Goal: Task Accomplishment & Management: Manage account settings

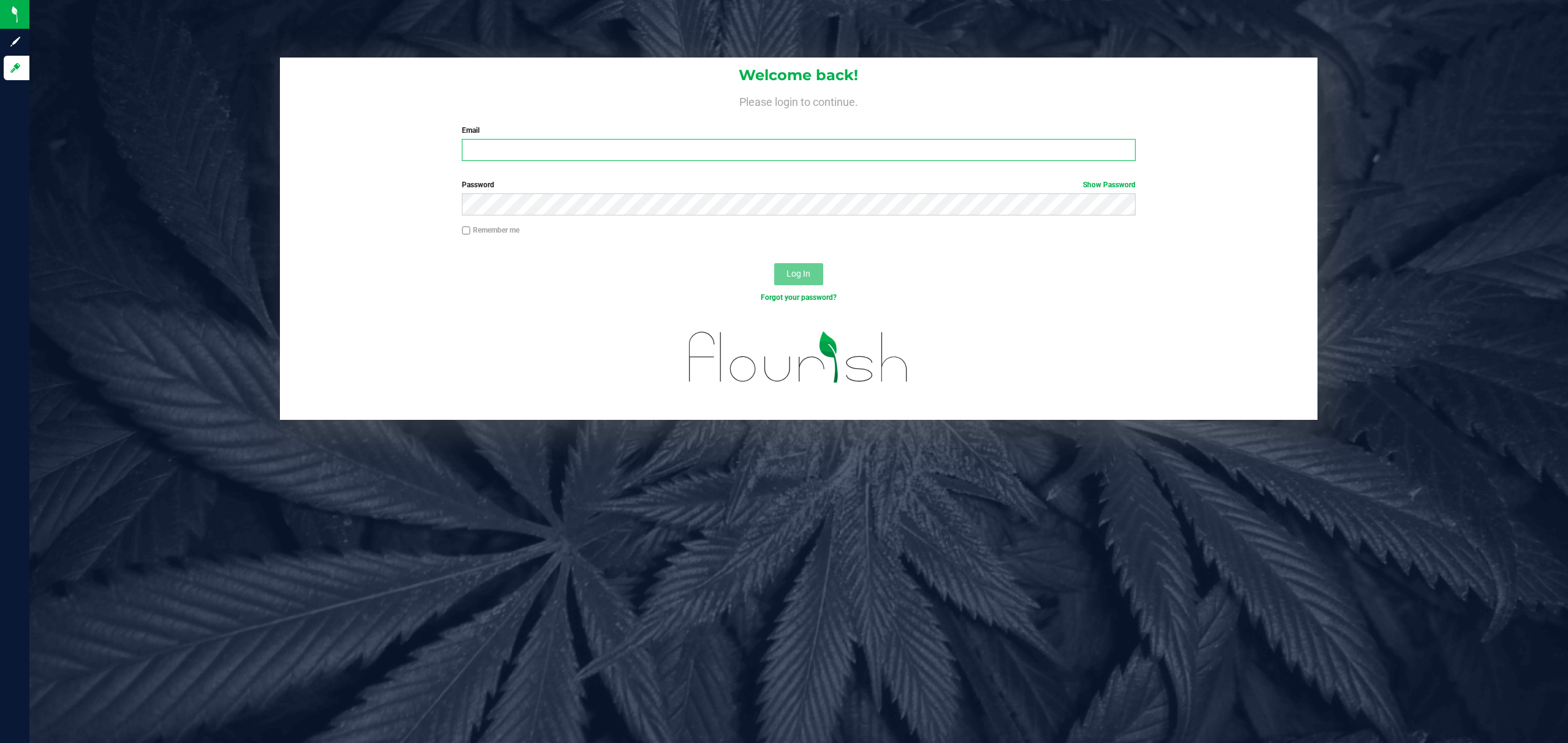
click at [537, 156] on input "Email" at bounding box center [798, 150] width 674 height 22
type input "[EMAIL_ADDRESS][DOMAIN_NAME]"
click at [774, 263] on button "Log In" at bounding box center [798, 274] width 49 height 22
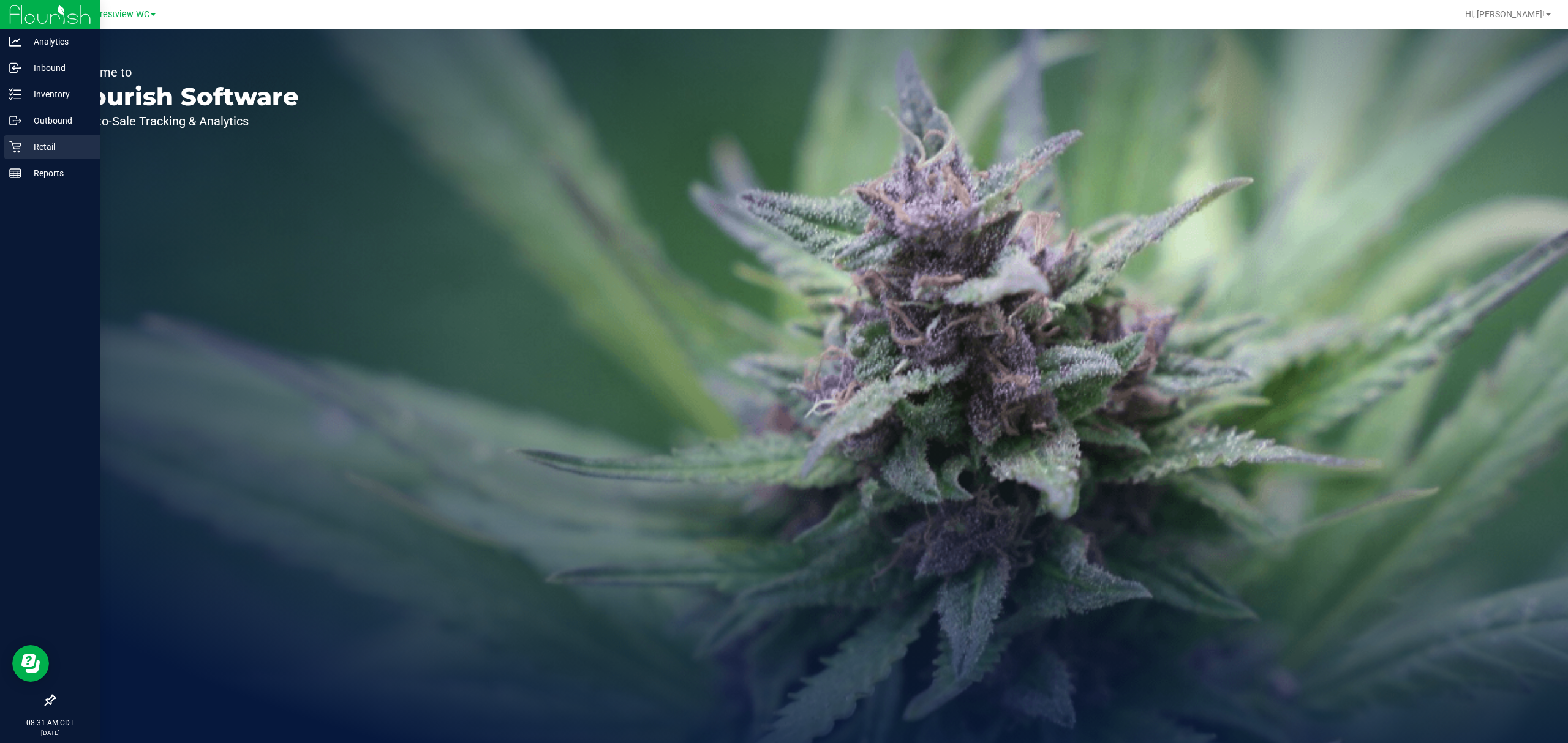
click at [24, 150] on p "Retail" at bounding box center [58, 147] width 74 height 15
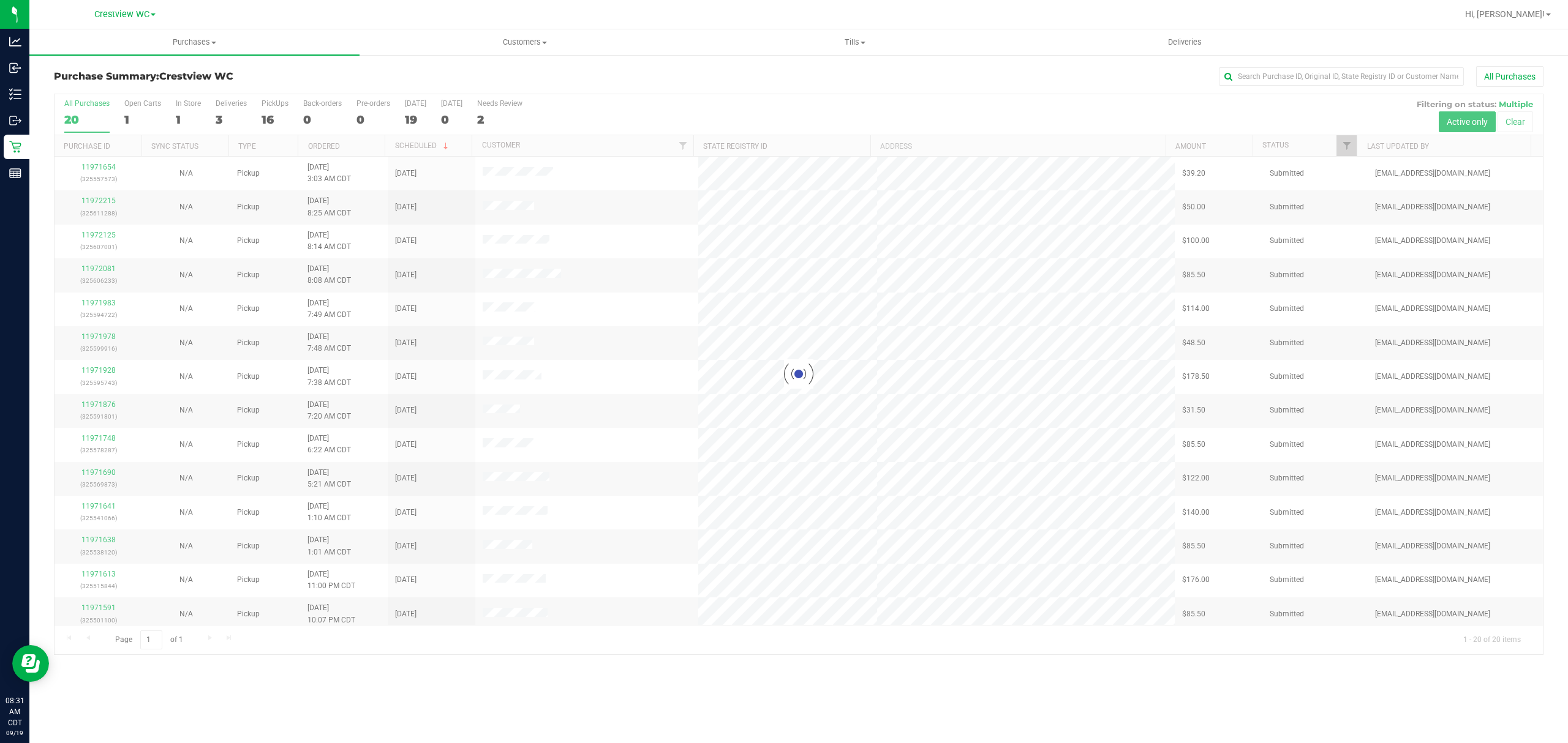
click at [273, 119] on div at bounding box center [798, 374] width 1488 height 560
click at [277, 118] on div at bounding box center [798, 374] width 1488 height 560
click at [204, 108] on div "All Purchases 20 Open Carts 1 In Store 1 Deliveries 3 PickUps 16 Back-orders 0 …" at bounding box center [798, 115] width 1488 height 41
click at [195, 109] on label "In Store 1" at bounding box center [188, 116] width 25 height 34
click at [0, 0] on input "In Store 1" at bounding box center [0, 0] width 0 height 0
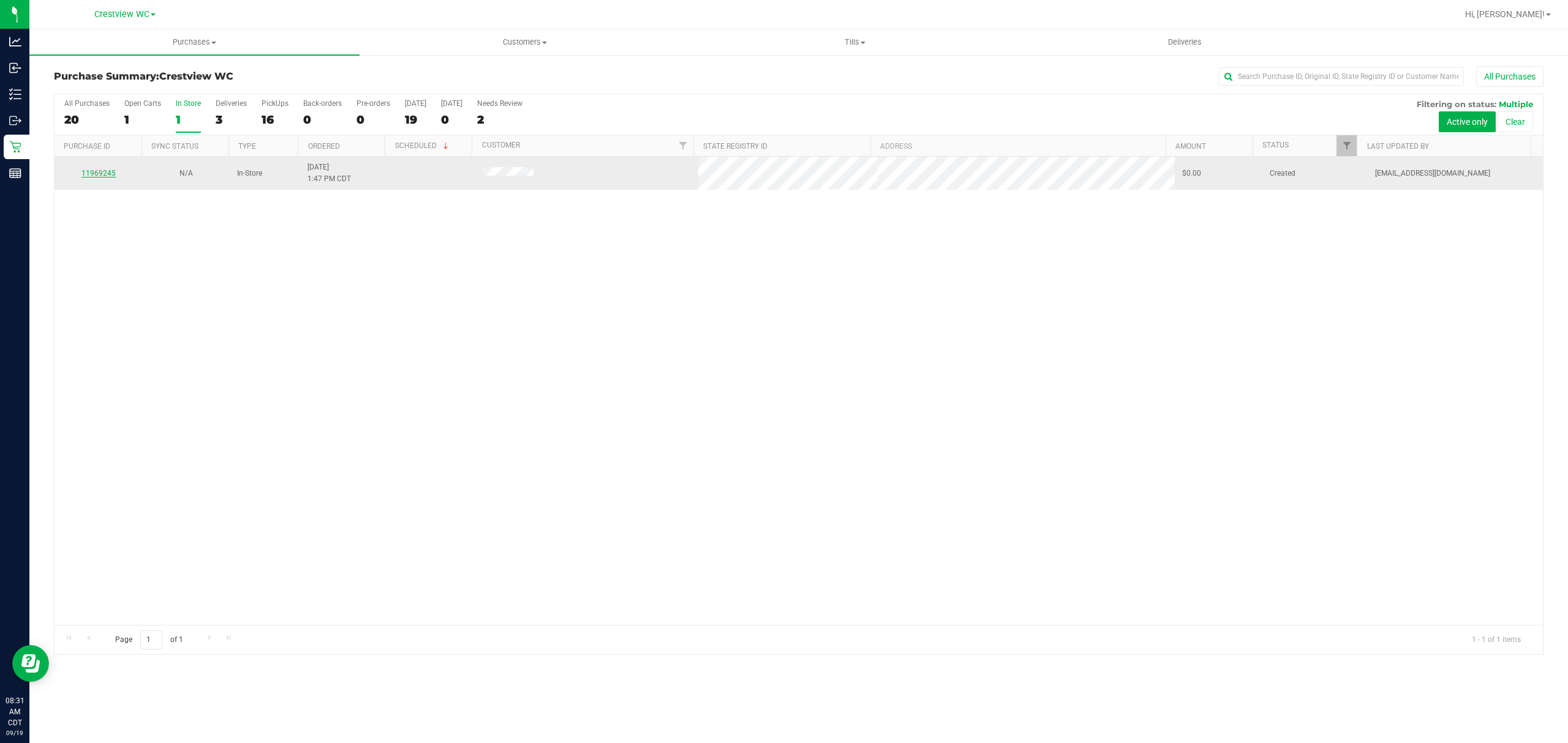
click at [96, 176] on link "11969245" at bounding box center [98, 173] width 35 height 9
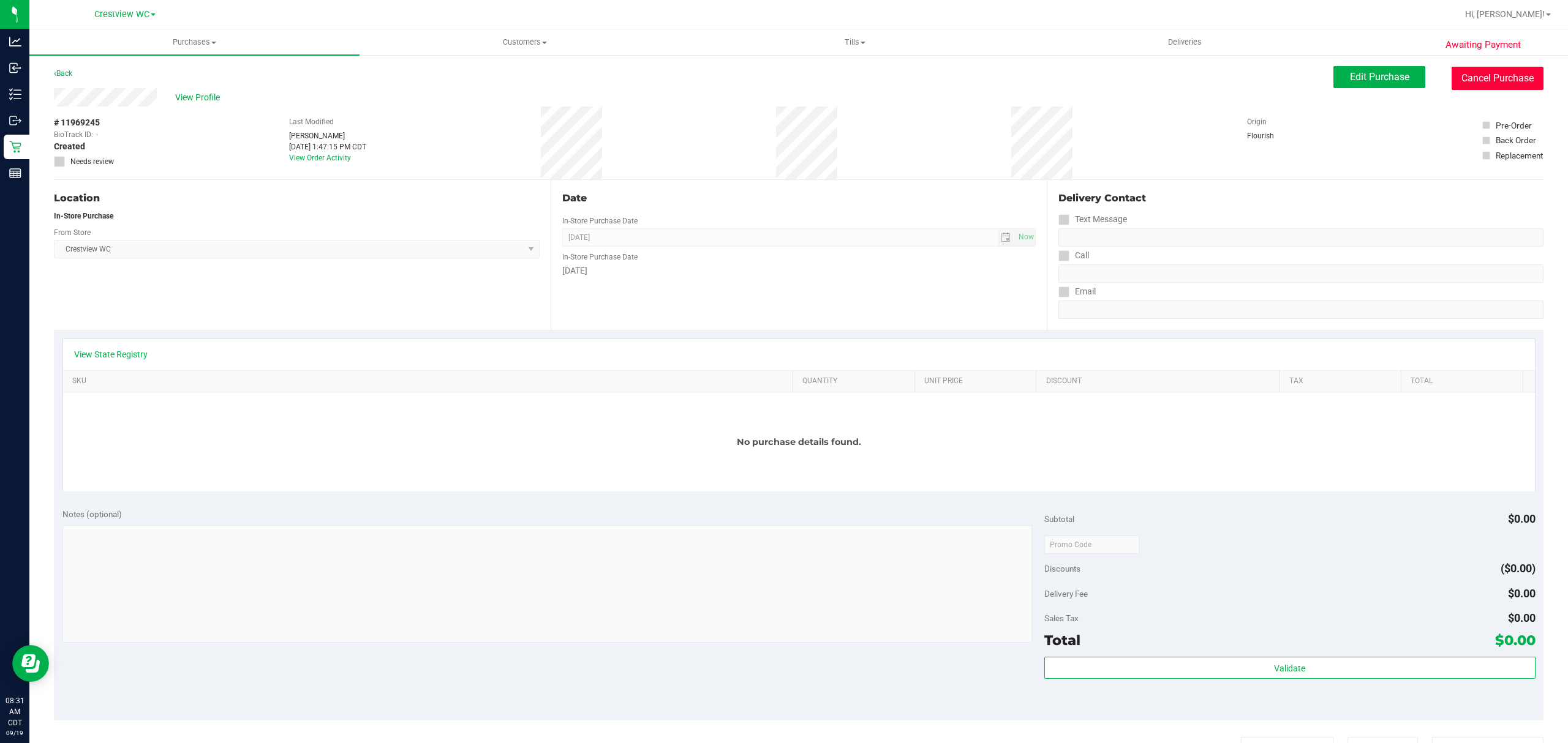
click at [1455, 82] on button "Cancel Purchase" at bounding box center [1497, 79] width 92 height 24
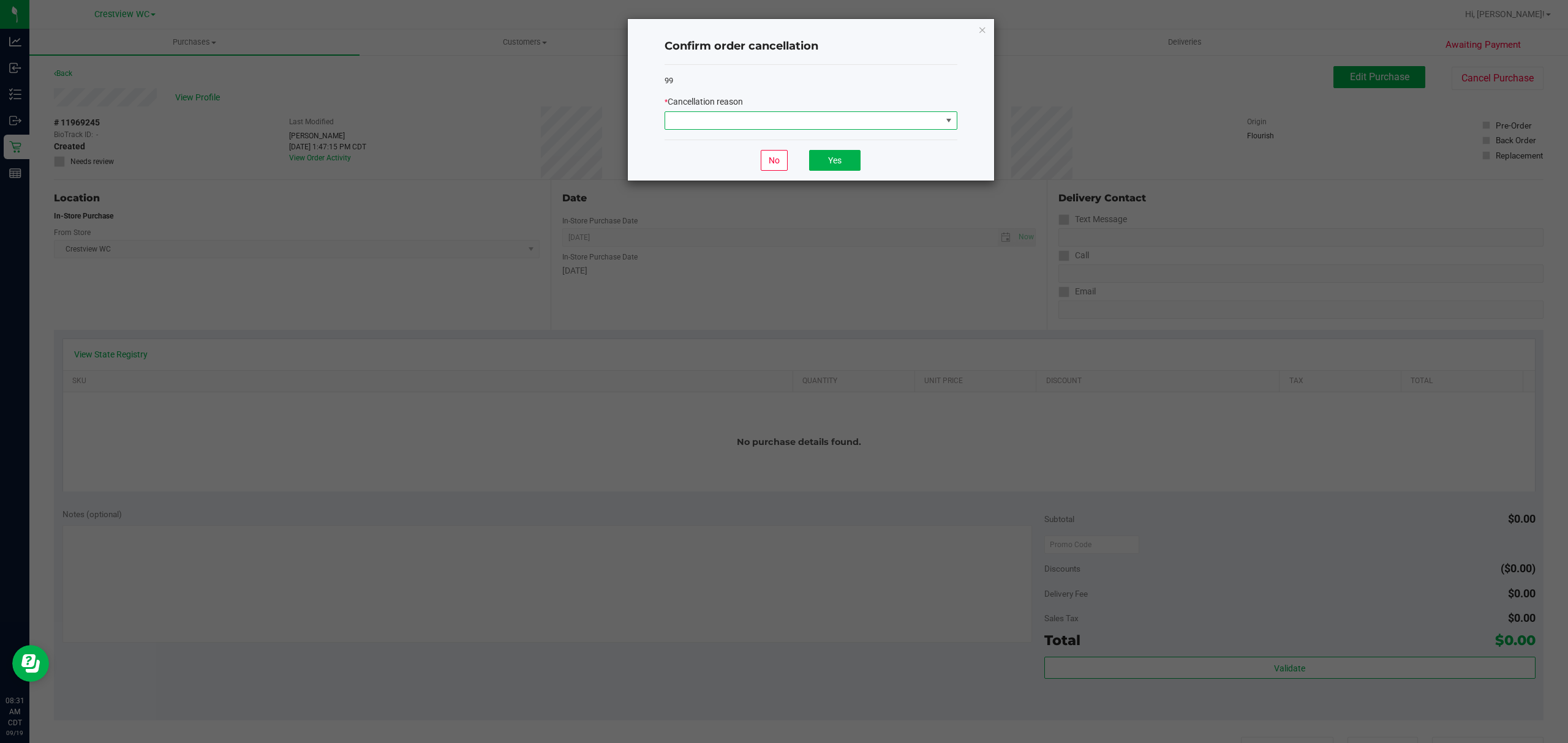
click at [779, 123] on span at bounding box center [803, 120] width 276 height 17
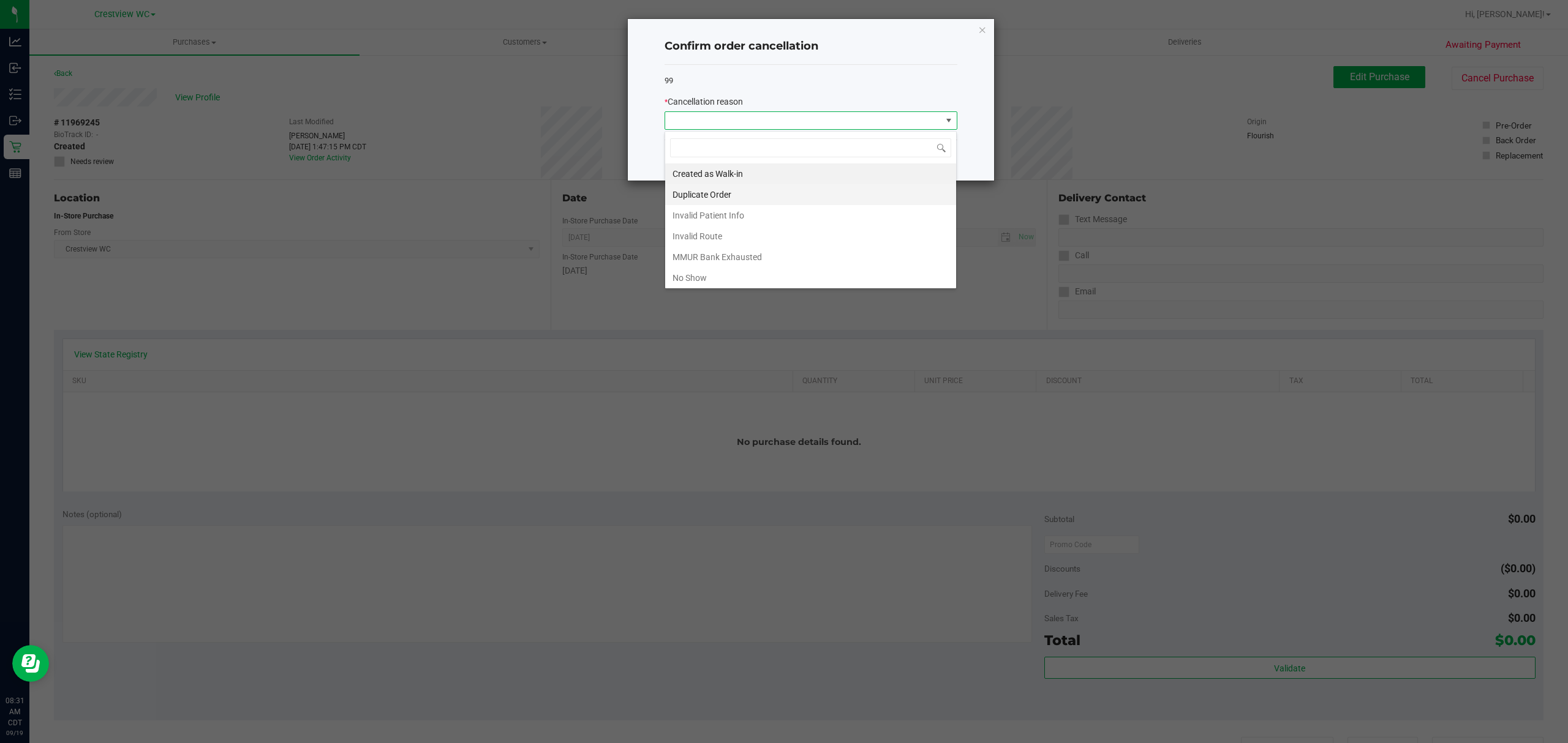
scroll to position [18, 292]
click at [693, 190] on li "Duplicate Order" at bounding box center [810, 195] width 291 height 21
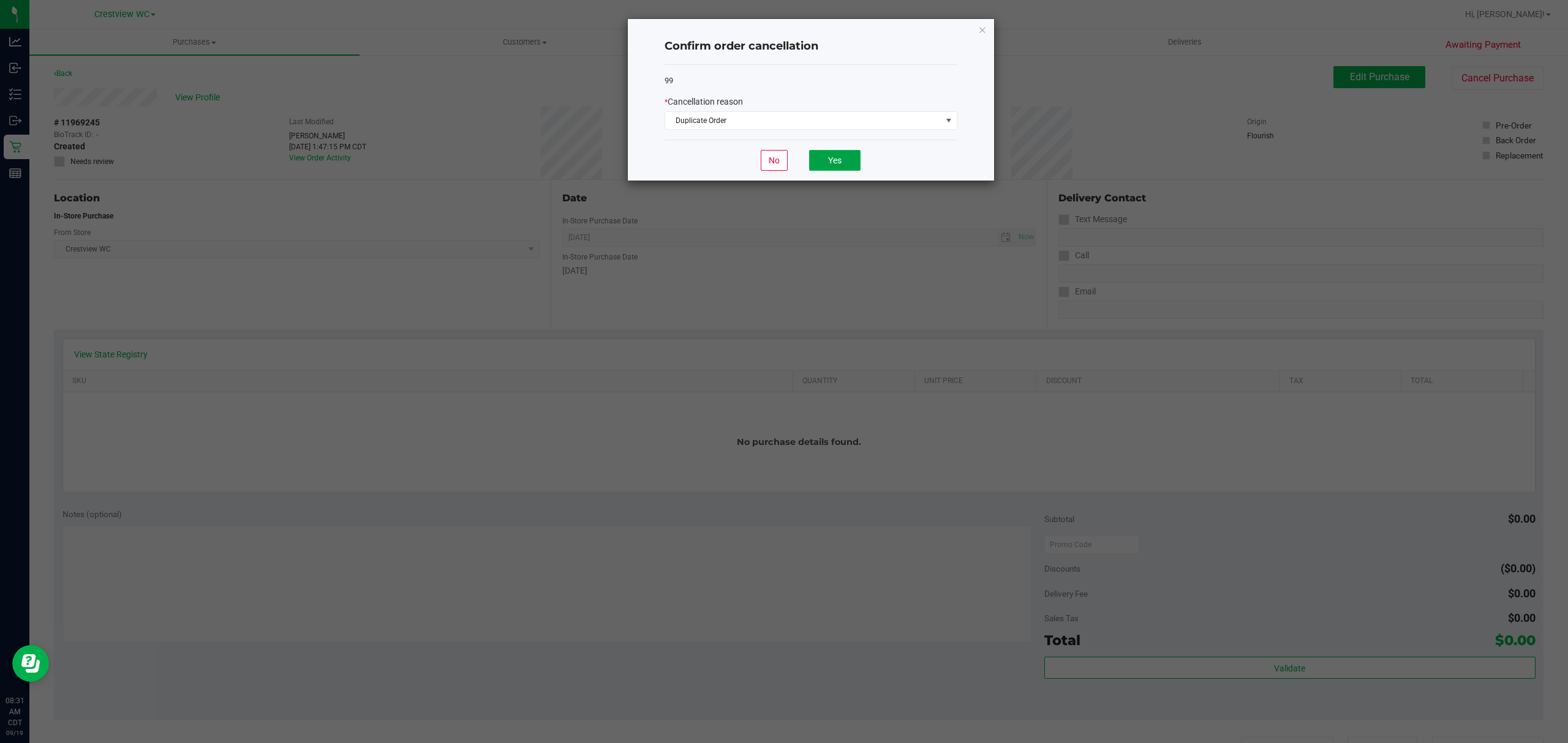
click at [837, 163] on button "Yes" at bounding box center [834, 161] width 52 height 21
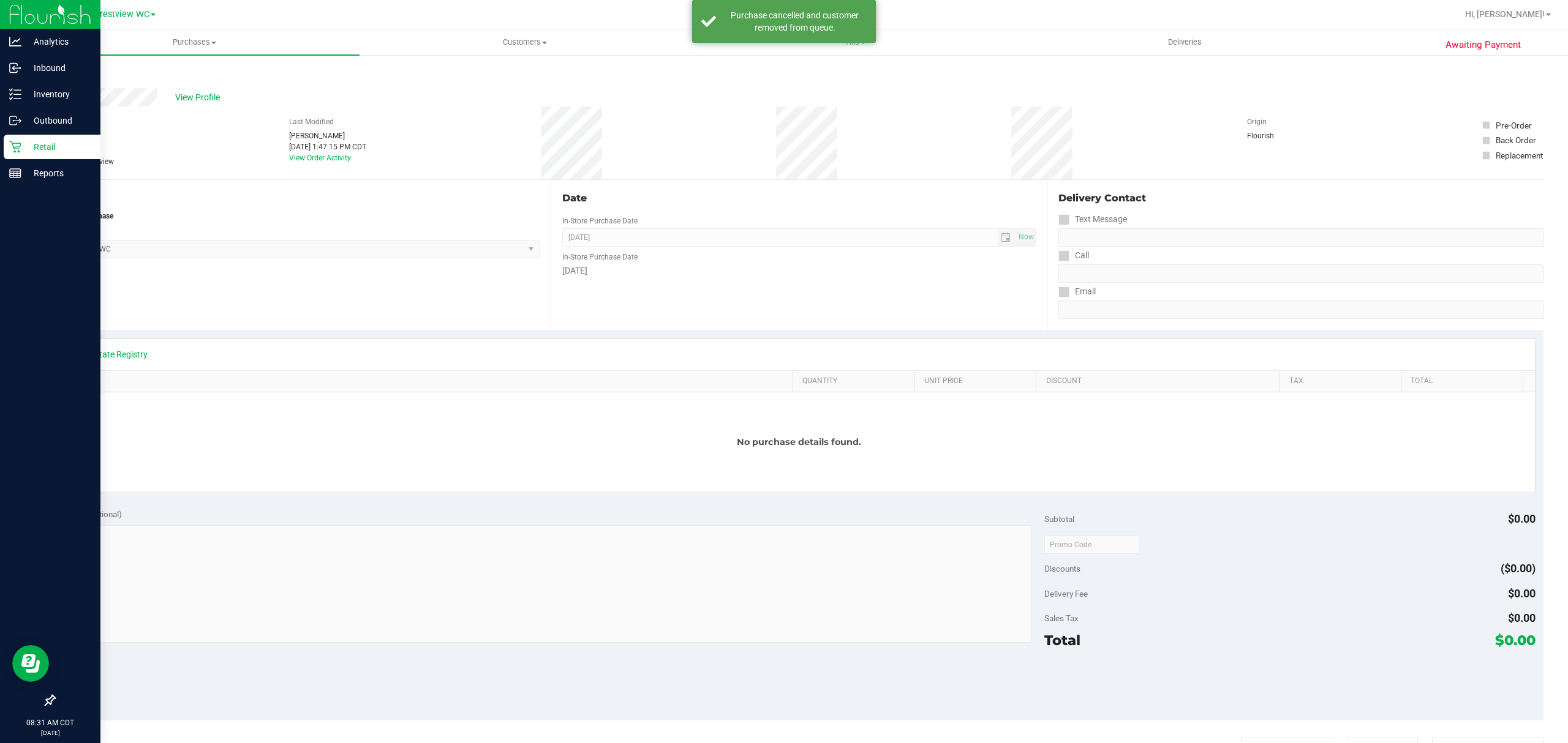
click at [25, 145] on p "Retail" at bounding box center [58, 147] width 74 height 15
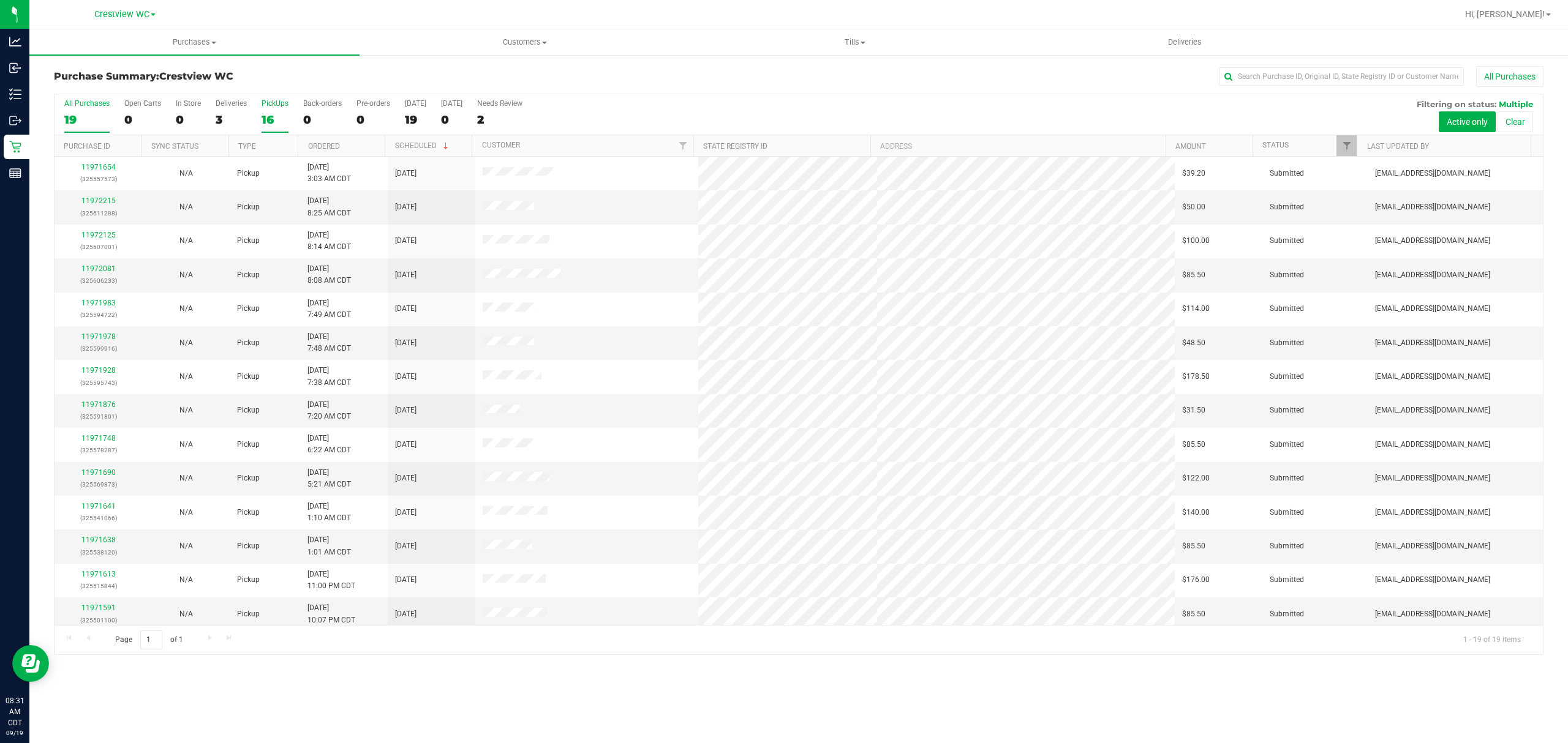
click at [267, 123] on div "16" at bounding box center [275, 119] width 27 height 14
click at [0, 0] on input "PickUps 16" at bounding box center [0, 0] width 0 height 0
click at [334, 146] on link "Ordered" at bounding box center [324, 147] width 32 height 9
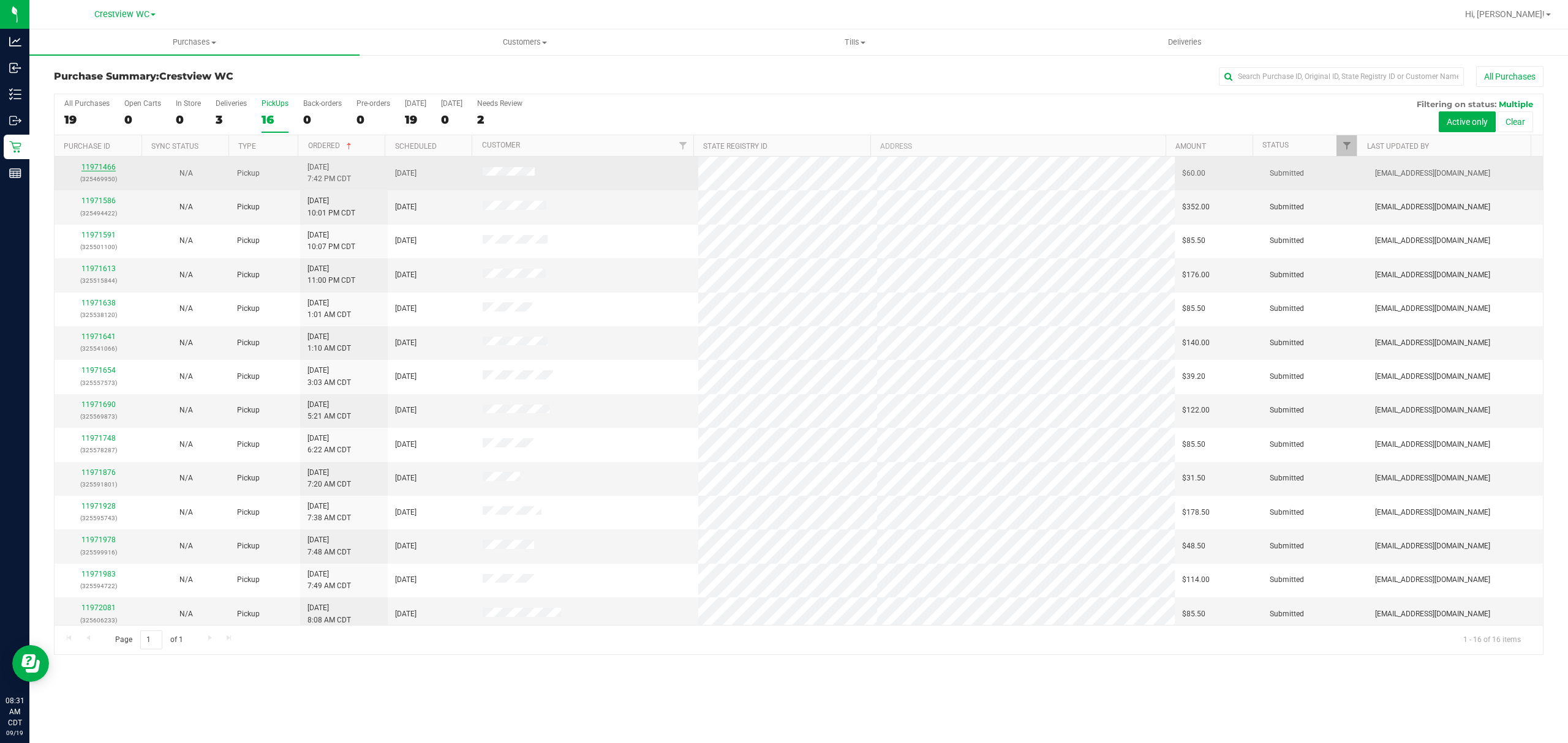
click at [103, 167] on link "11971466" at bounding box center [98, 167] width 35 height 9
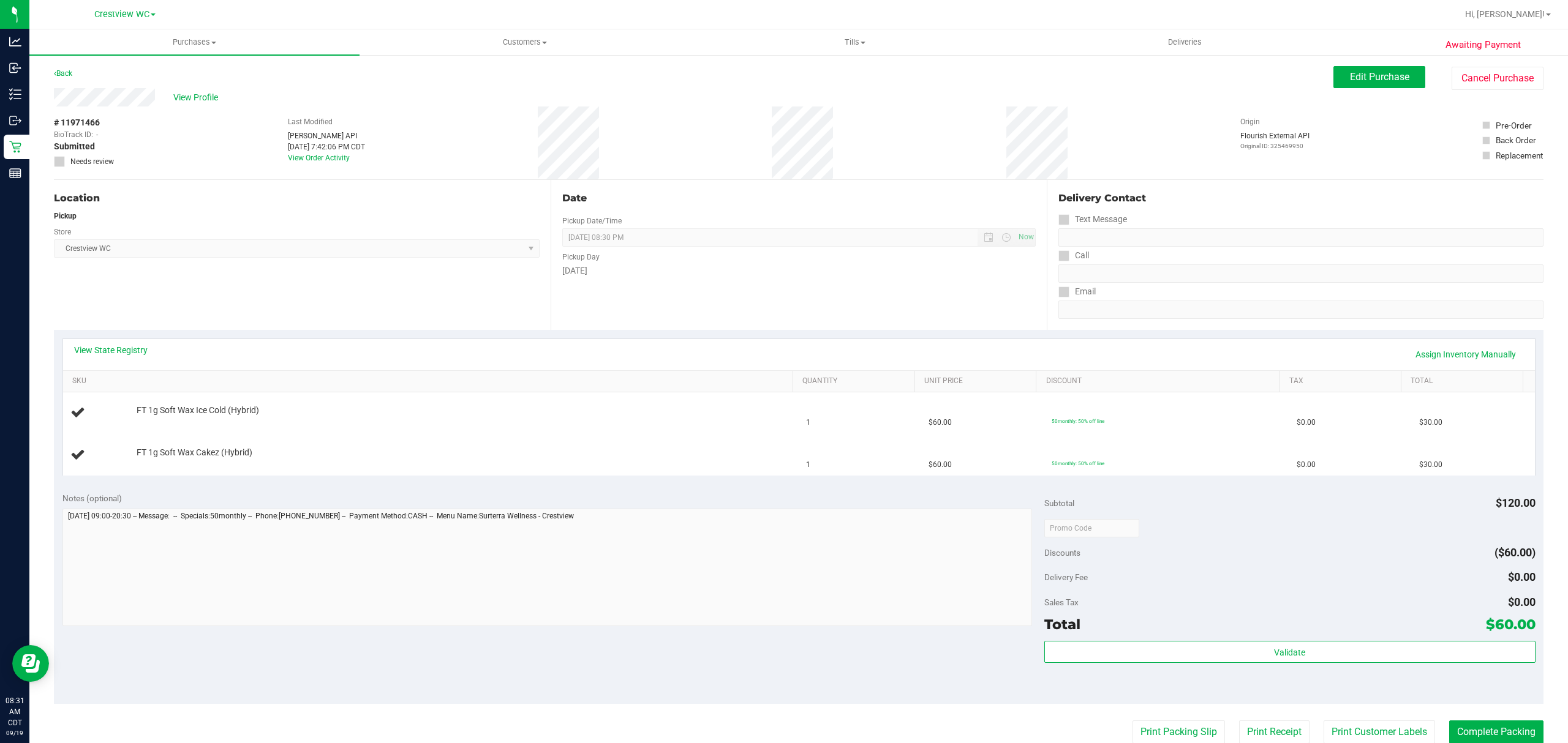
click at [1000, 310] on div "Date Pickup Date/Time [DATE] Now [DATE] 08:30 PM Now Pickup Day [DATE]" at bounding box center [799, 255] width 497 height 150
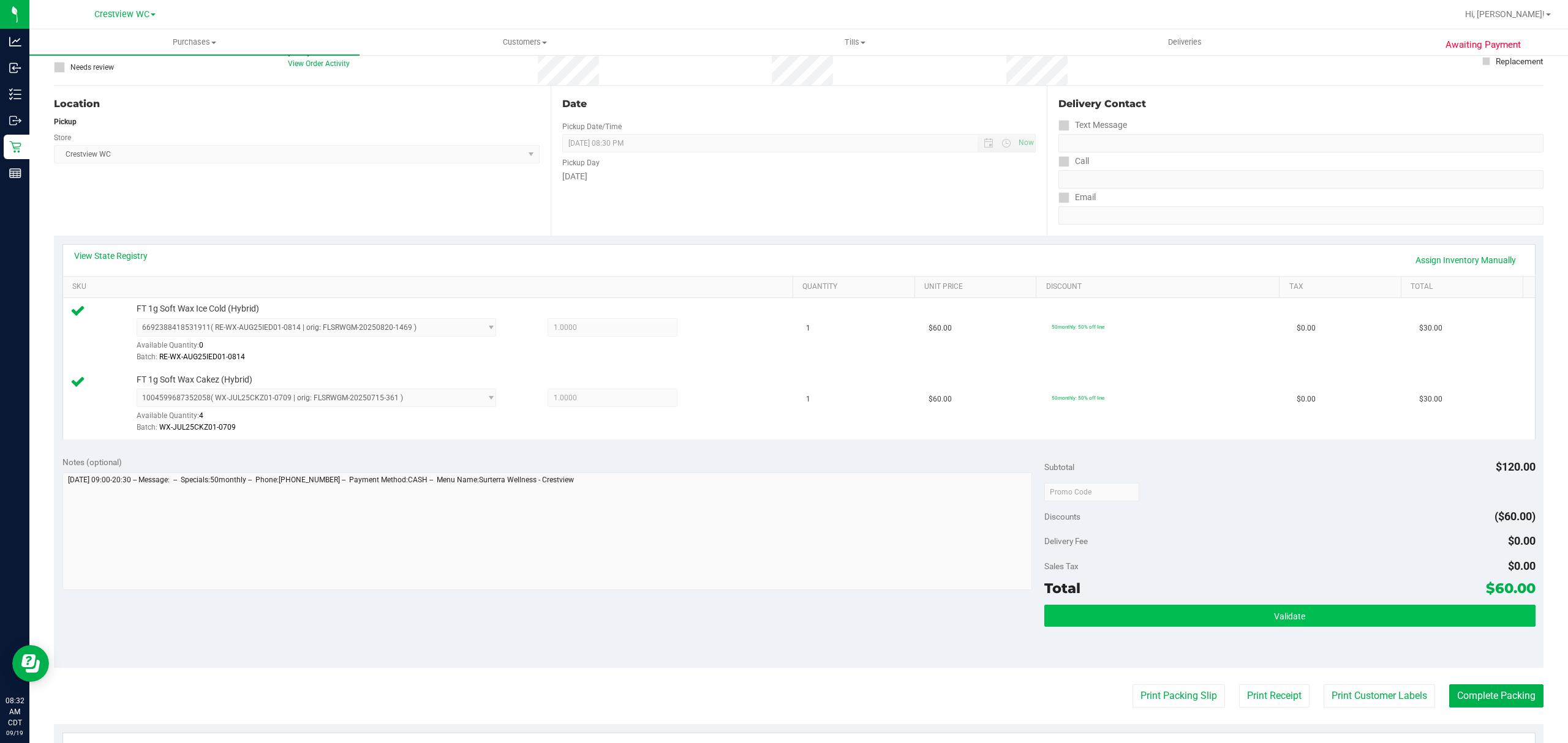
scroll to position [245, 0]
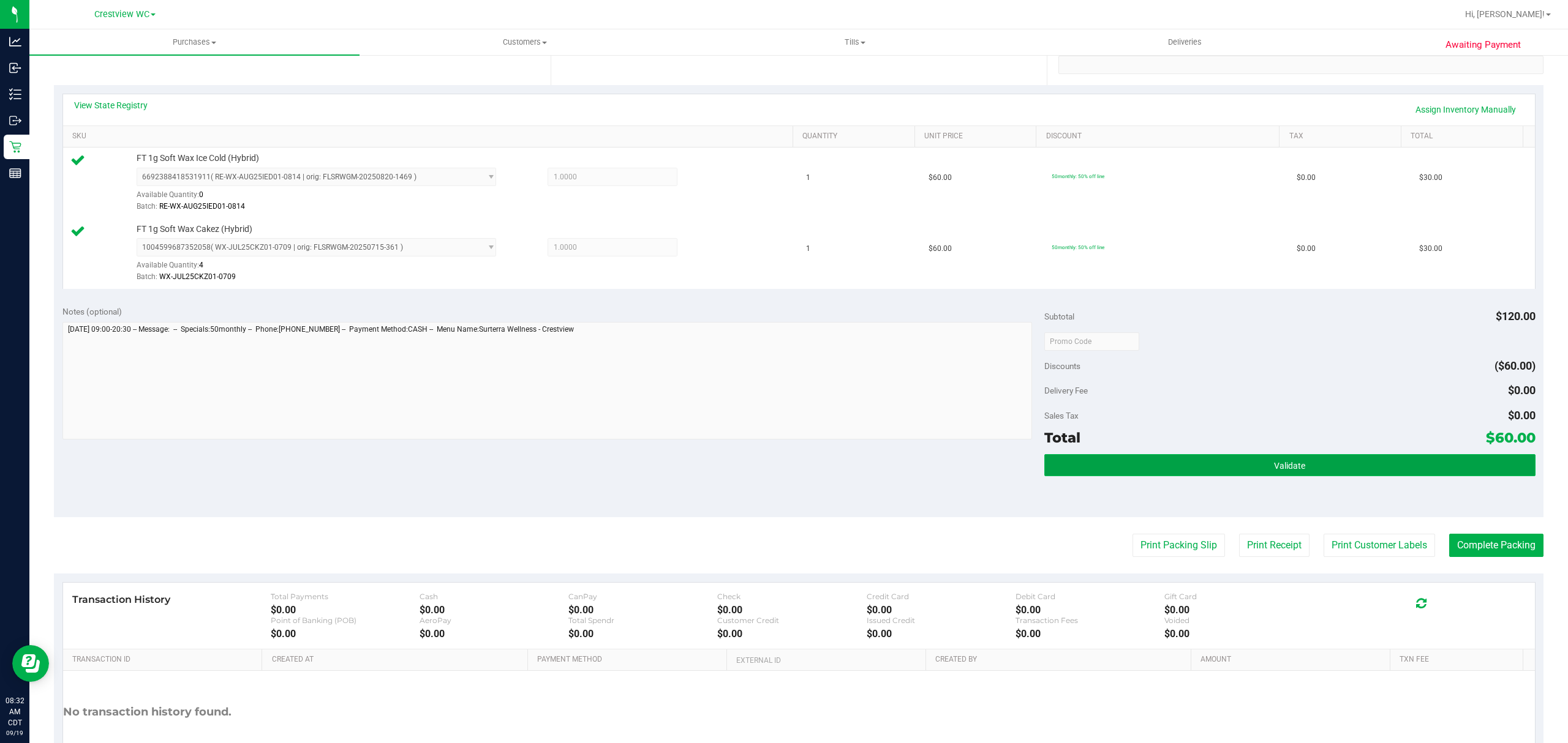
click at [1154, 468] on button "Validate" at bounding box center [1289, 465] width 491 height 22
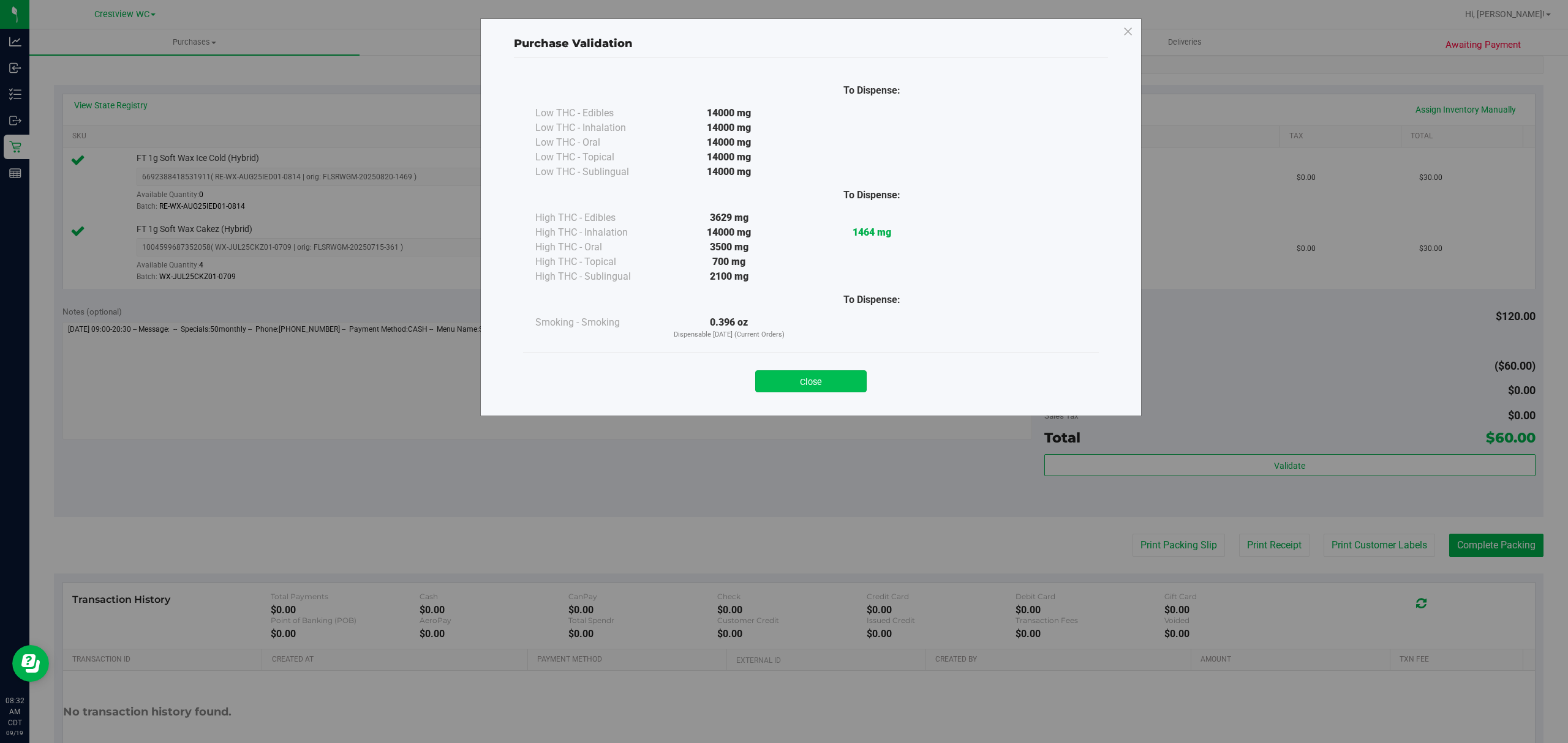
click at [853, 389] on button "Close" at bounding box center [810, 382] width 111 height 22
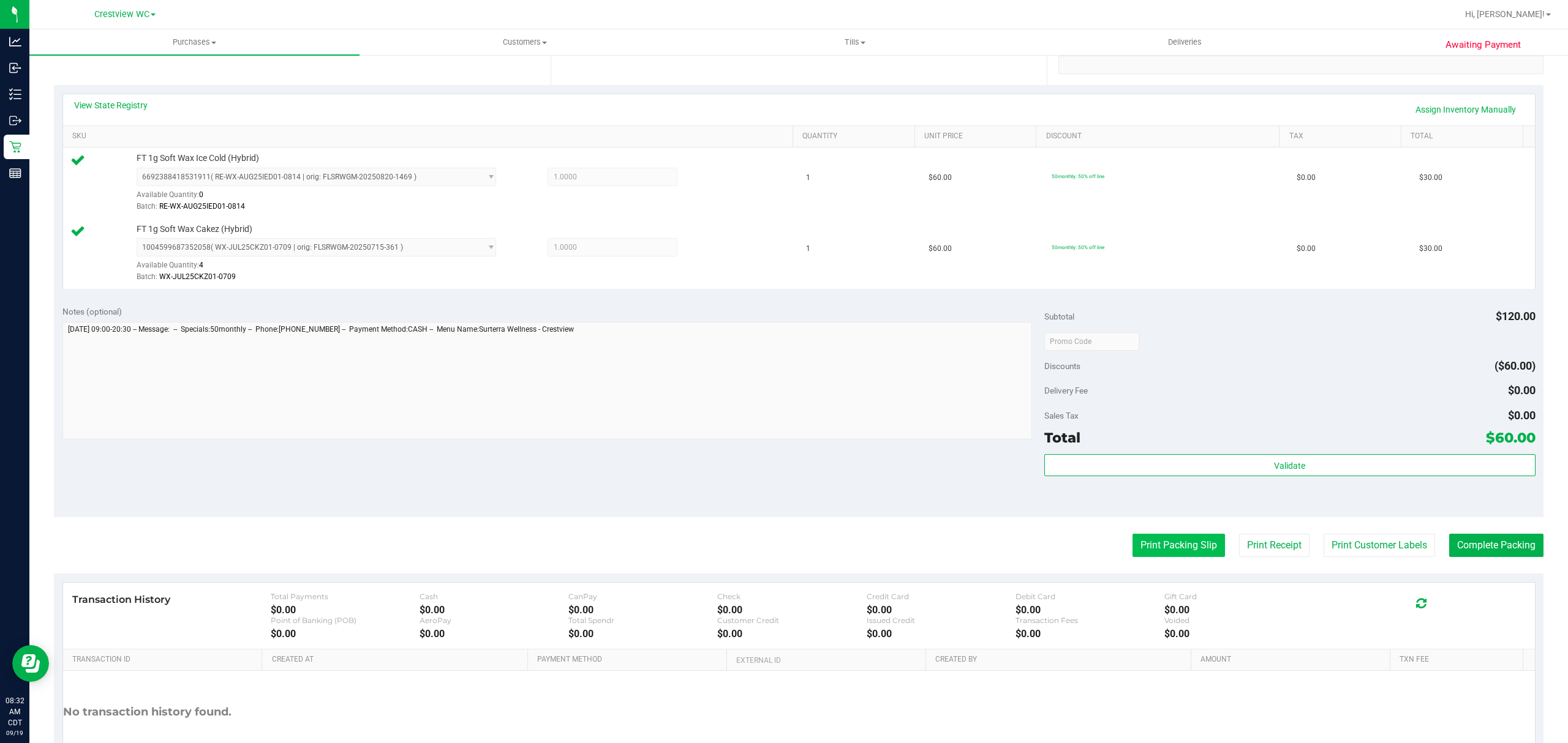
click at [1152, 557] on button "Print Packing Slip" at bounding box center [1178, 545] width 92 height 24
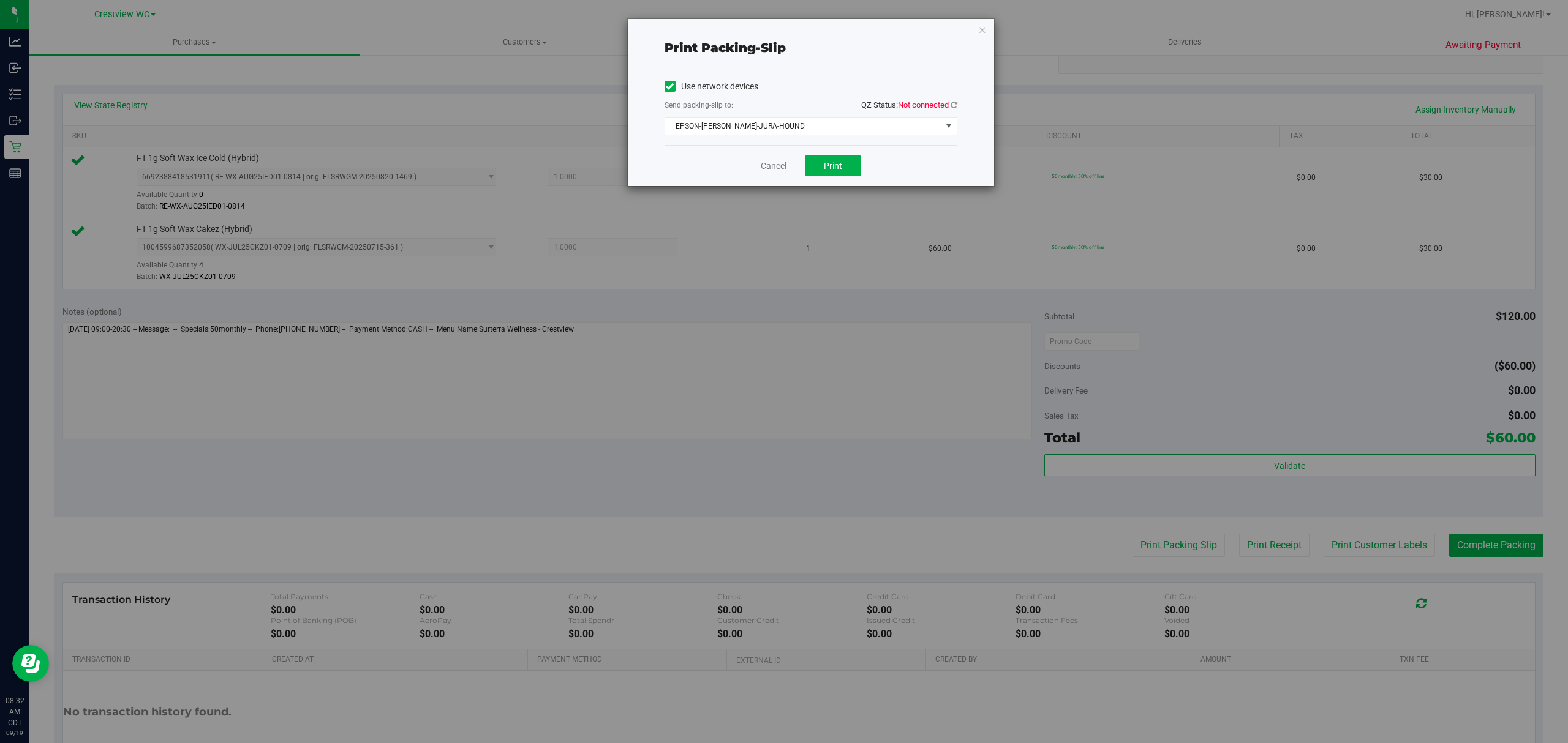
click at [947, 108] on span "Not connected" at bounding box center [923, 105] width 51 height 9
click at [956, 100] on qz-status "QZ Status: Not connected" at bounding box center [909, 104] width 96 height 10
click at [951, 103] on icon at bounding box center [953, 105] width 7 height 8
click at [922, 117] on span "EPSON-[PERSON_NAME]-JURA-HOUND" at bounding box center [810, 126] width 293 height 18
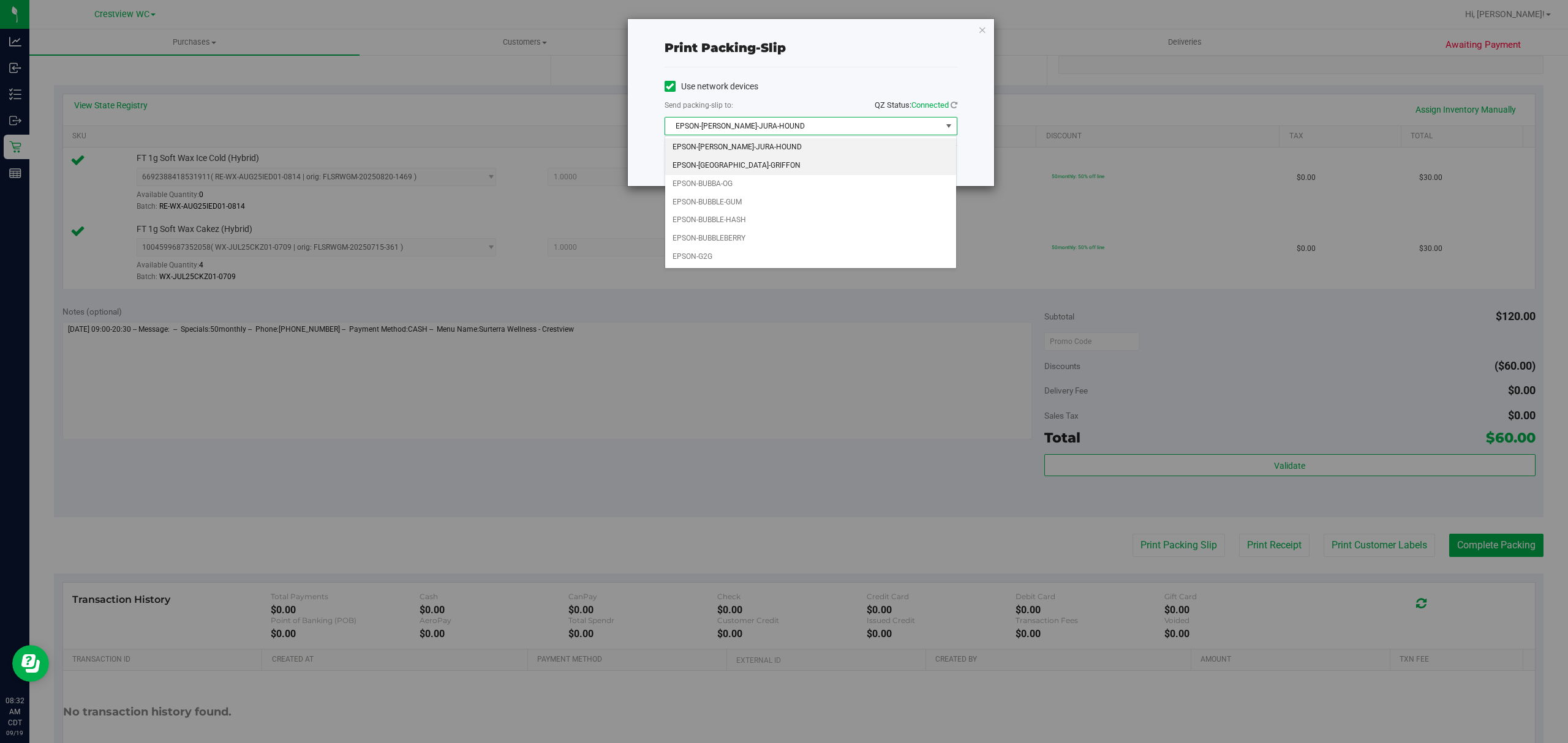
click at [756, 172] on li "EPSON-[GEOGRAPHIC_DATA]-GRIFFON" at bounding box center [810, 166] width 291 height 18
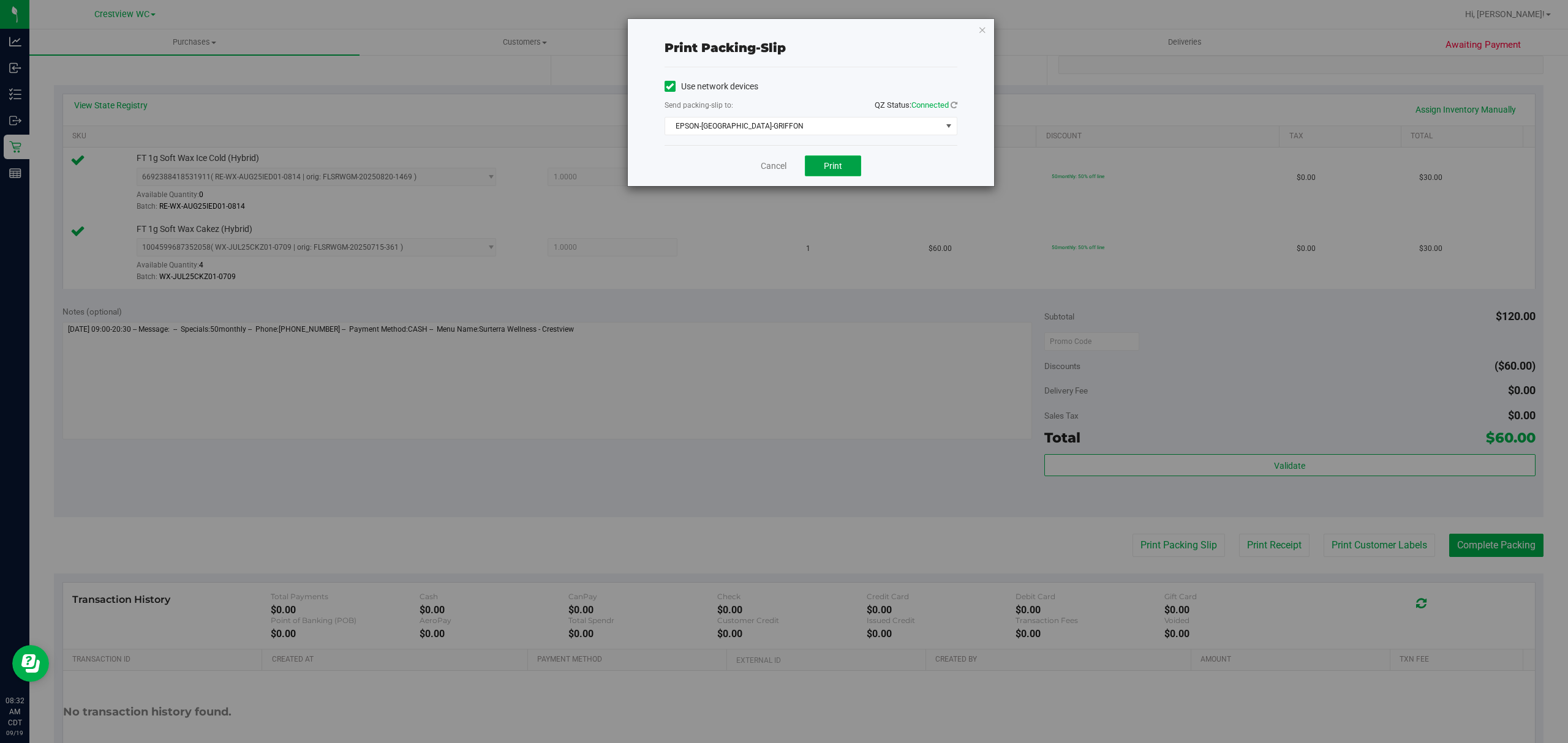
click at [837, 167] on span "Print" at bounding box center [832, 165] width 18 height 10
click at [769, 170] on link "Cancel" at bounding box center [773, 166] width 26 height 13
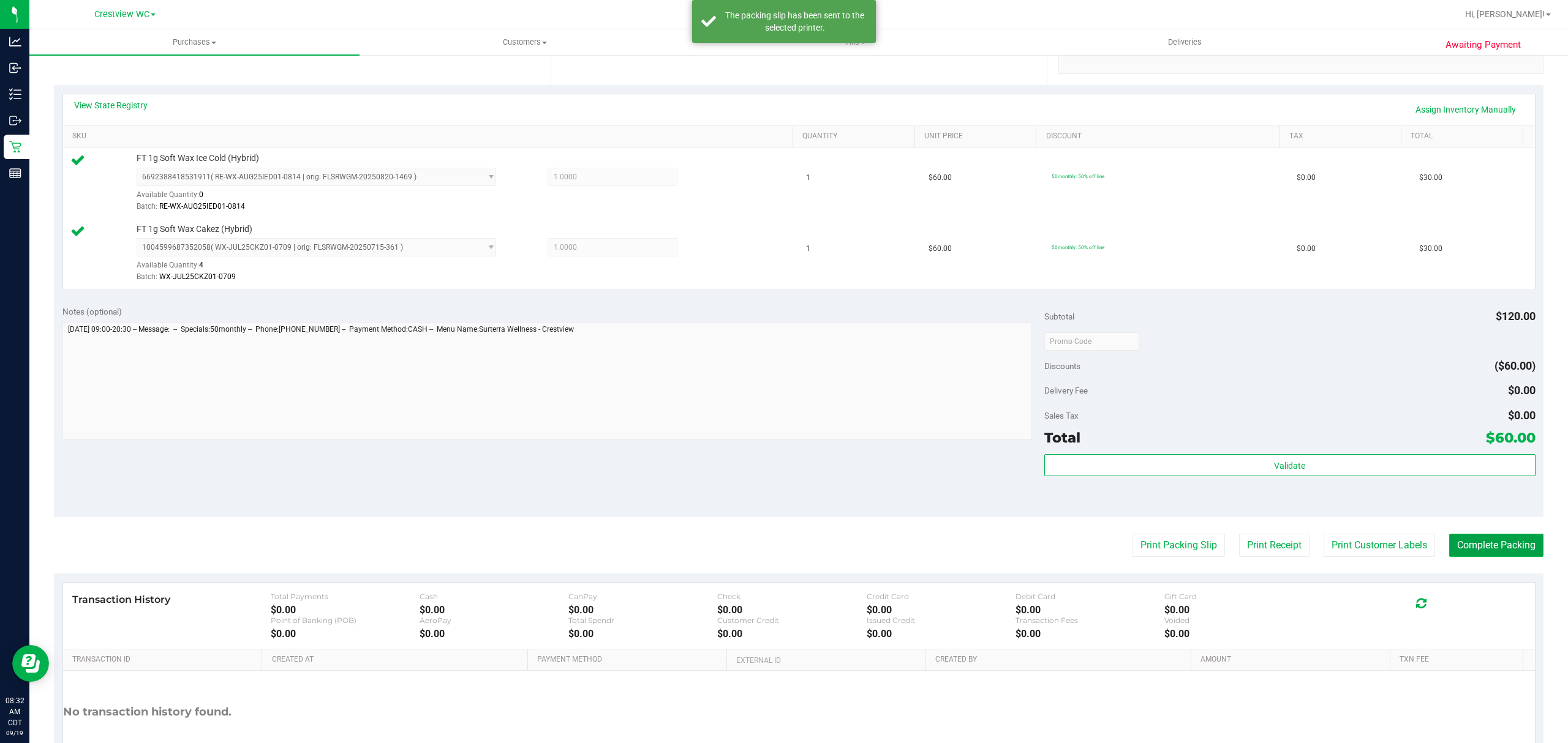
click at [1489, 548] on button "Complete Packing" at bounding box center [1496, 545] width 94 height 24
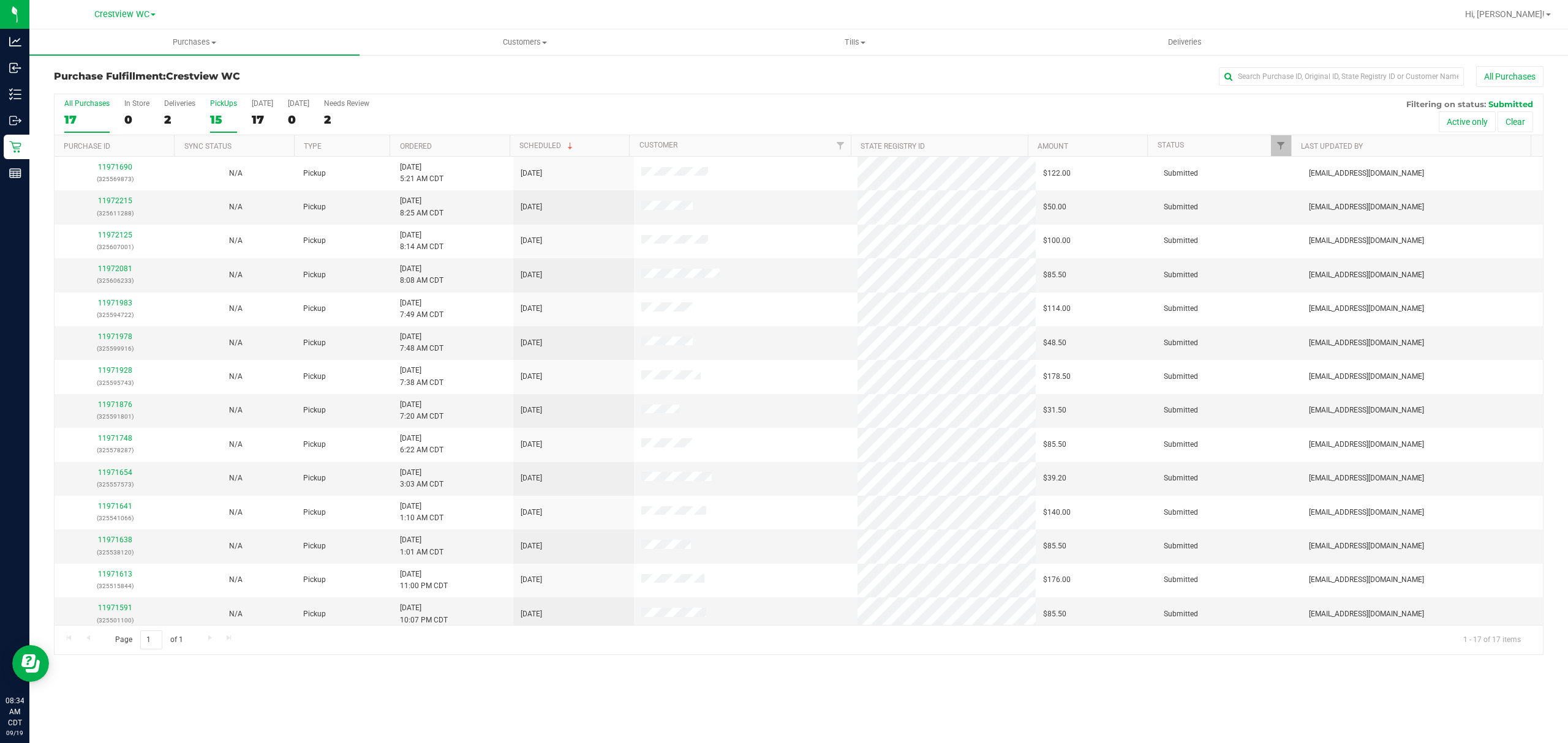
click at [229, 119] on div "15" at bounding box center [223, 119] width 27 height 14
click at [0, 0] on input "PickUps 15" at bounding box center [0, 0] width 0 height 0
click at [432, 142] on link "Ordered" at bounding box center [415, 147] width 32 height 9
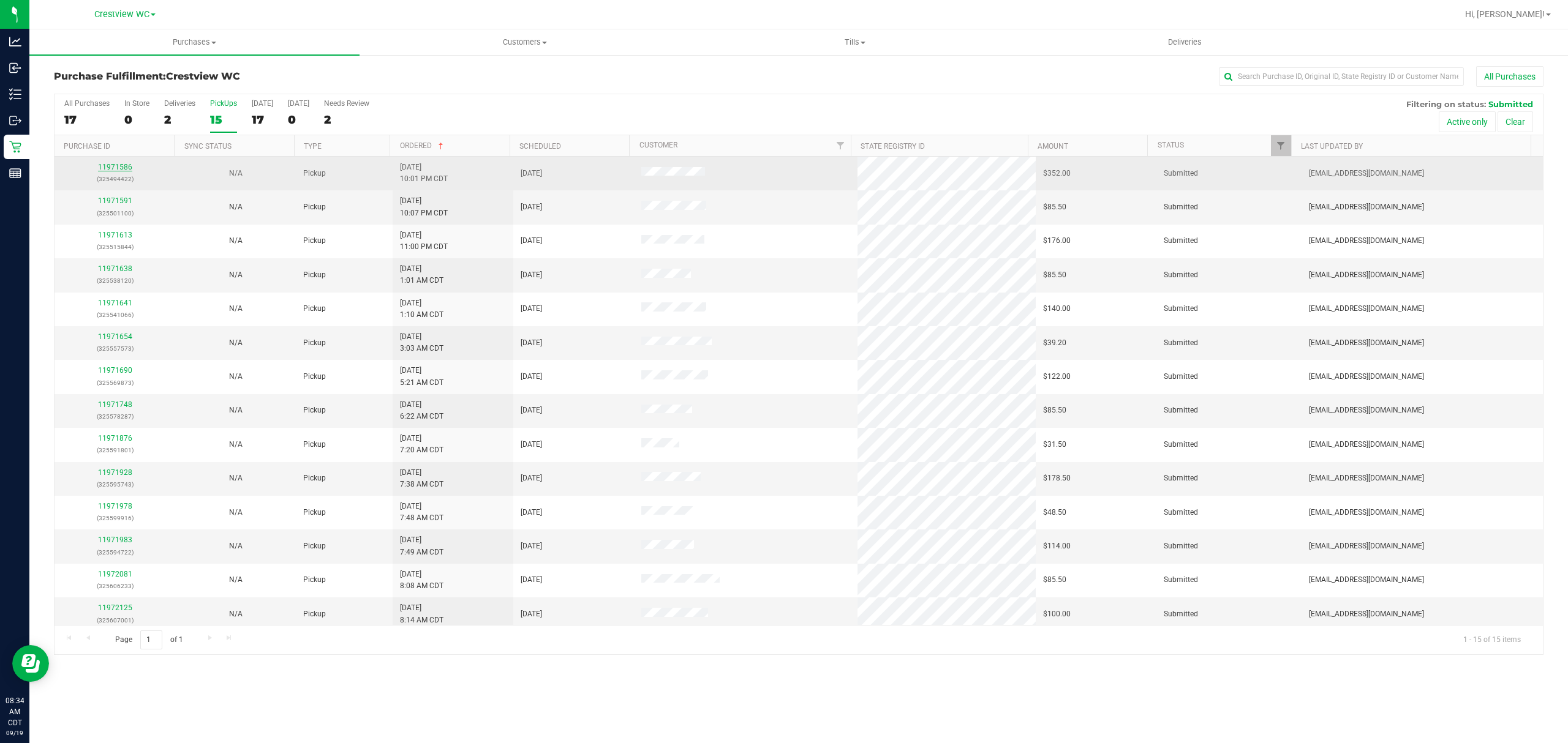
click at [122, 168] on link "11971586" at bounding box center [115, 167] width 35 height 9
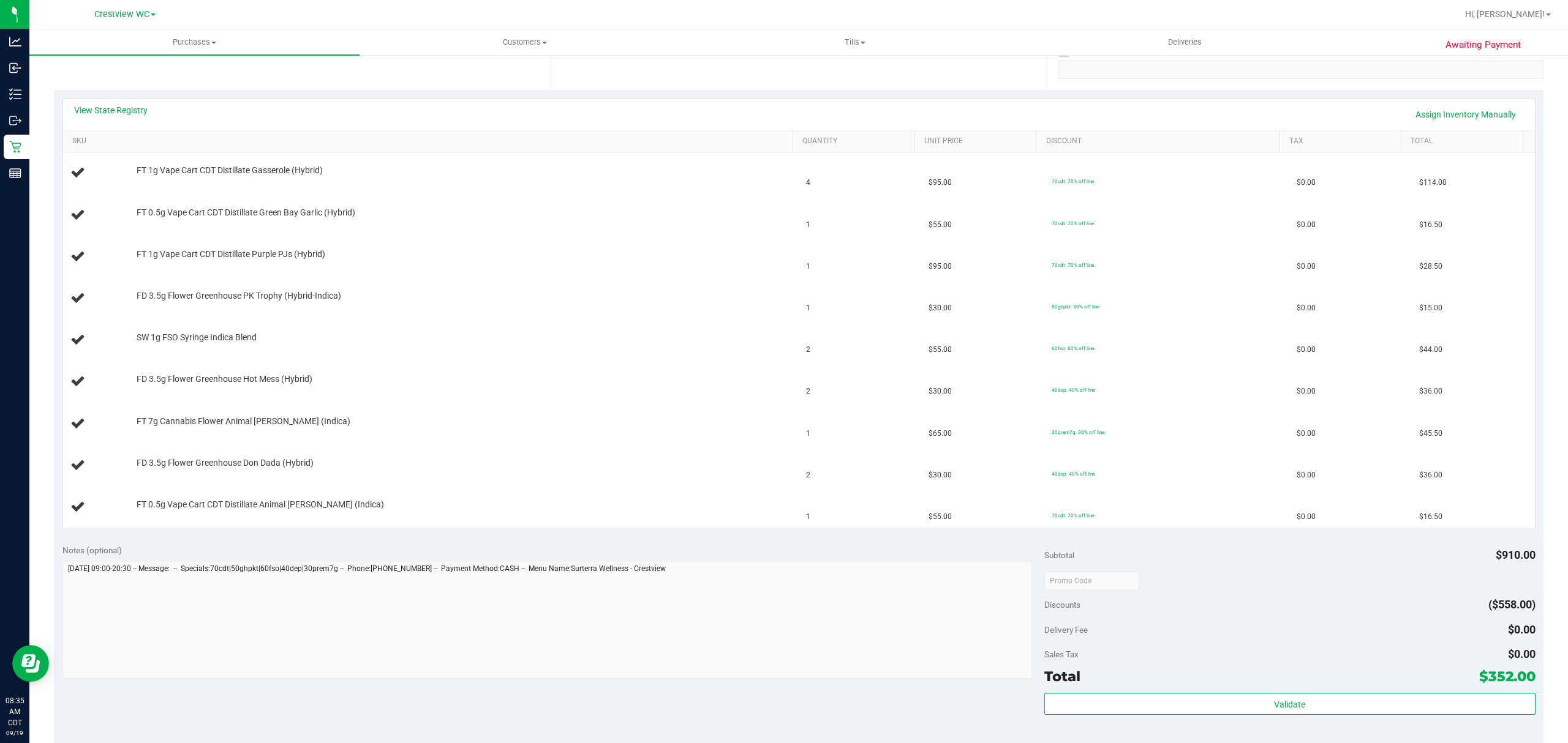
scroll to position [239, 0]
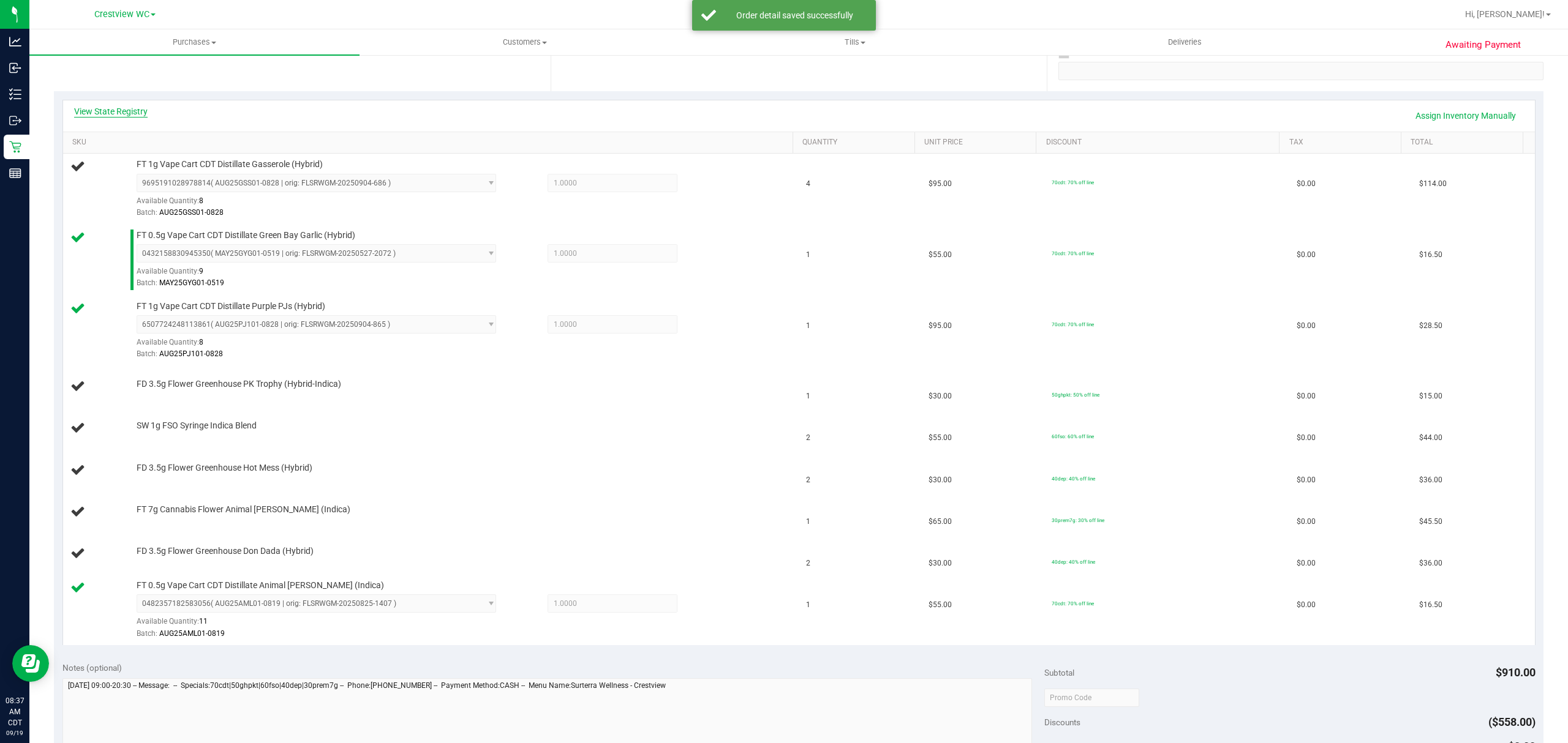
click at [122, 106] on link "View State Registry" at bounding box center [111, 111] width 74 height 13
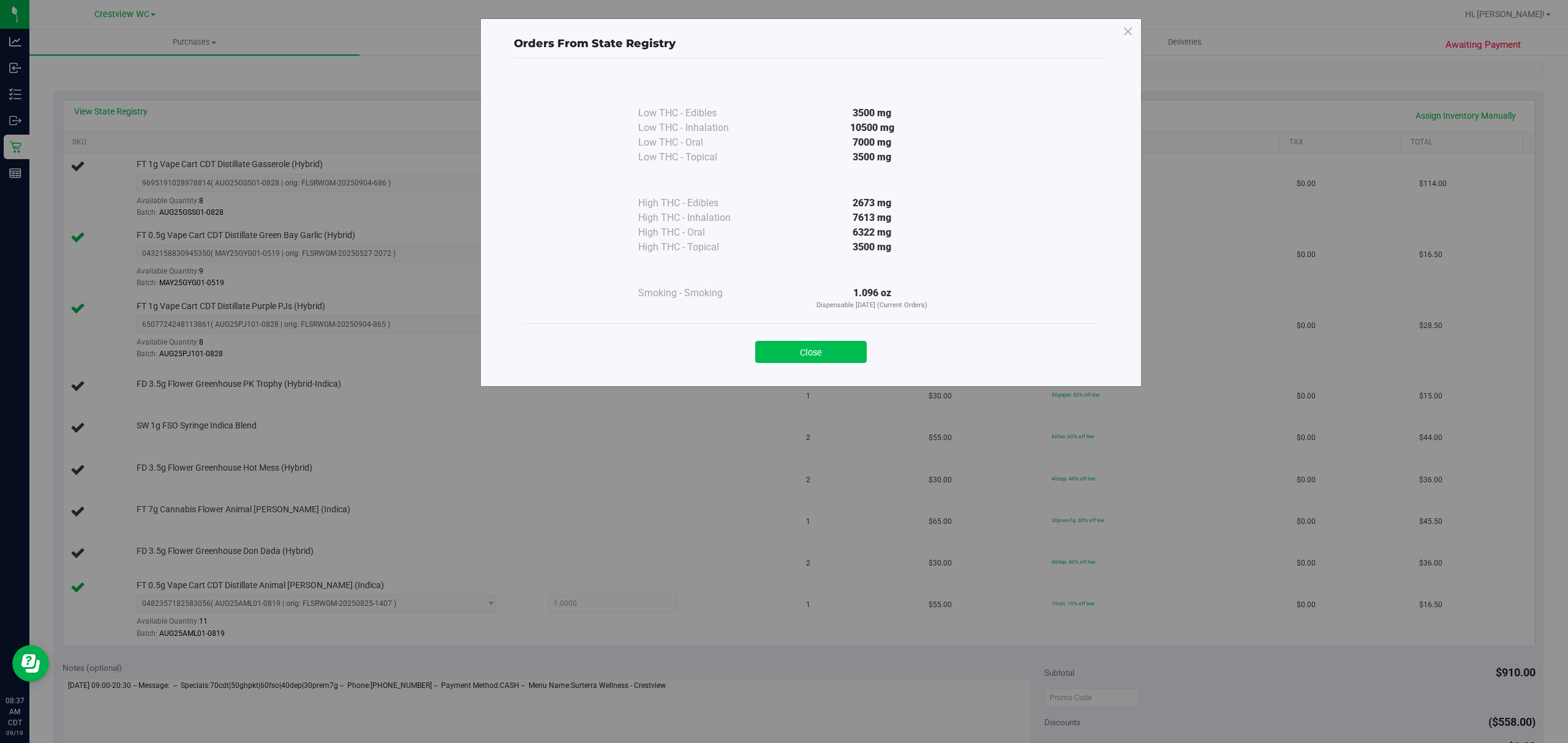
click at [823, 344] on button "Close" at bounding box center [810, 352] width 111 height 22
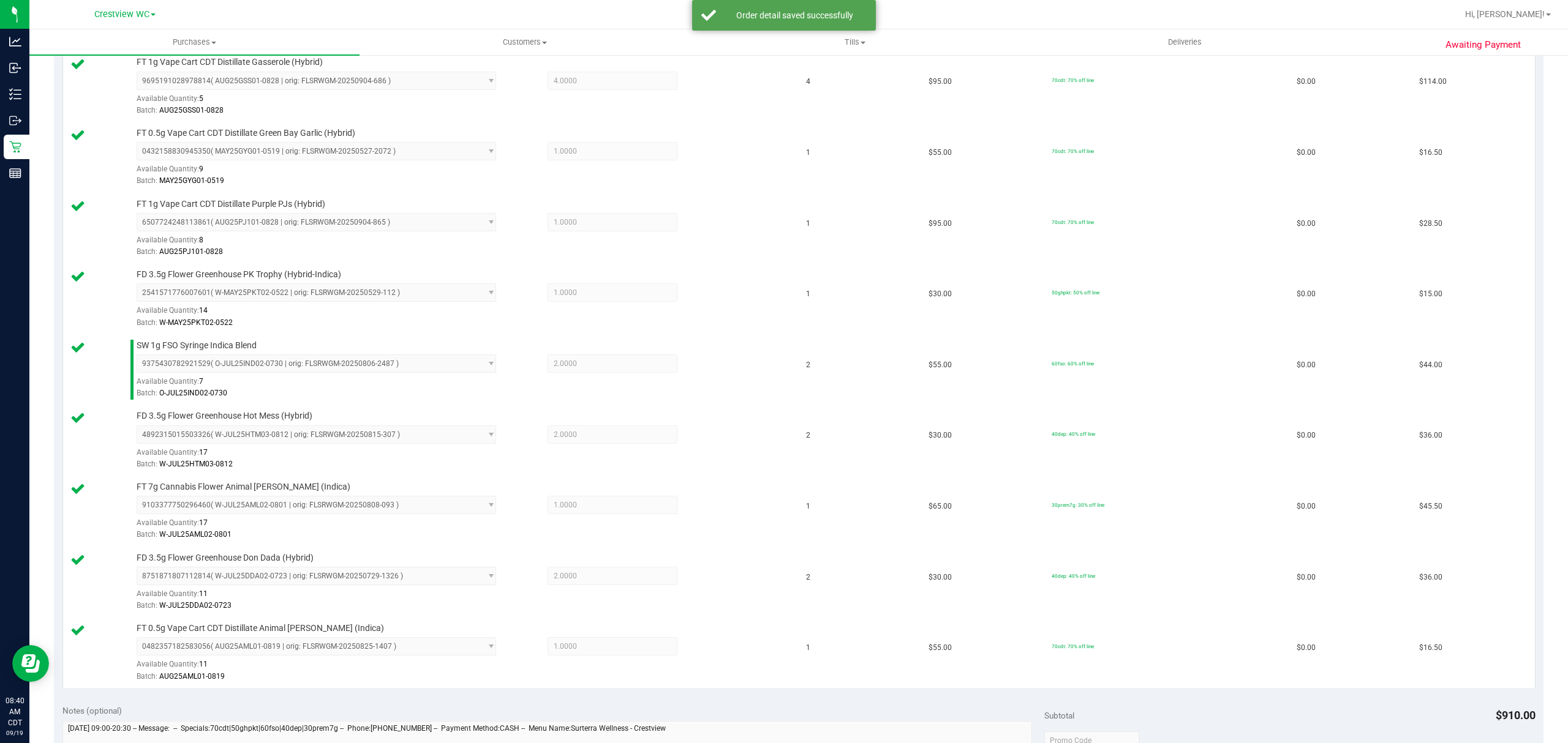
scroll to position [566, 0]
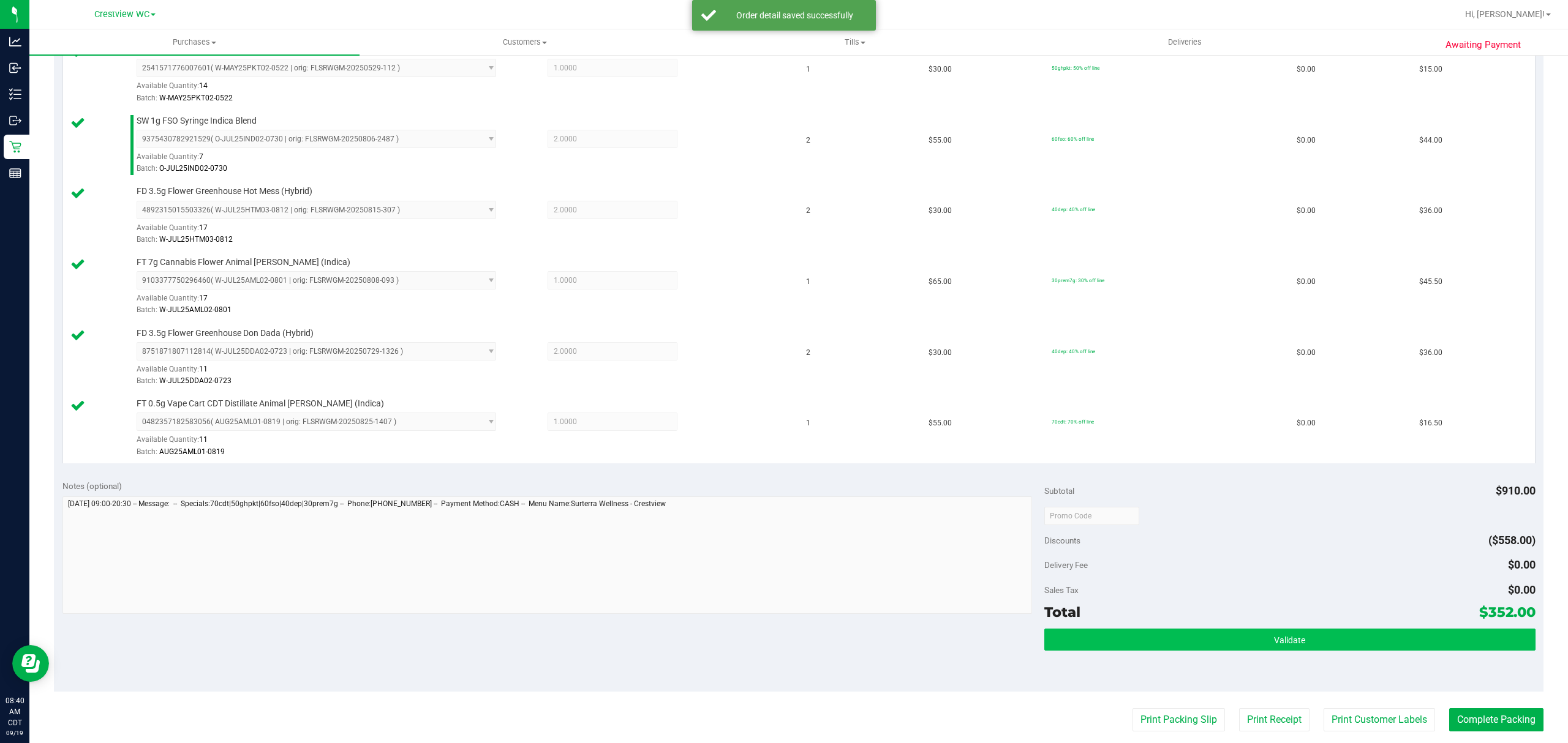
drag, startPoint x: 1376, startPoint y: 630, endPoint x: 1377, endPoint y: 642, distance: 12.0
click at [1377, 632] on div "Subtotal $910.00 Discounts ($558.00) Delivery Fee $0.00 Sales Tax $0.00 Total $…" at bounding box center [1289, 582] width 491 height 204
click at [1380, 647] on button "Validate" at bounding box center [1289, 640] width 491 height 22
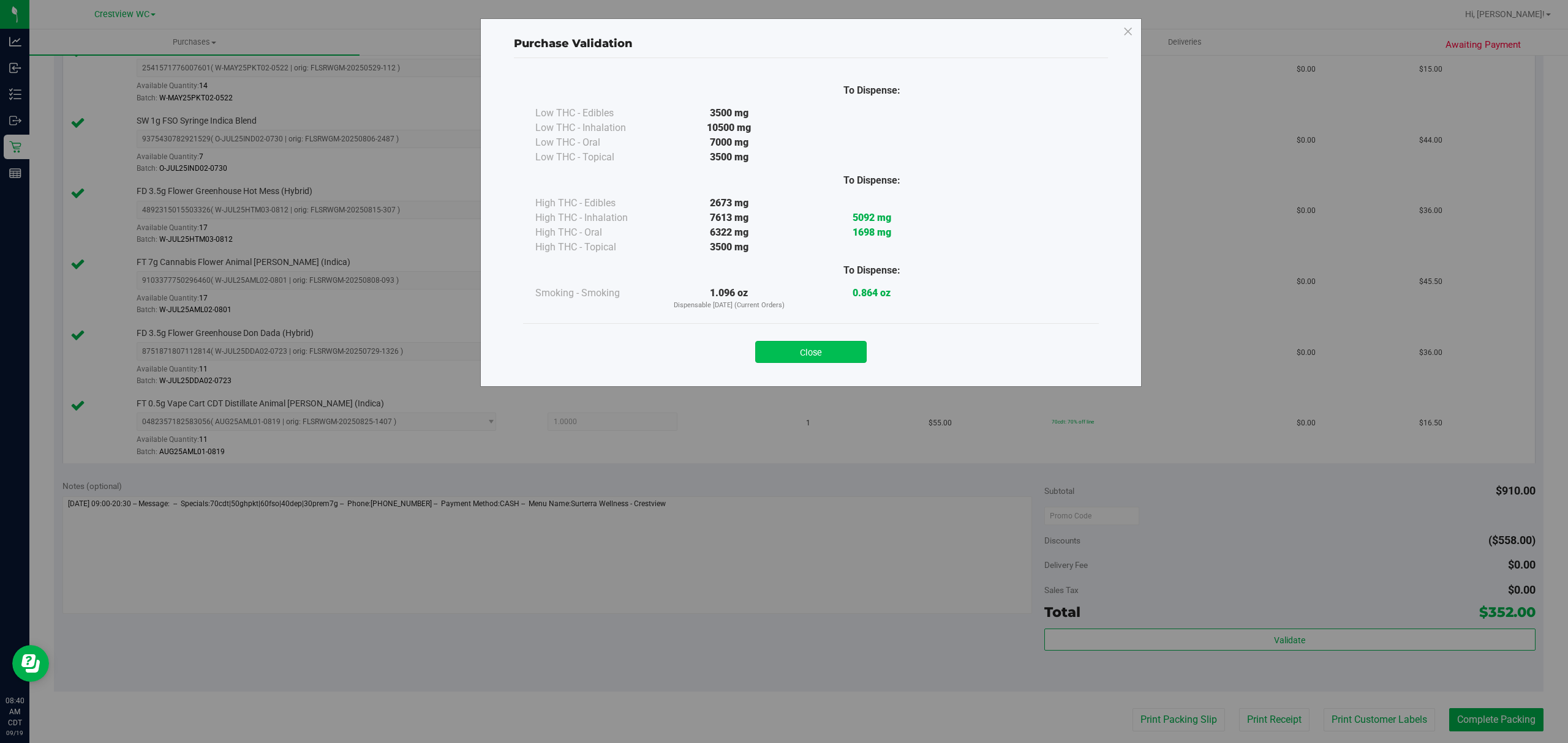
click at [829, 348] on button "Close" at bounding box center [810, 352] width 111 height 22
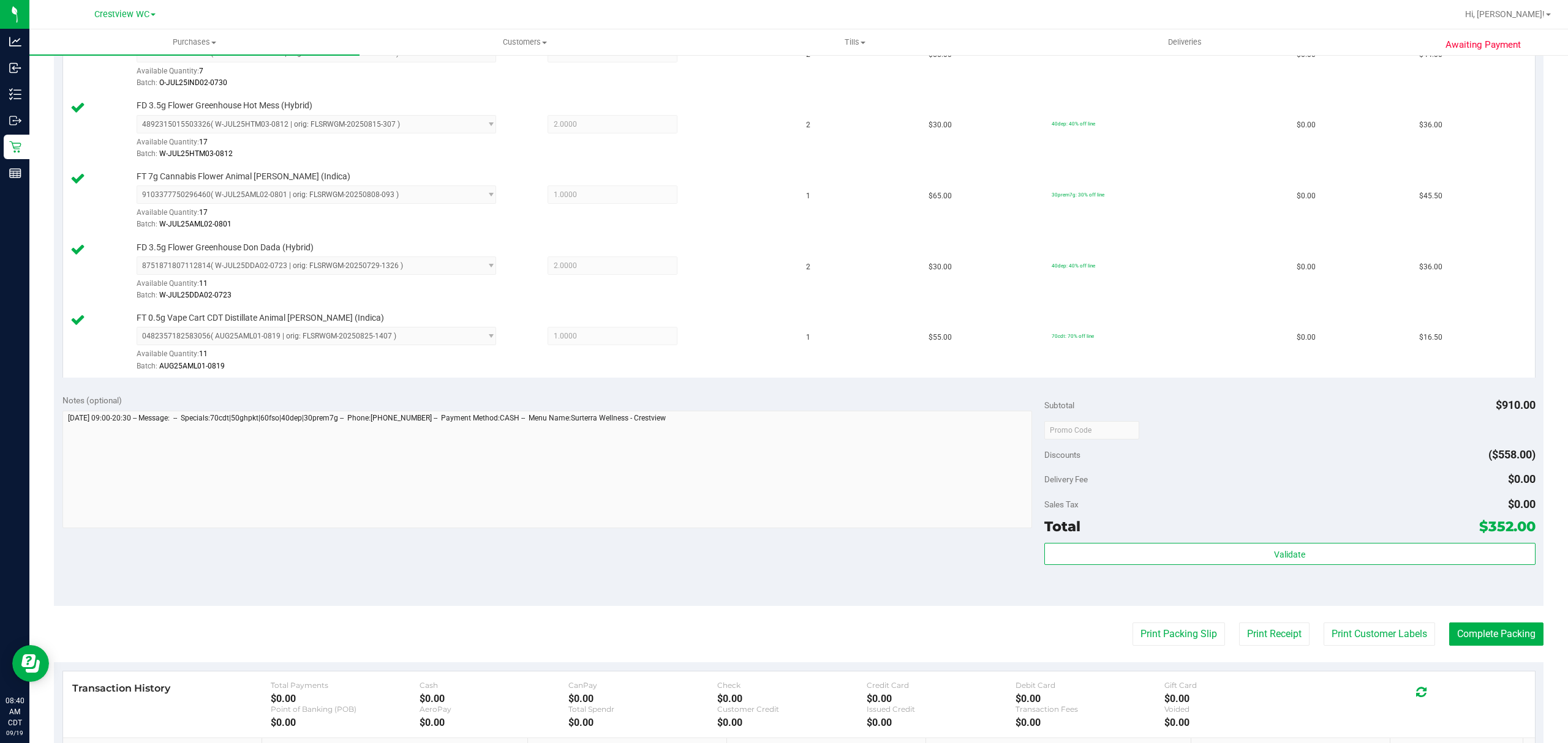
scroll to position [831, 0]
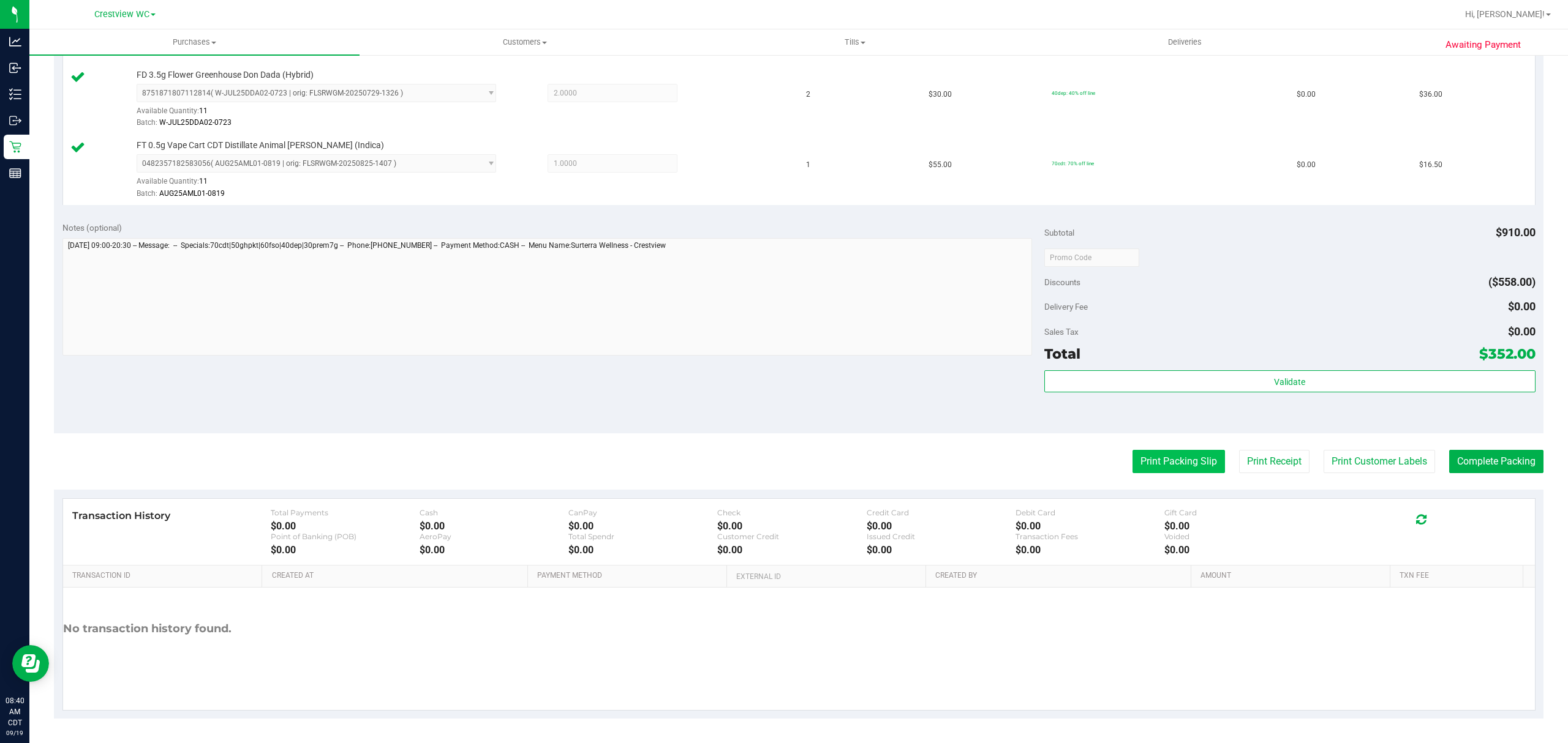
click at [1144, 457] on button "Print Packing Slip" at bounding box center [1178, 462] width 92 height 24
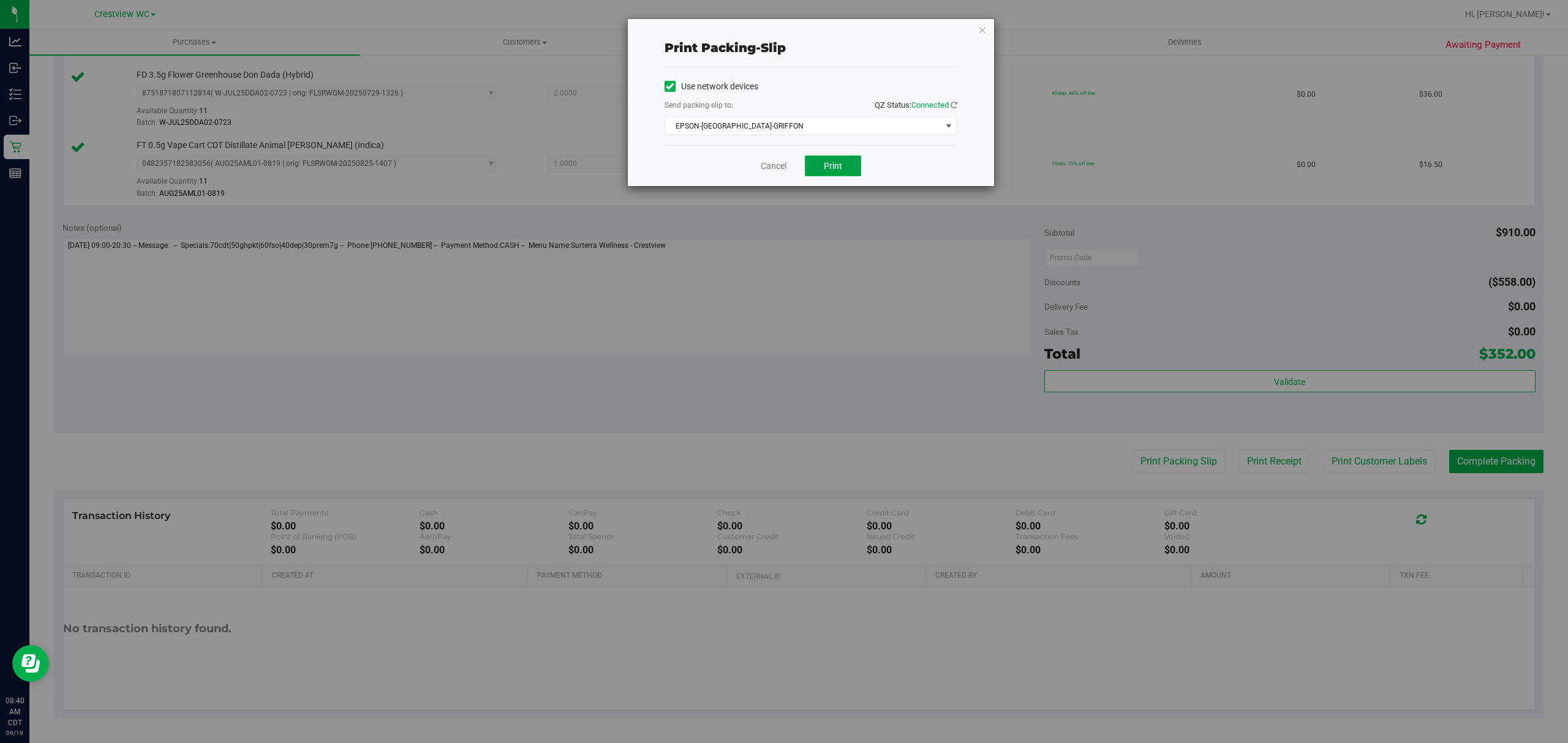
click at [837, 160] on button "Print" at bounding box center [833, 166] width 56 height 21
click at [769, 164] on link "Cancel" at bounding box center [773, 166] width 26 height 13
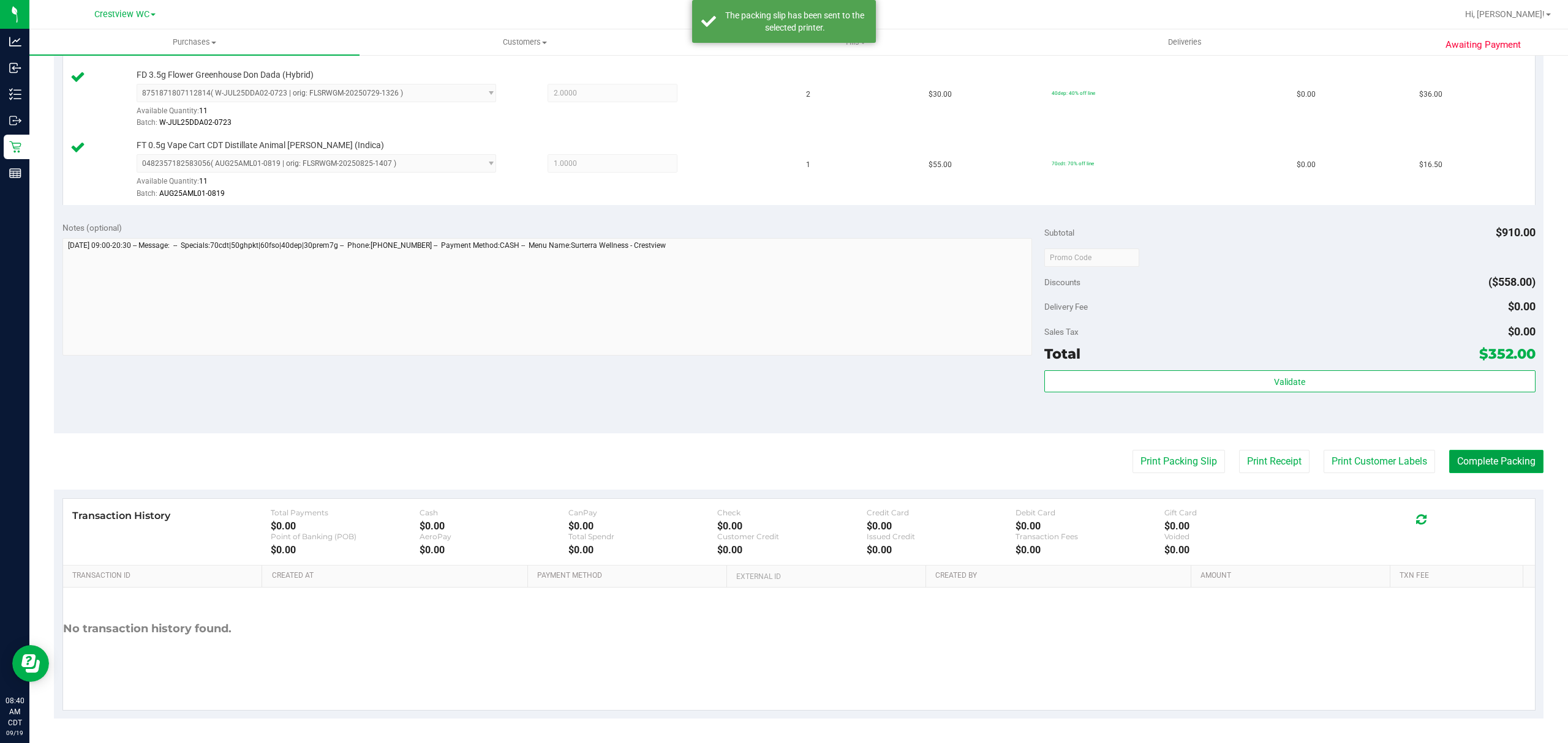
click at [1488, 450] on button "Complete Packing" at bounding box center [1496, 462] width 94 height 24
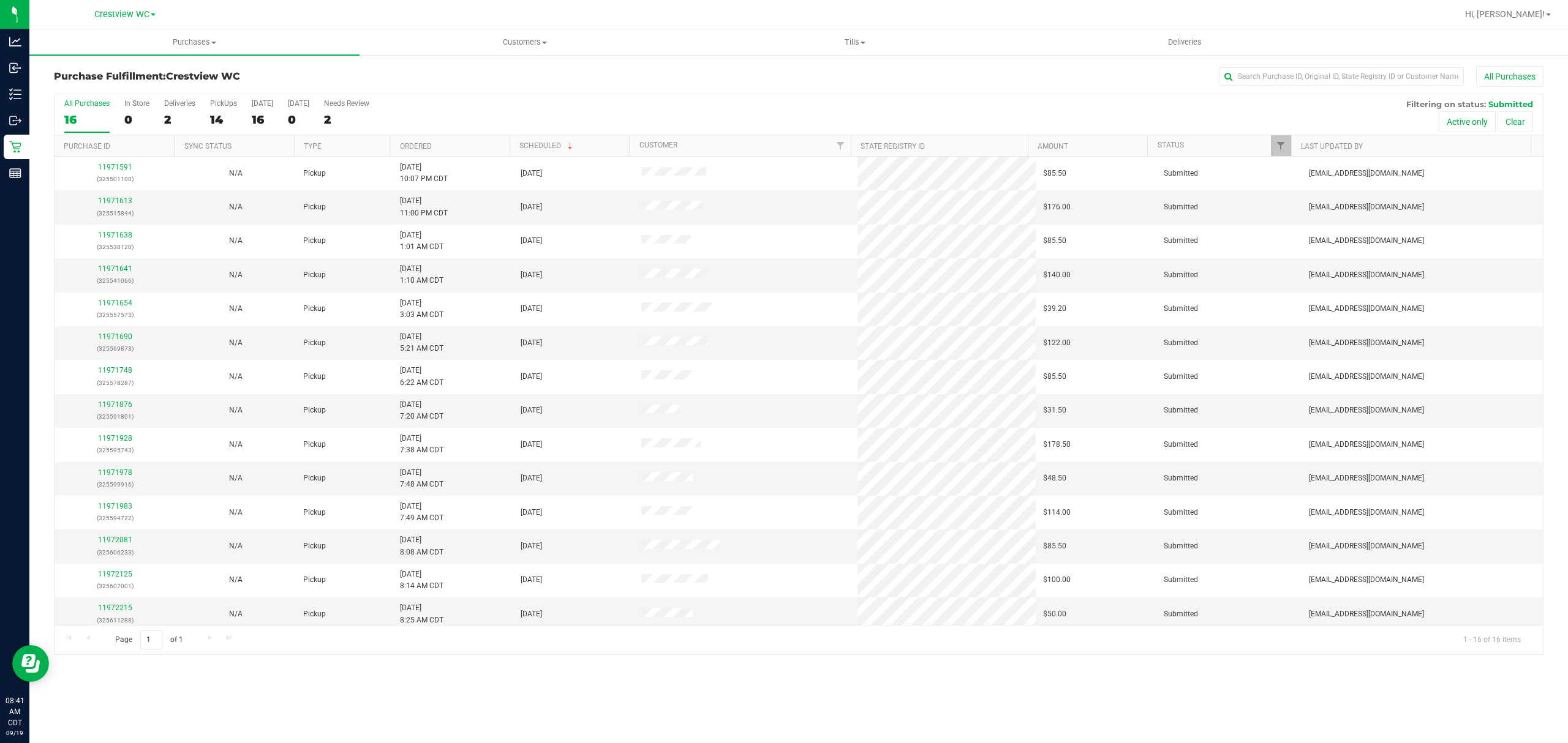
click at [434, 145] on th "Ordered" at bounding box center [449, 146] width 119 height 21
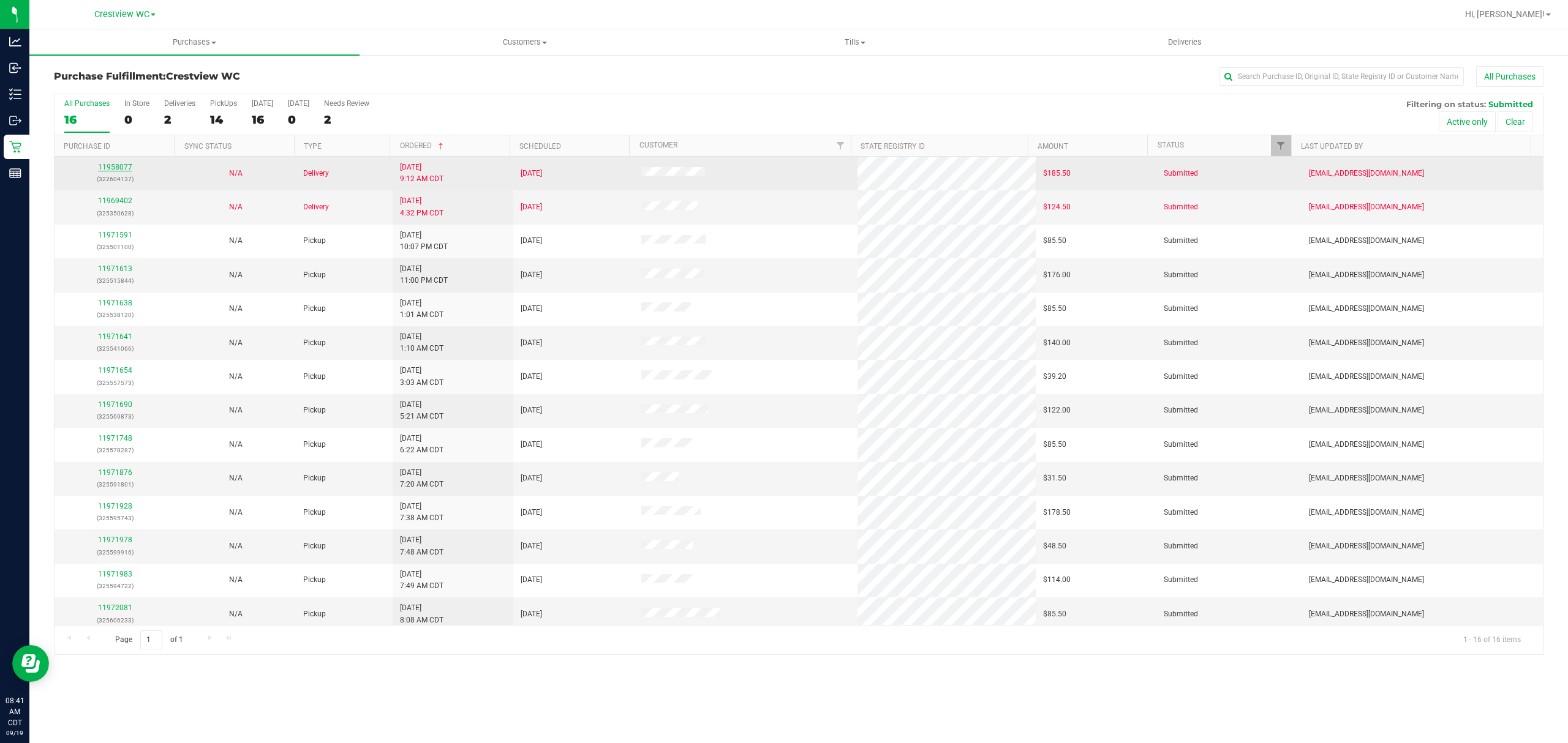
click at [113, 168] on link "11958077" at bounding box center [115, 167] width 35 height 9
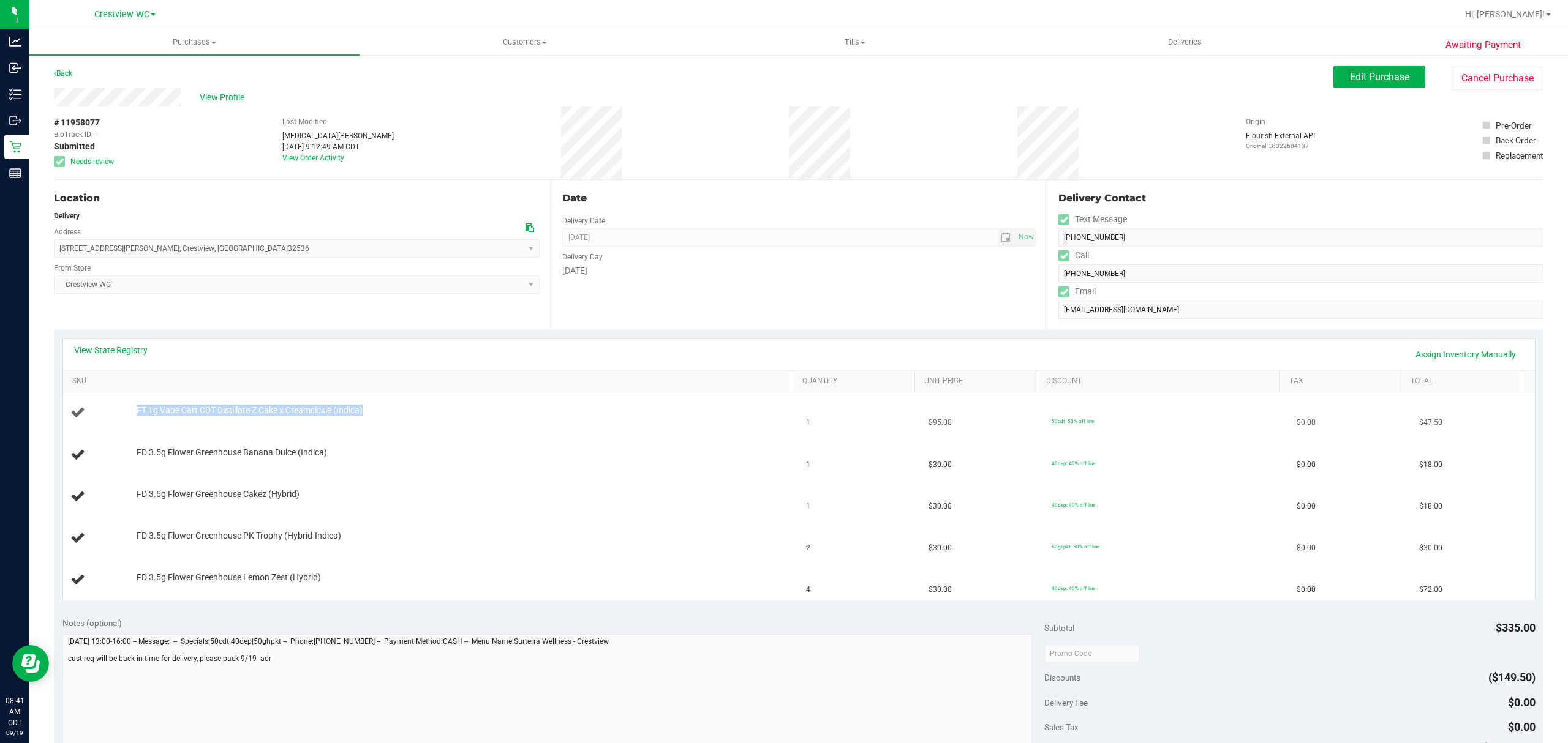
drag, startPoint x: 388, startPoint y: 414, endPoint x: 115, endPoint y: 413, distance: 273.0
click at [115, 413] on div "FT 1g Vape Cart CDT Distillate Z Cake x Creamsickle (Indica)" at bounding box center [431, 413] width 722 height 16
copy div "FT 1g Vape Cart CDT Distillate Z Cake x Creamsickle (Indica)"
click at [672, 279] on div "Date Delivery Date [DATE] Now [DATE] 07:00 AM Now Delivery Day [DATE]" at bounding box center [799, 255] width 497 height 150
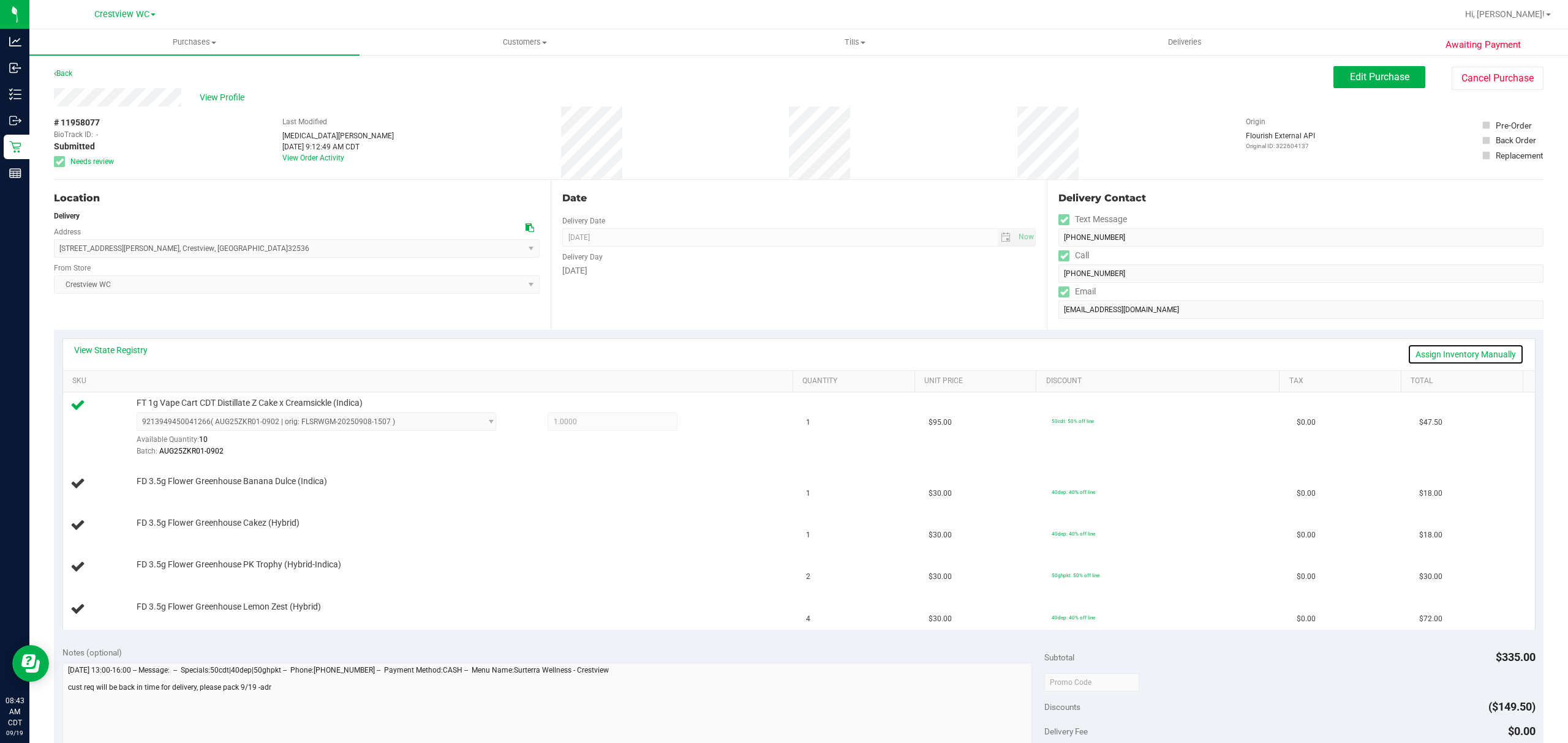
click at [1433, 356] on link "Assign Inventory Manually" at bounding box center [1466, 355] width 116 height 21
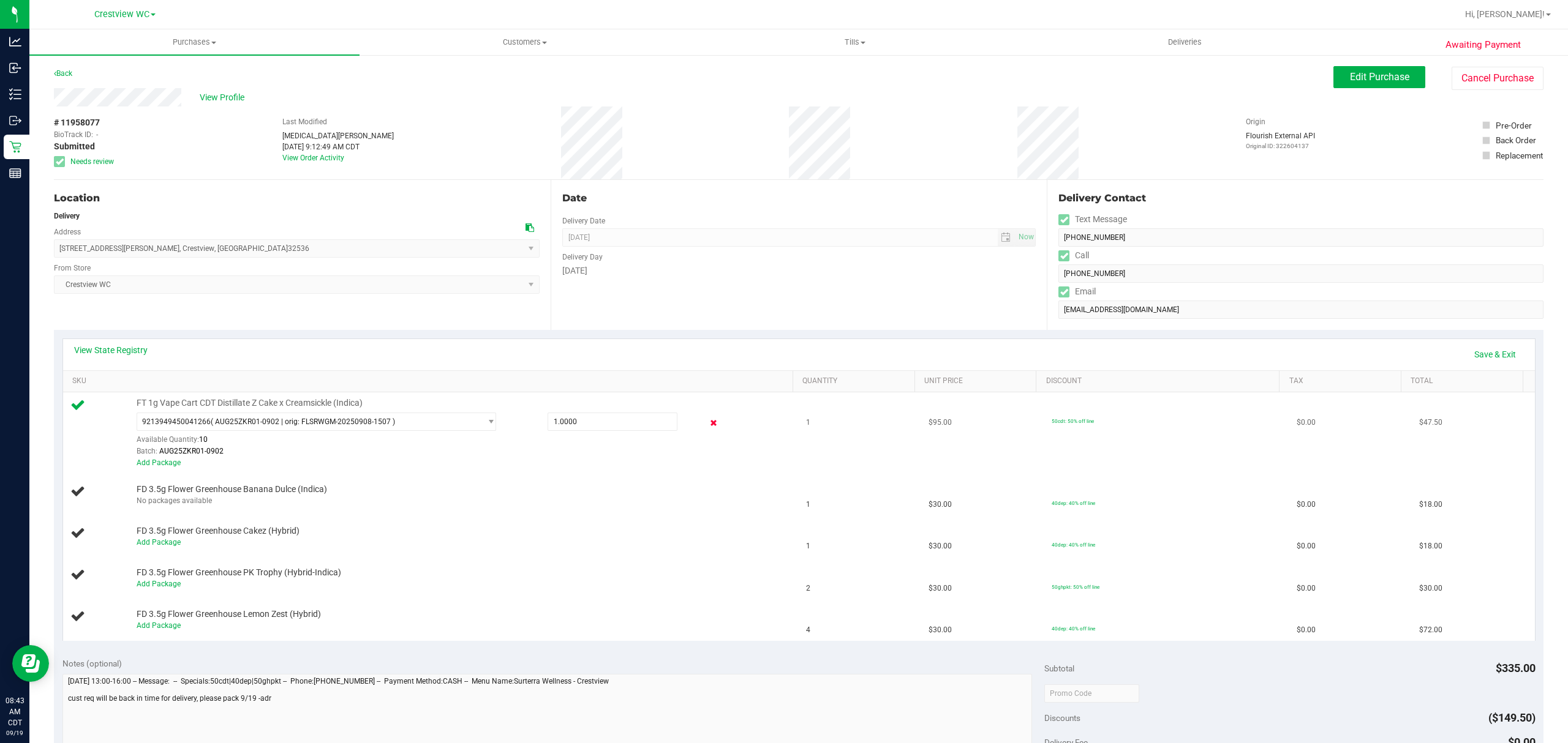
click at [707, 426] on icon at bounding box center [713, 423] width 13 height 14
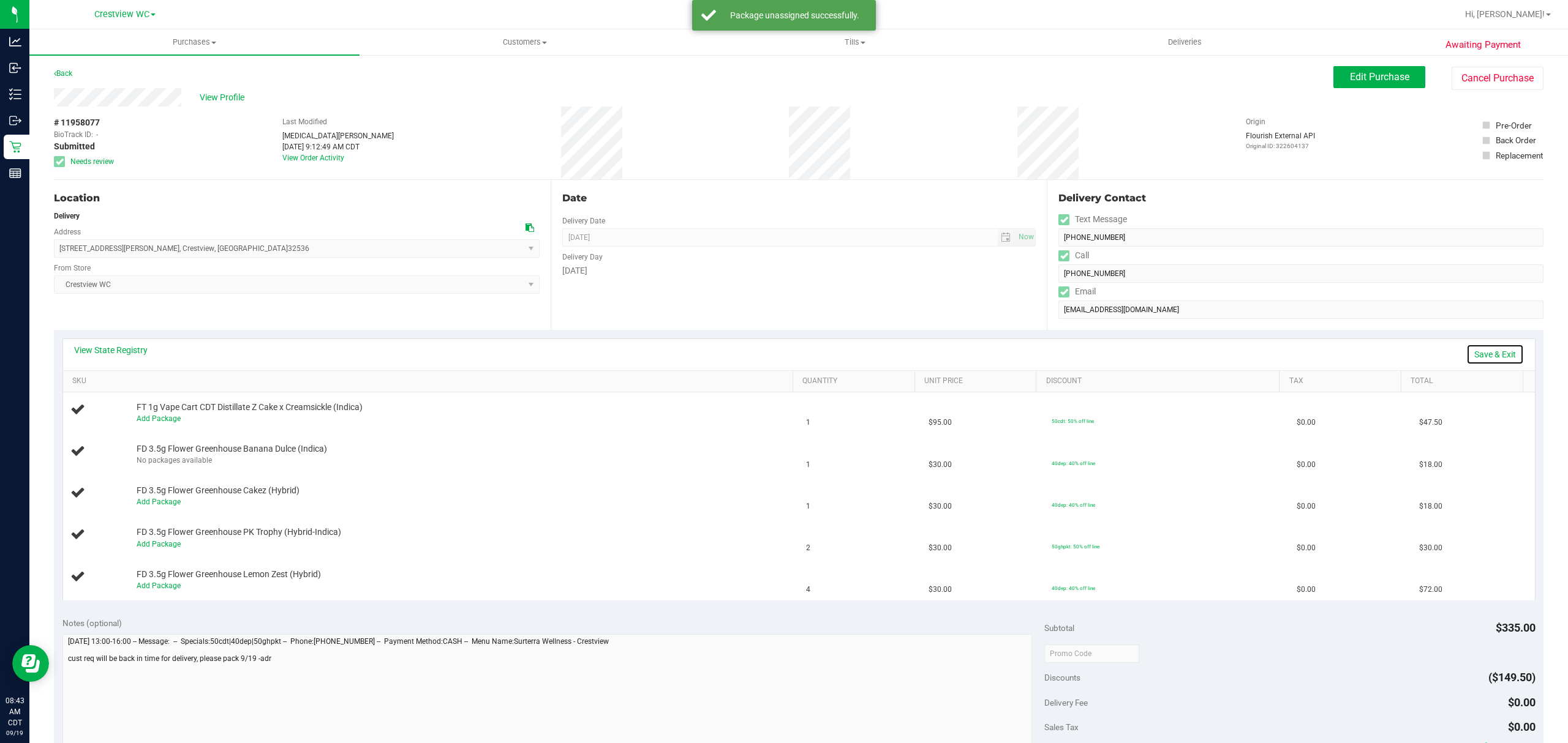
click at [1490, 352] on link "Save & Exit" at bounding box center [1495, 355] width 58 height 21
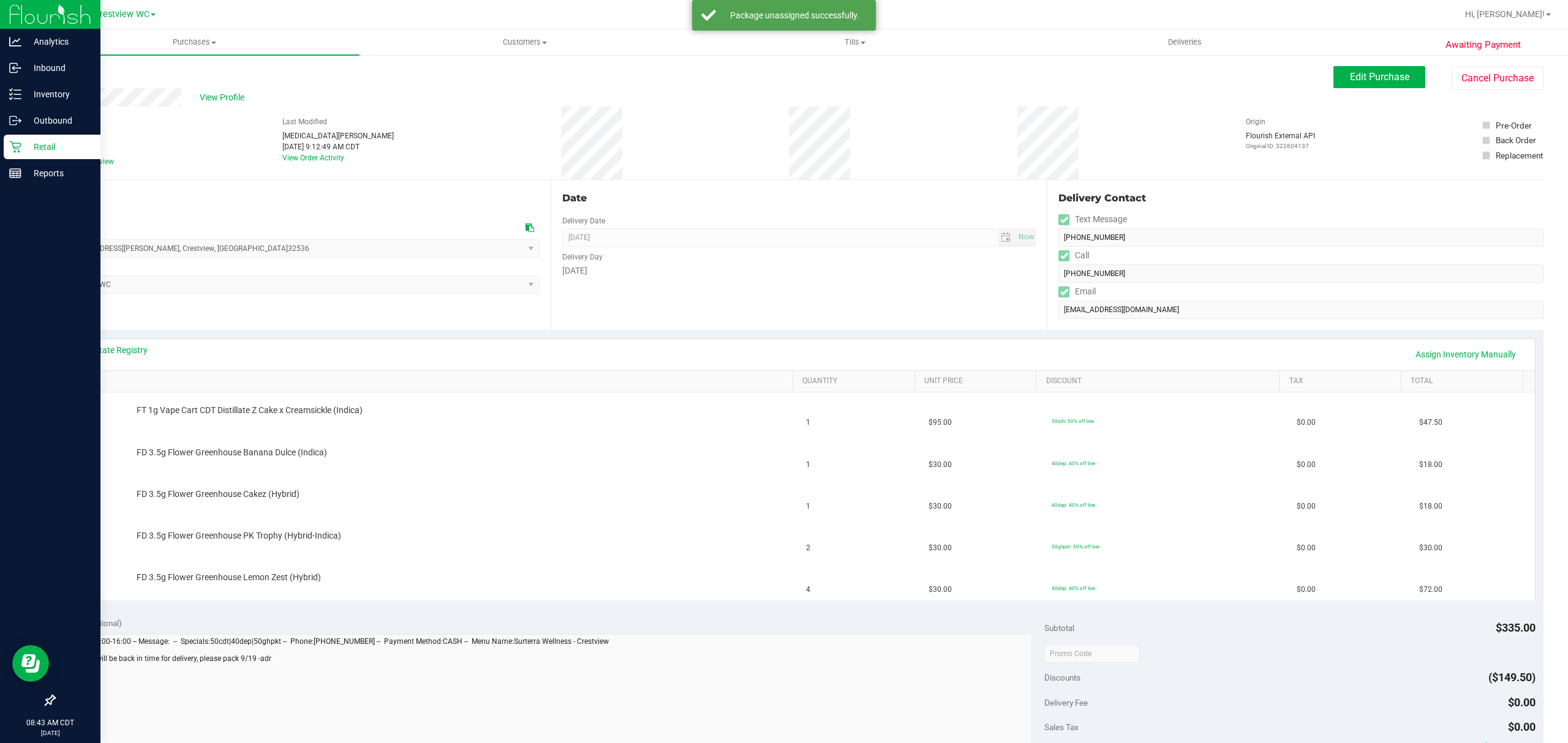
click at [22, 144] on p "Retail" at bounding box center [58, 147] width 74 height 15
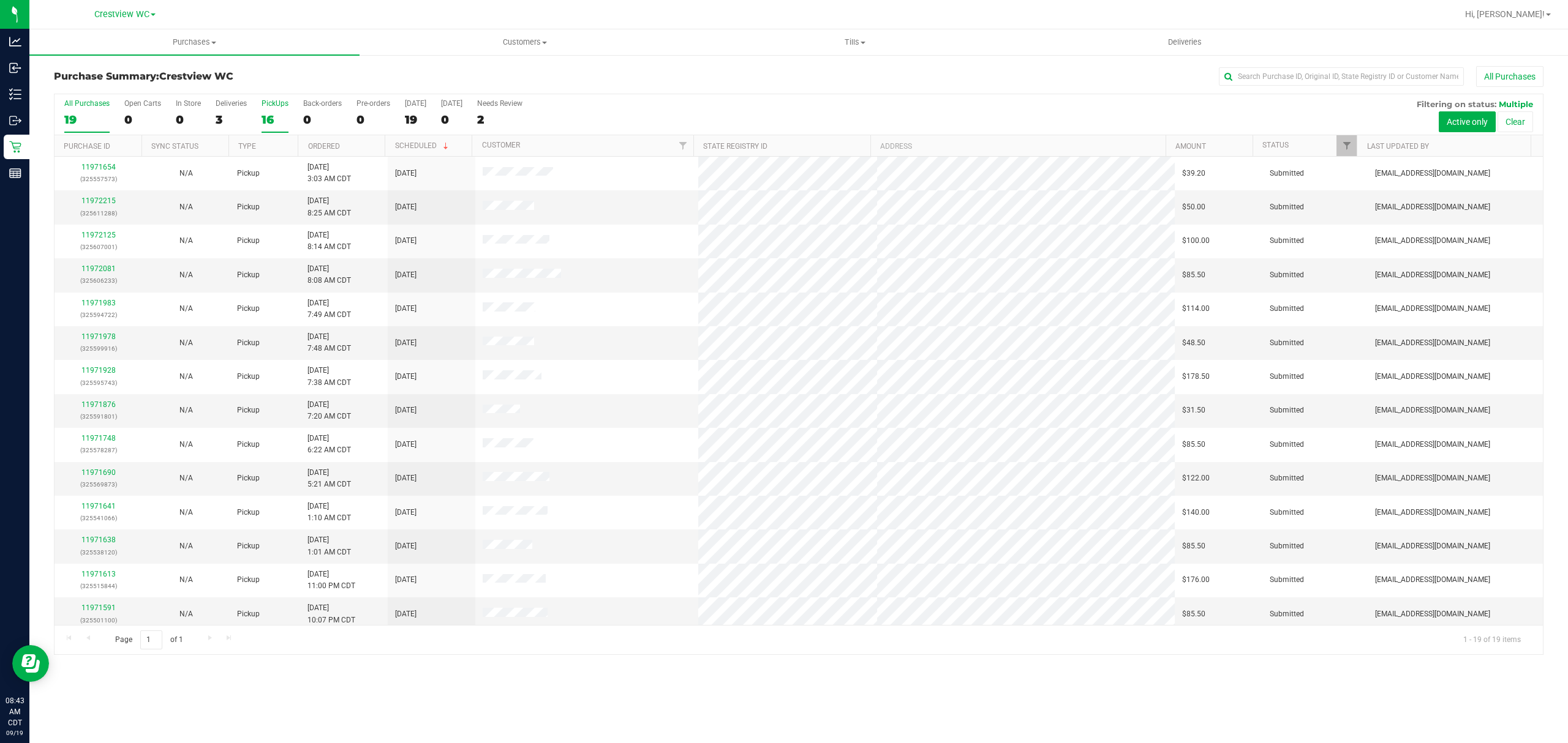
click at [268, 120] on div "16" at bounding box center [275, 119] width 27 height 14
click at [0, 0] on input "PickUps 16" at bounding box center [0, 0] width 0 height 0
click at [342, 142] on th "Ordered" at bounding box center [341, 146] width 87 height 21
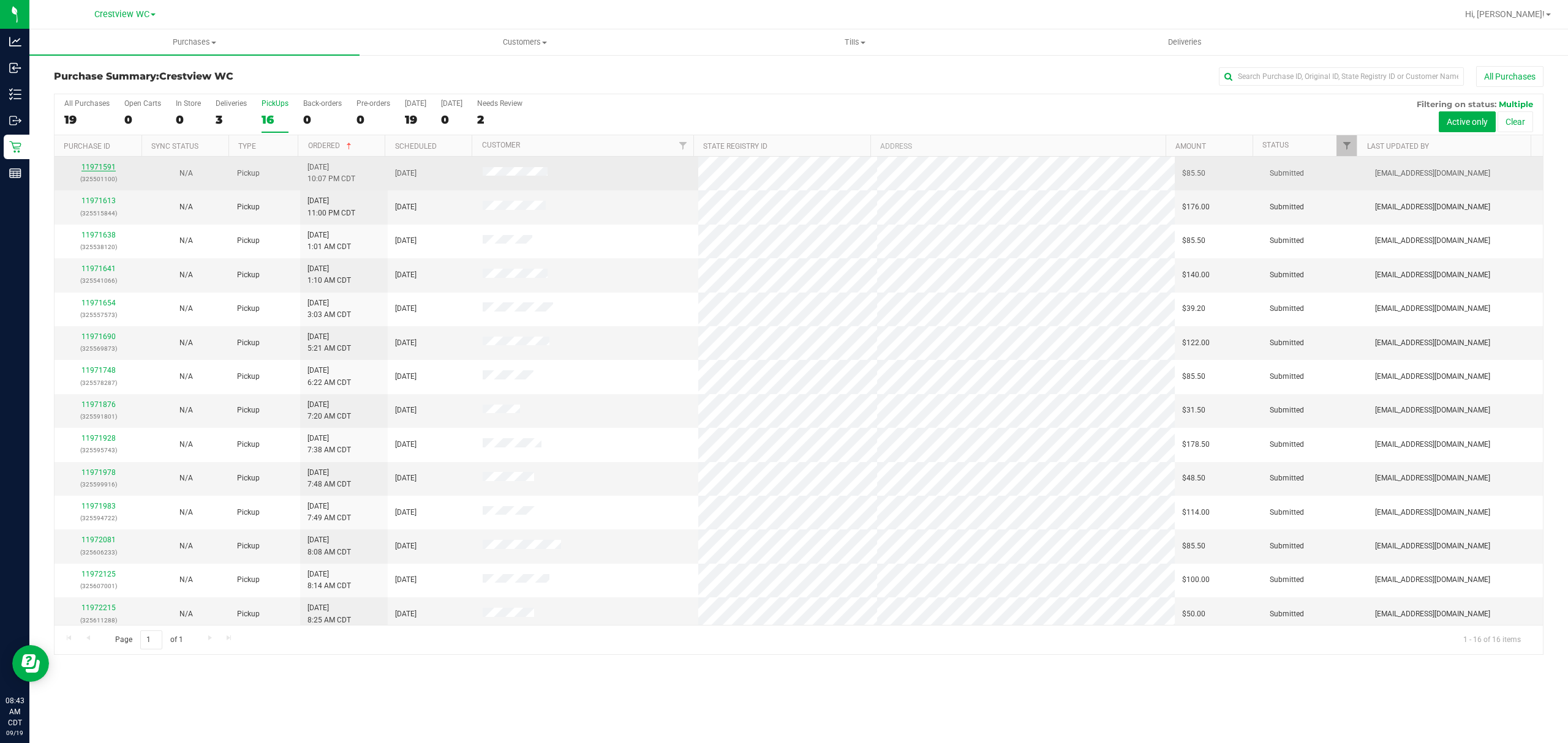
click at [98, 170] on link "11971591" at bounding box center [98, 167] width 35 height 9
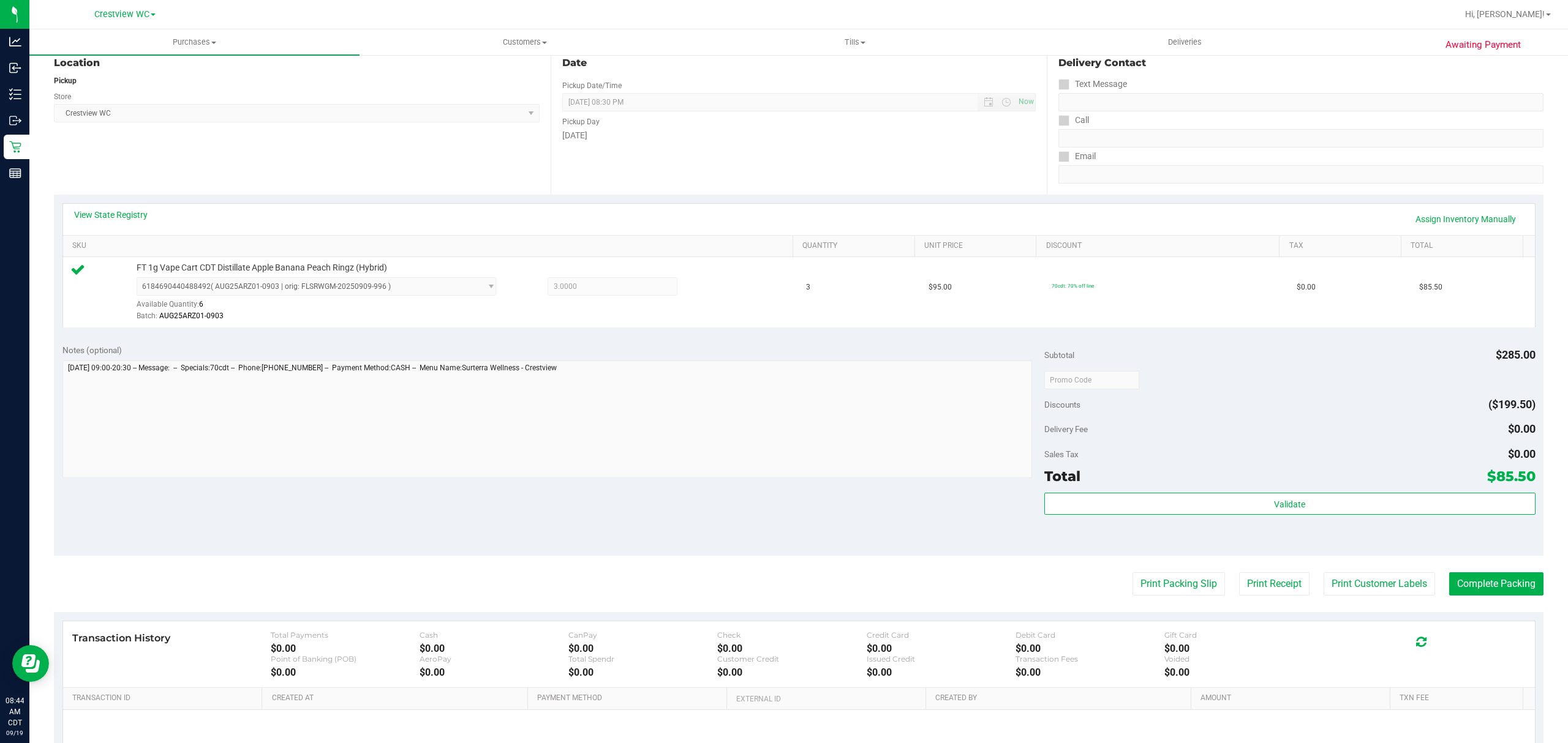
scroll to position [259, 0]
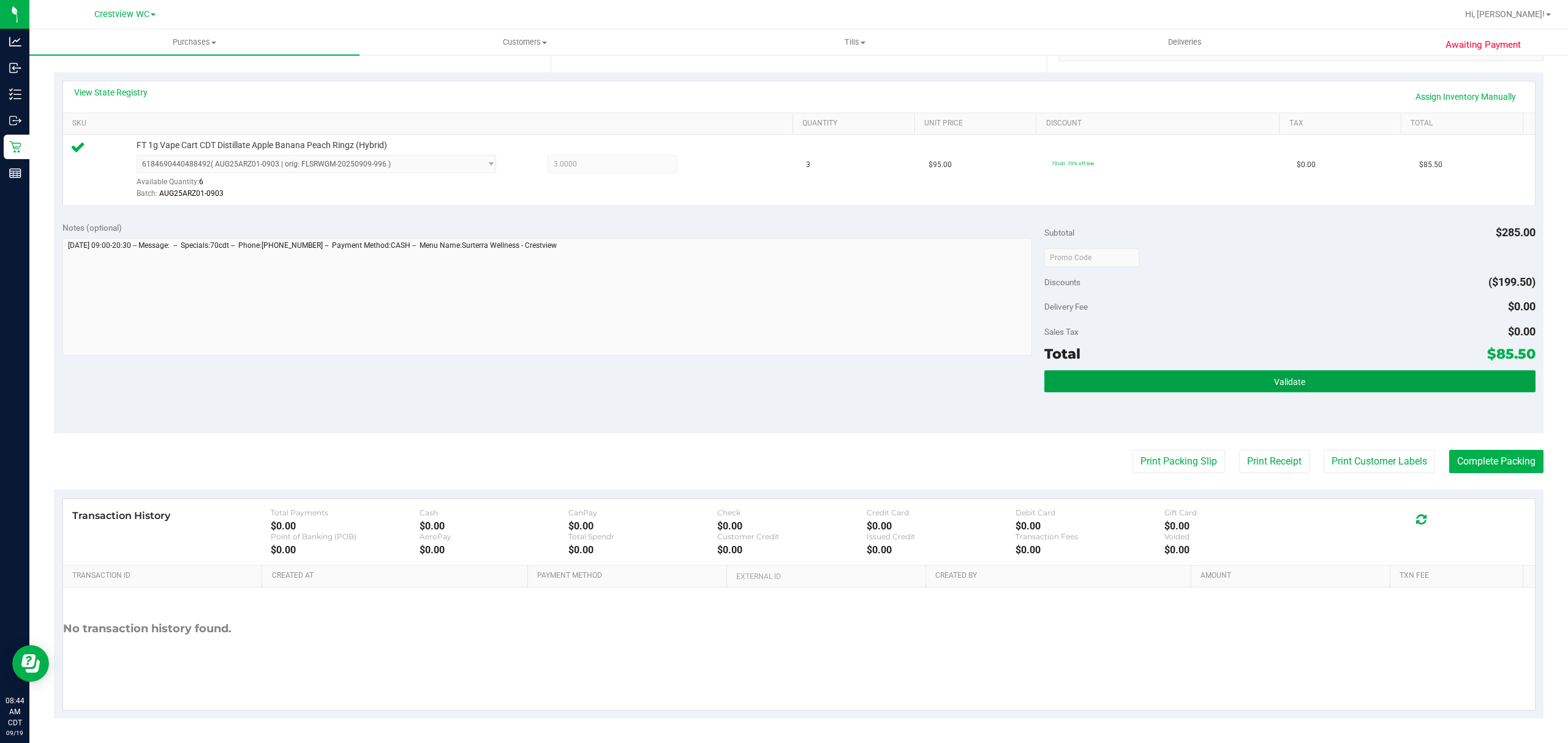
click at [1306, 371] on button "Validate" at bounding box center [1289, 382] width 491 height 22
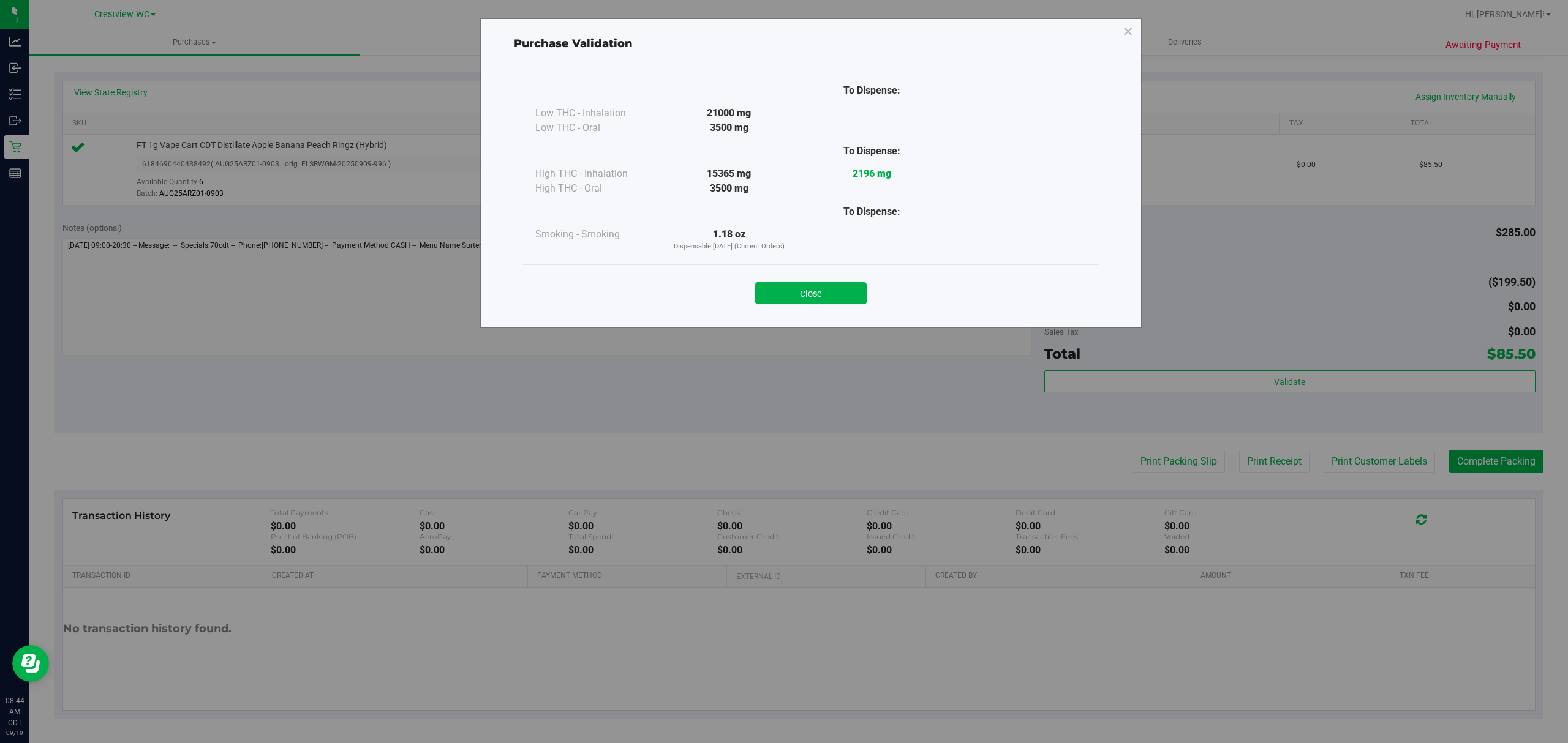
drag, startPoint x: 817, startPoint y: 293, endPoint x: 826, endPoint y: 310, distance: 19.2
click at [818, 292] on button "Close" at bounding box center [810, 293] width 111 height 22
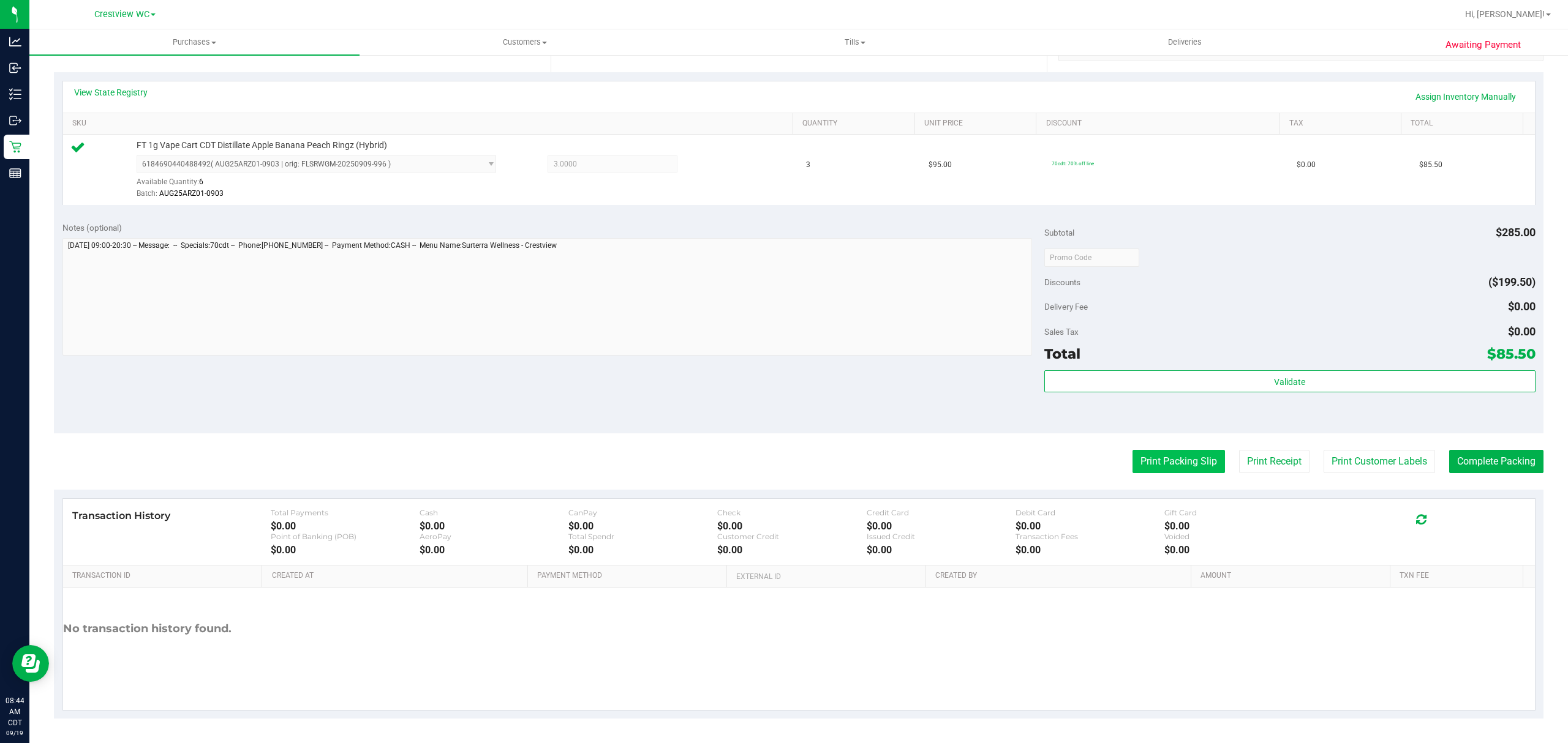
click at [1157, 465] on button "Print Packing Slip" at bounding box center [1178, 462] width 92 height 24
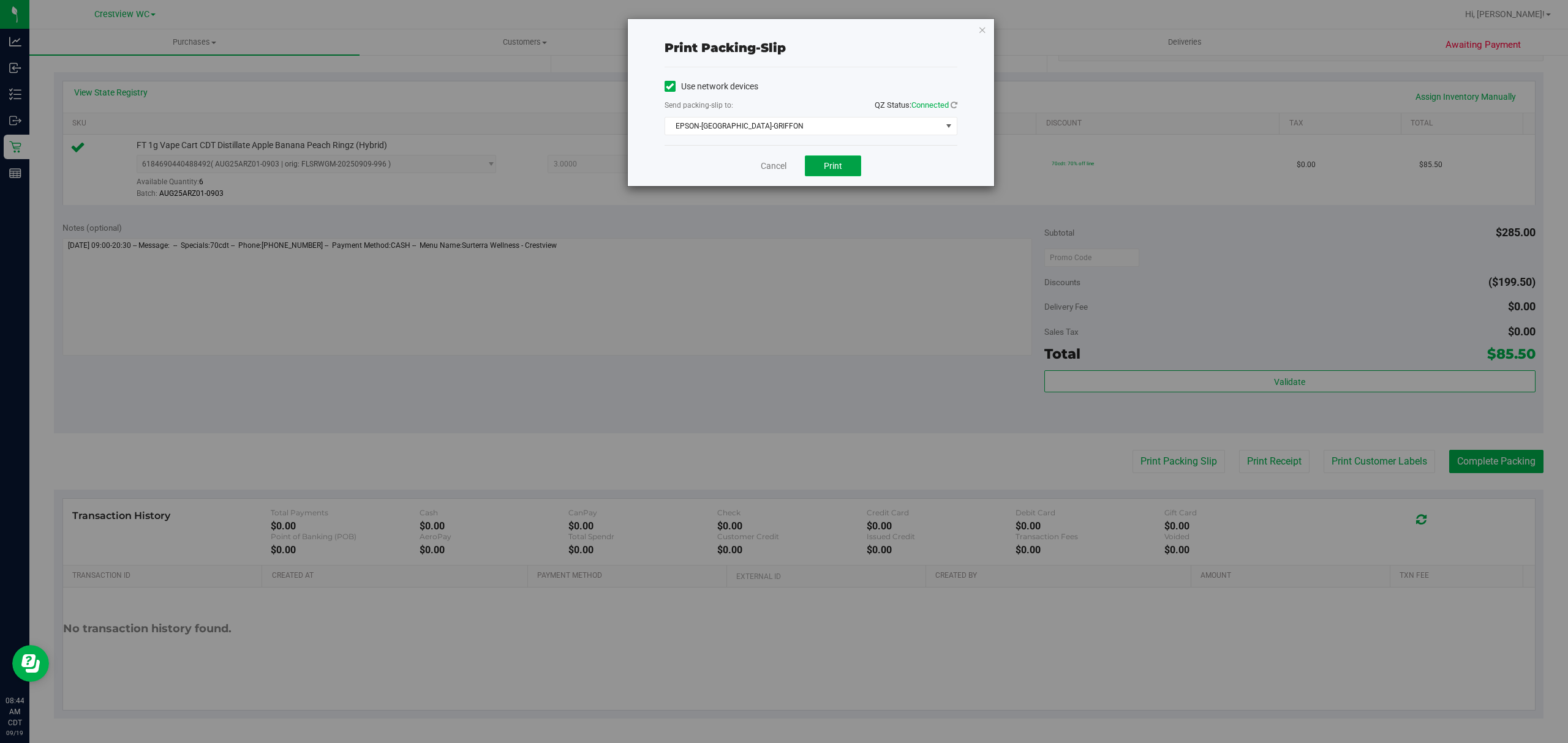
click at [831, 171] on span "Print" at bounding box center [832, 165] width 18 height 10
drag, startPoint x: 759, startPoint y: 163, endPoint x: 773, endPoint y: 159, distance: 14.6
click at [761, 163] on link "Cancel" at bounding box center [773, 166] width 26 height 13
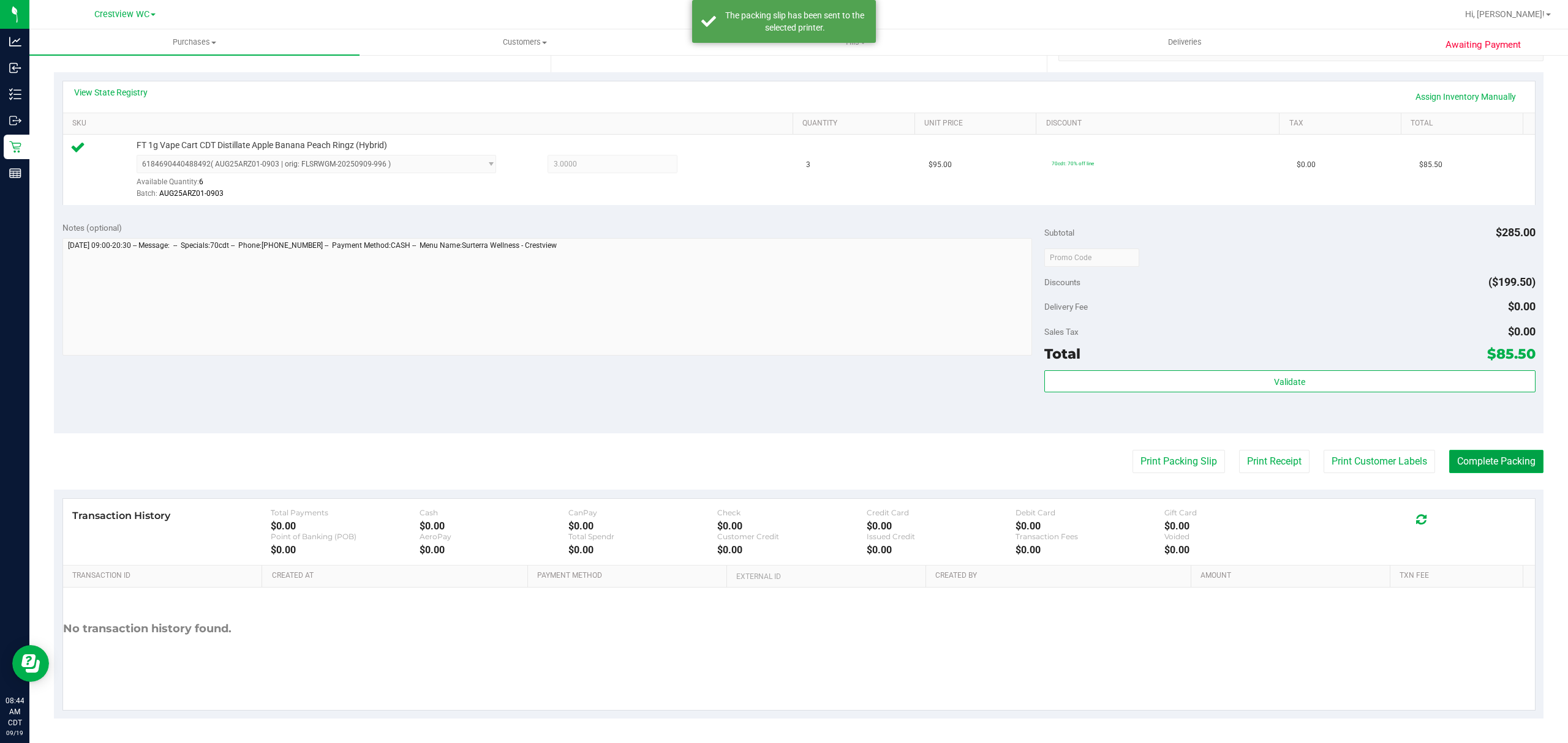
click at [1503, 467] on button "Complete Packing" at bounding box center [1496, 462] width 94 height 24
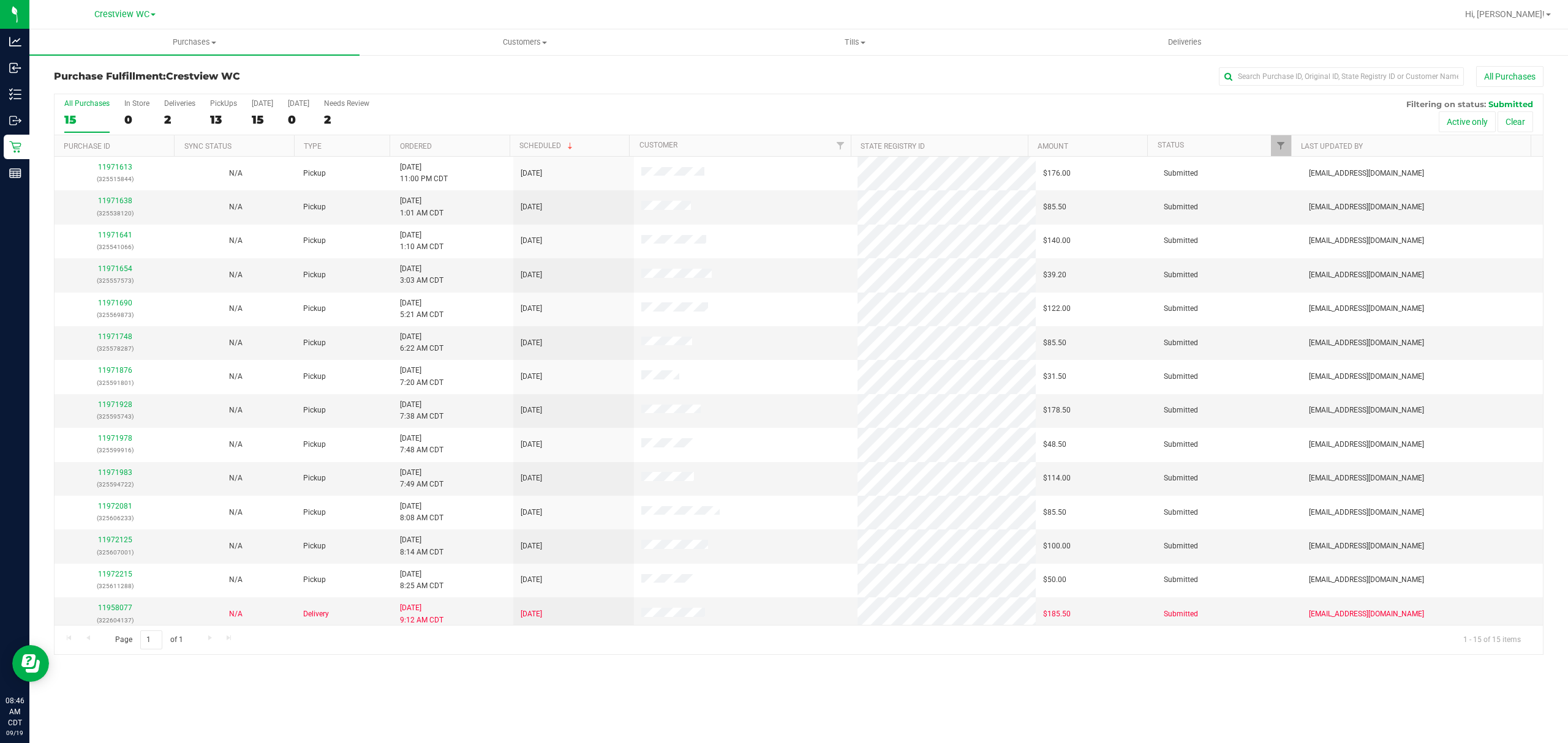
click at [209, 120] on div "All Purchases 15 In Store 0 Deliveries 2 PickUps 13 [DATE] 15 [DATE] 0 Needs Re…" at bounding box center [798, 115] width 1488 height 41
click at [214, 119] on div "13" at bounding box center [223, 119] width 27 height 14
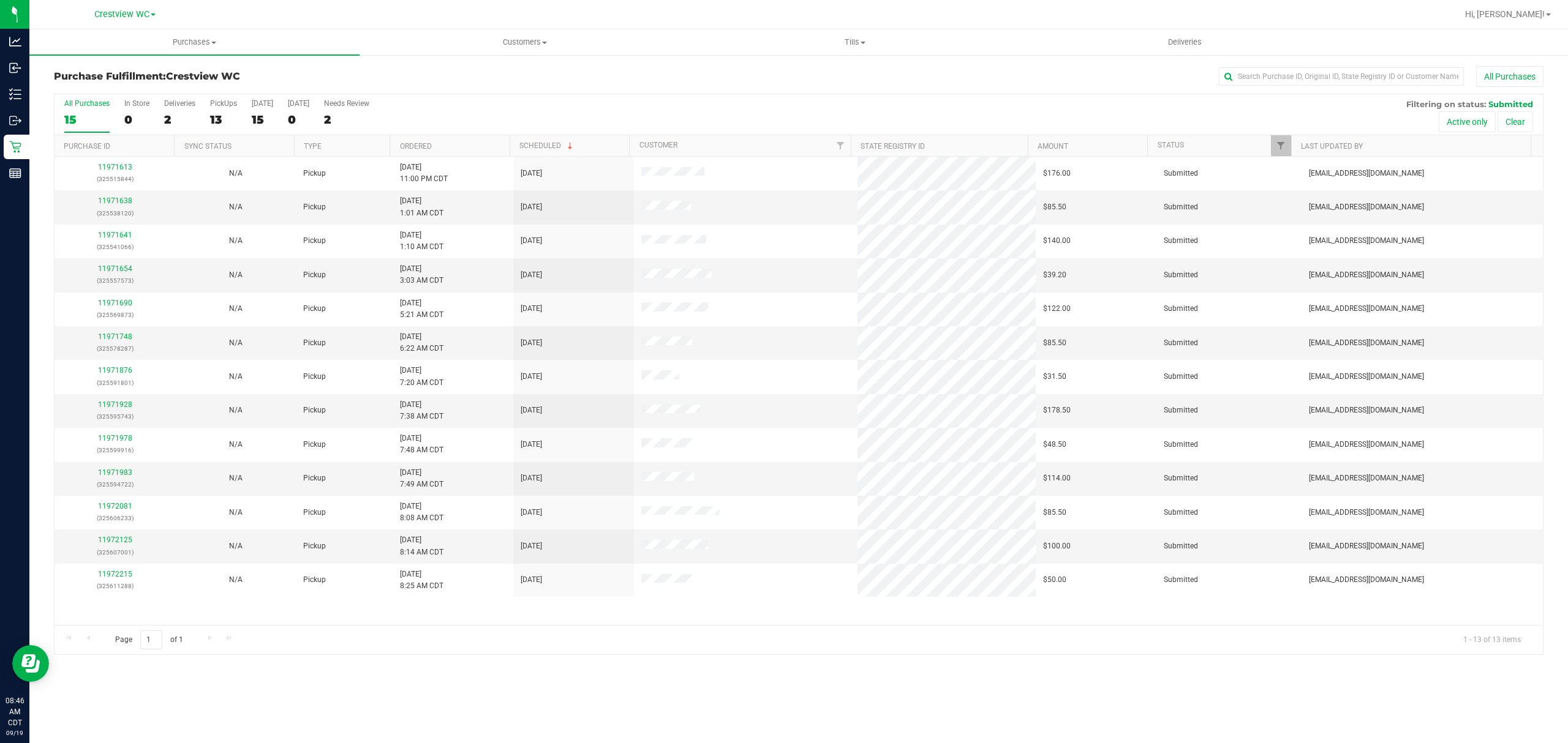
click at [335, 77] on h3 "Purchase Fulfillment: Crestview WC" at bounding box center [302, 76] width 497 height 11
click at [229, 119] on div "13" at bounding box center [223, 119] width 27 height 14
click at [0, 0] on input "PickUps 13" at bounding box center [0, 0] width 0 height 0
click at [443, 148] on th "Ordered" at bounding box center [449, 146] width 119 height 21
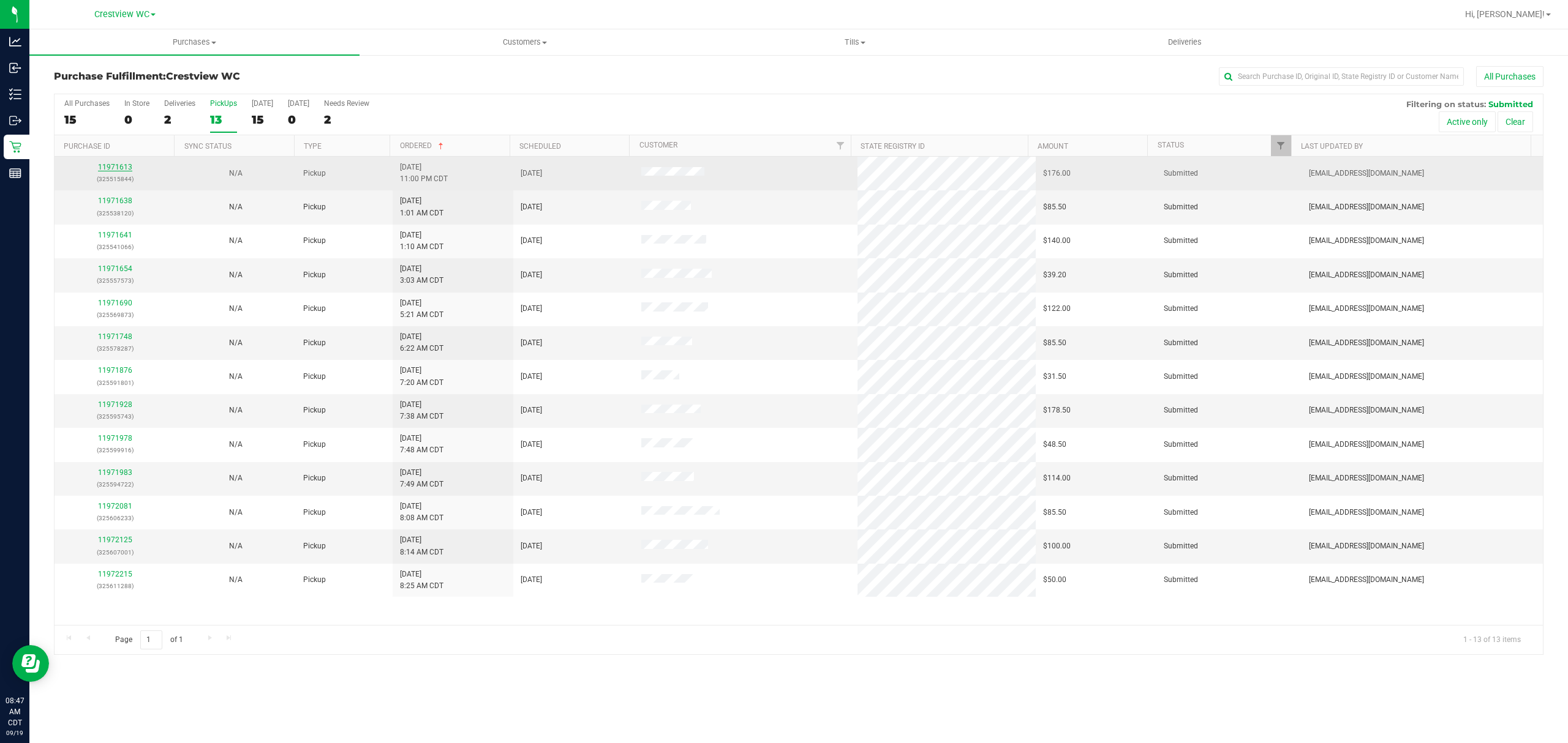
click at [120, 167] on link "11971613" at bounding box center [115, 167] width 35 height 9
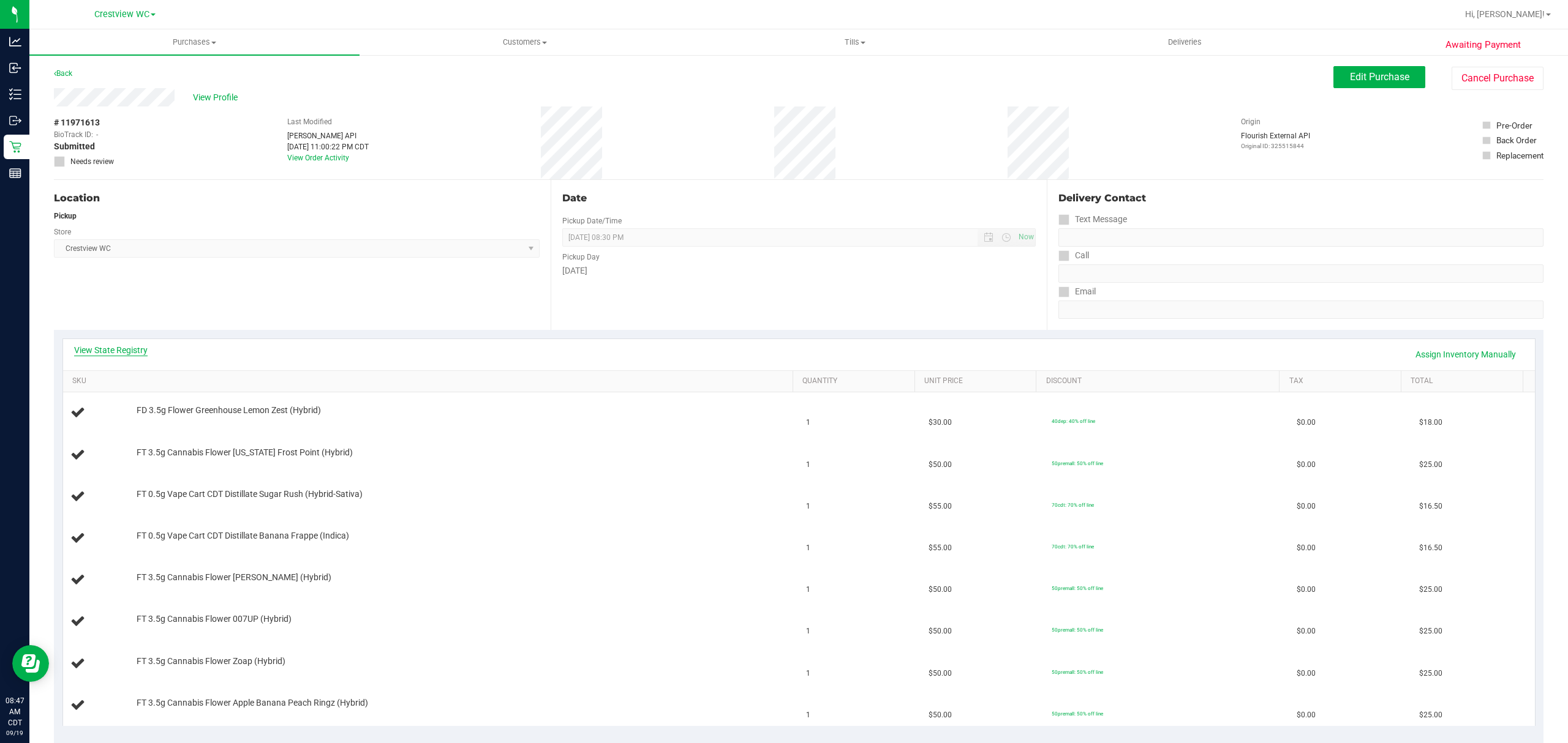
click at [126, 355] on link "View State Registry" at bounding box center [111, 350] width 74 height 13
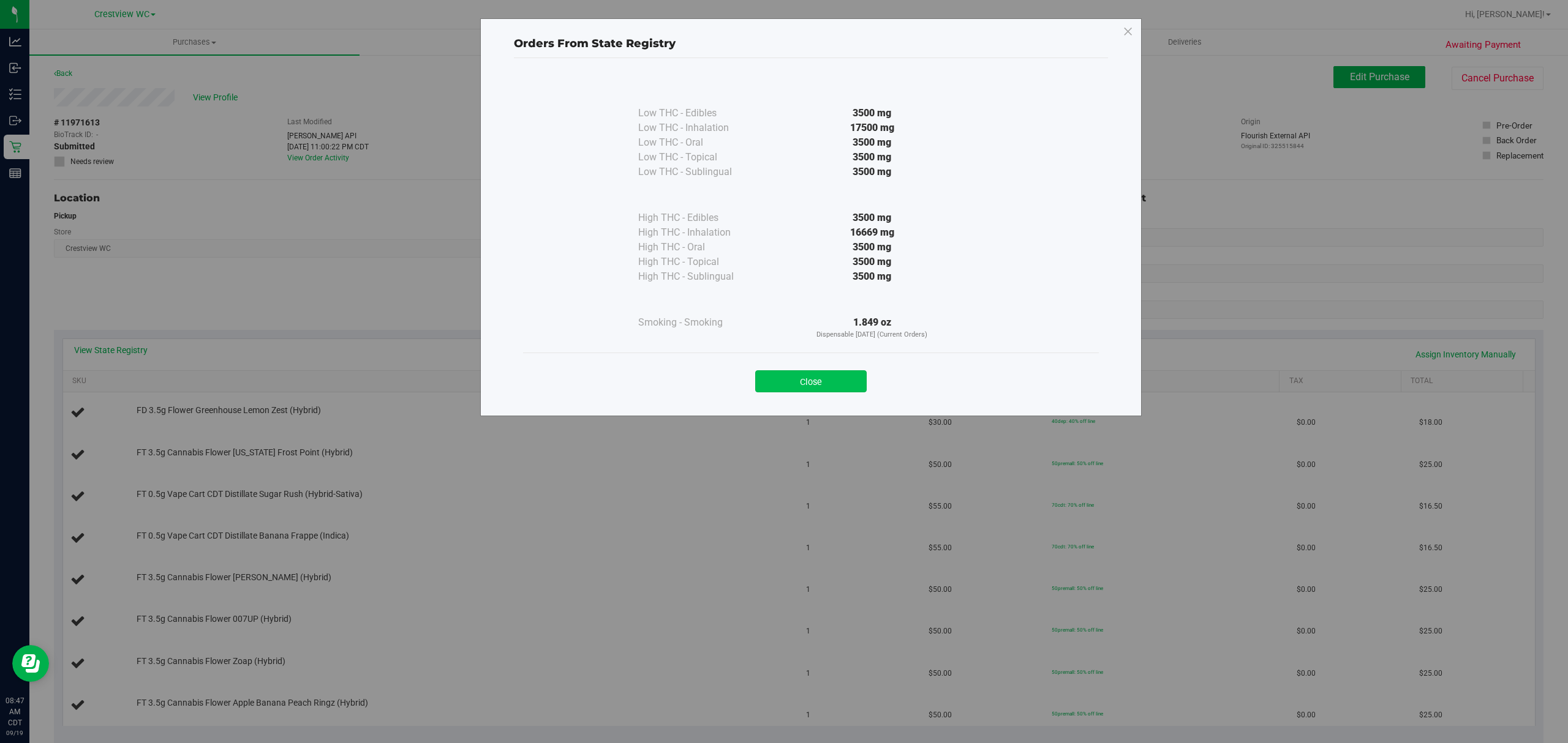
click at [769, 382] on button "Close" at bounding box center [810, 382] width 111 height 22
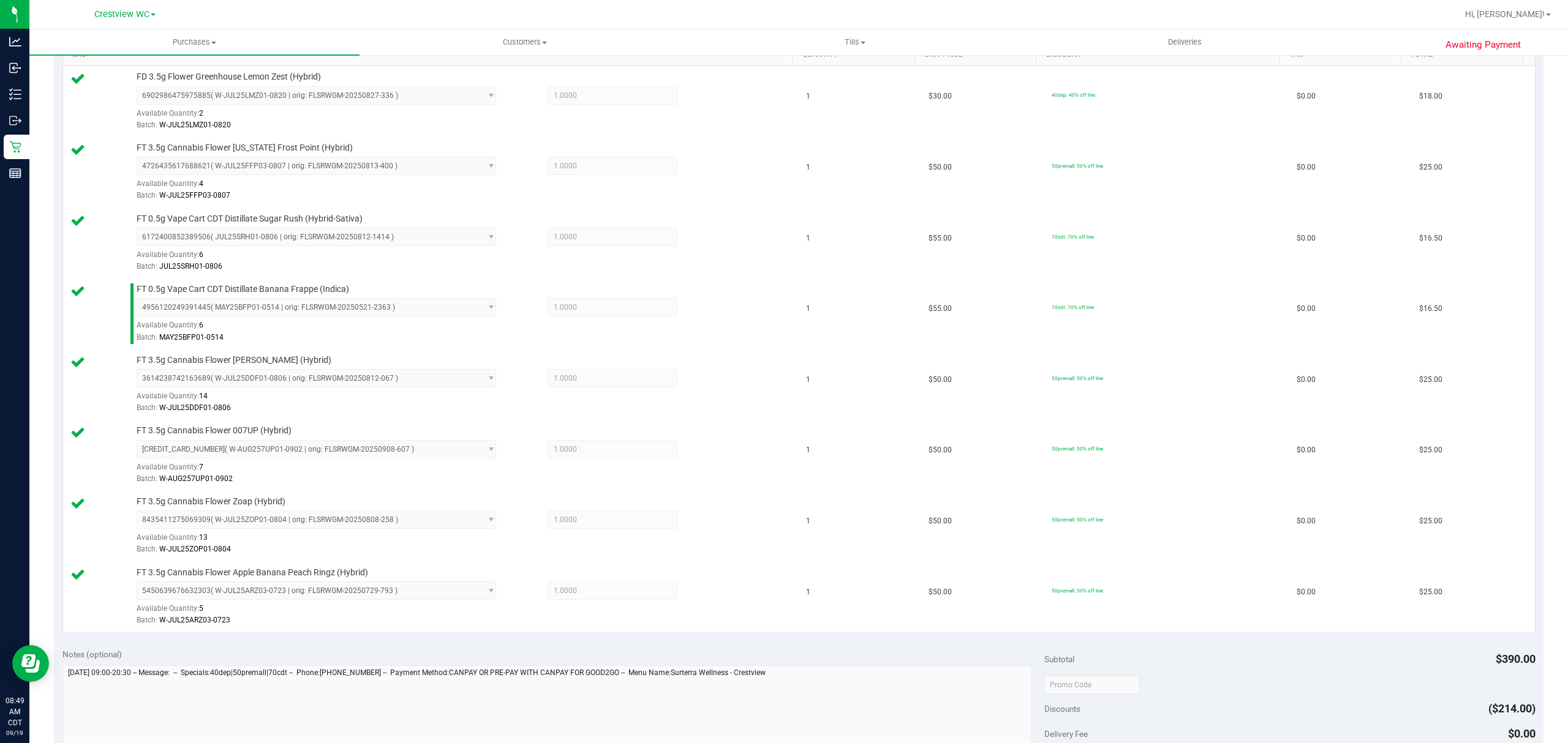
scroll to position [735, 0]
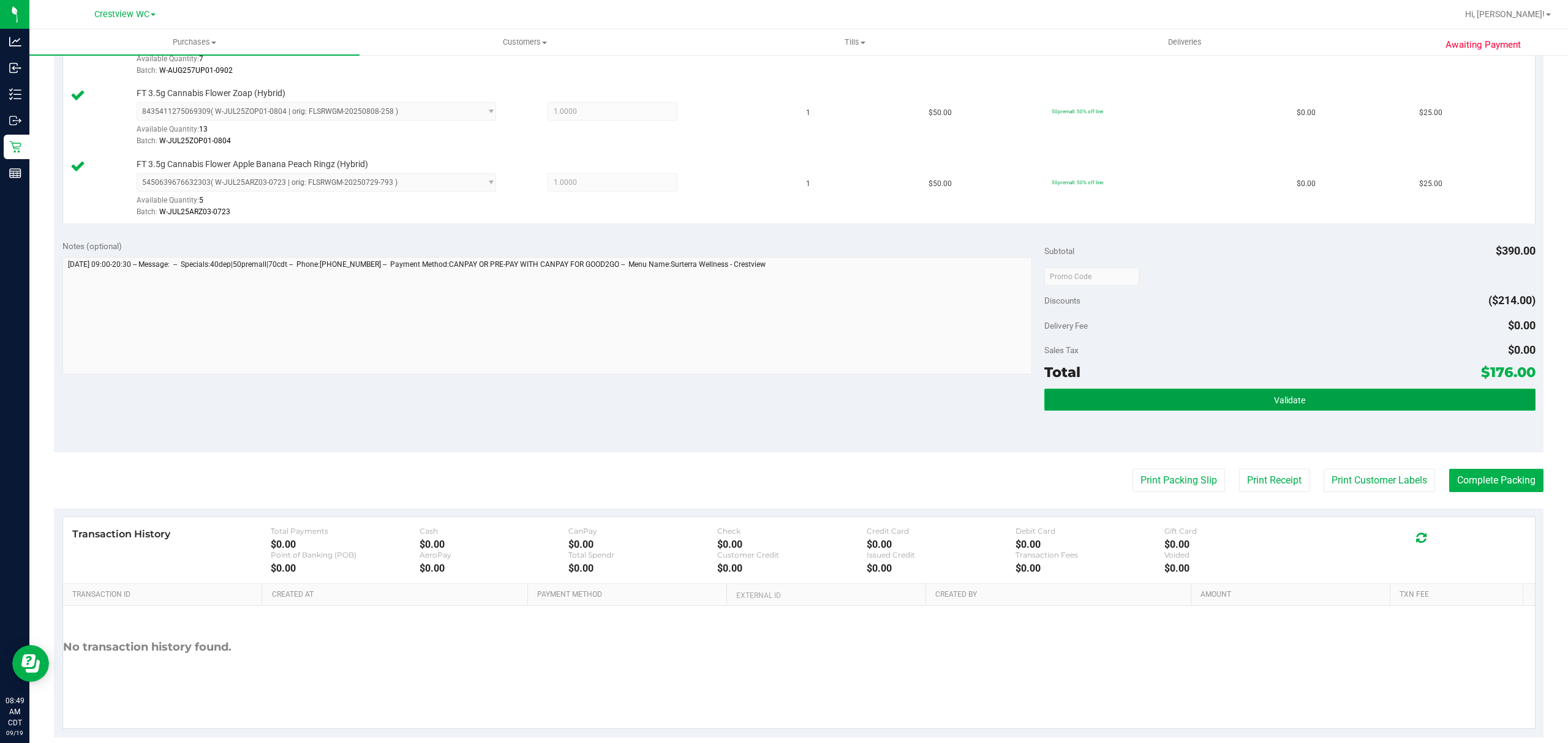
click at [1189, 395] on button "Validate" at bounding box center [1289, 400] width 491 height 22
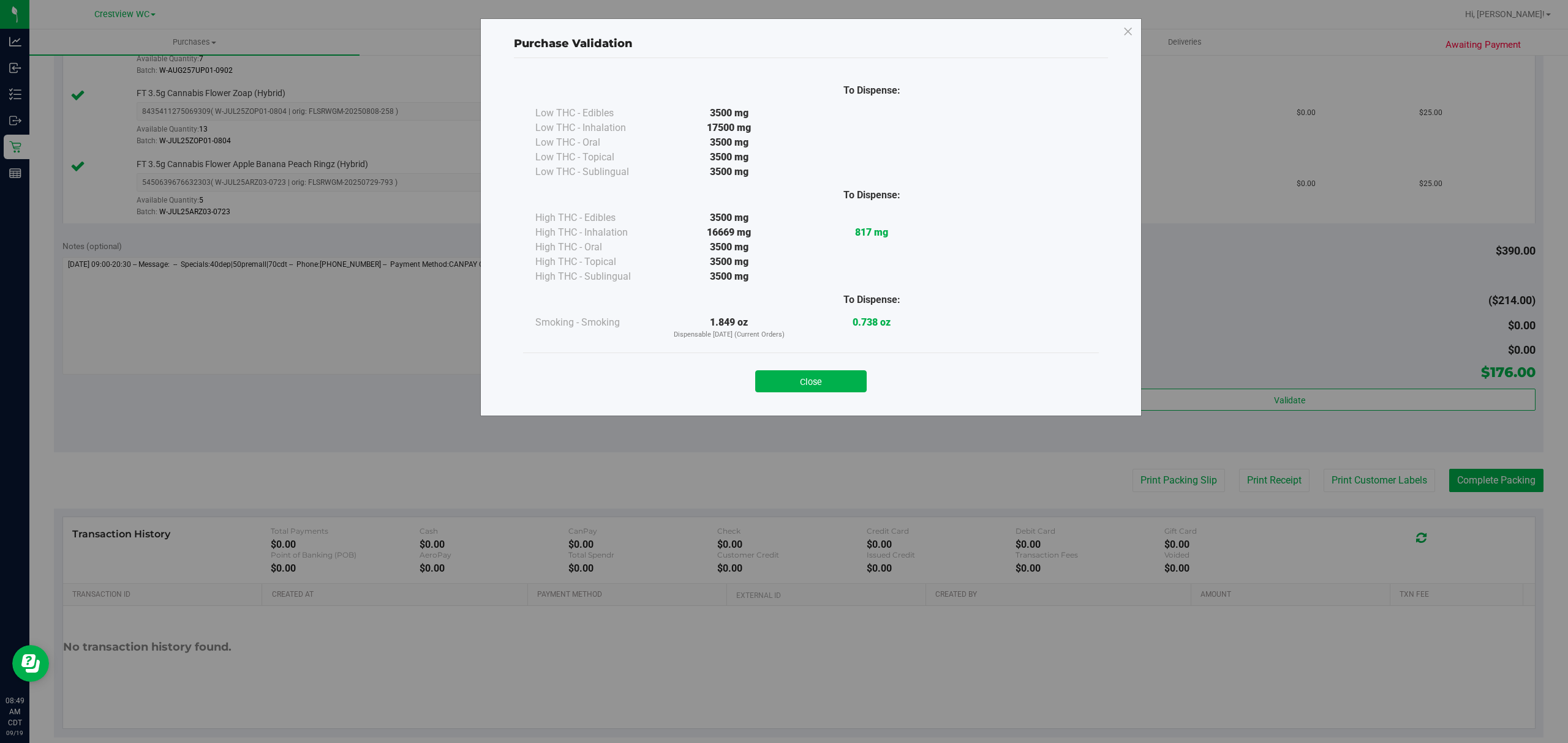
click at [831, 394] on div "Close" at bounding box center [810, 377] width 576 height 49
click at [860, 380] on button "Close" at bounding box center [810, 382] width 111 height 22
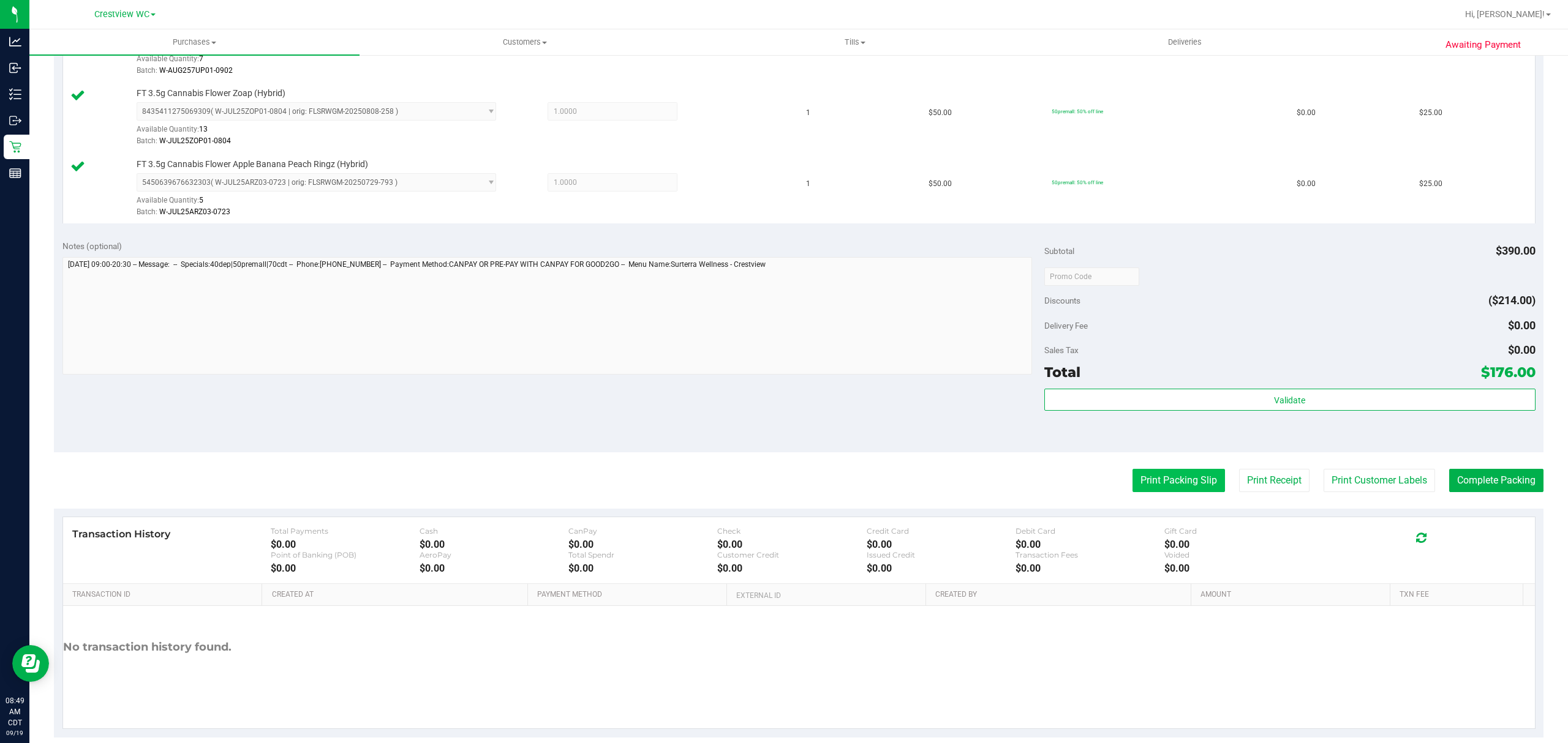
click at [1141, 485] on button "Print Packing Slip" at bounding box center [1178, 481] width 92 height 24
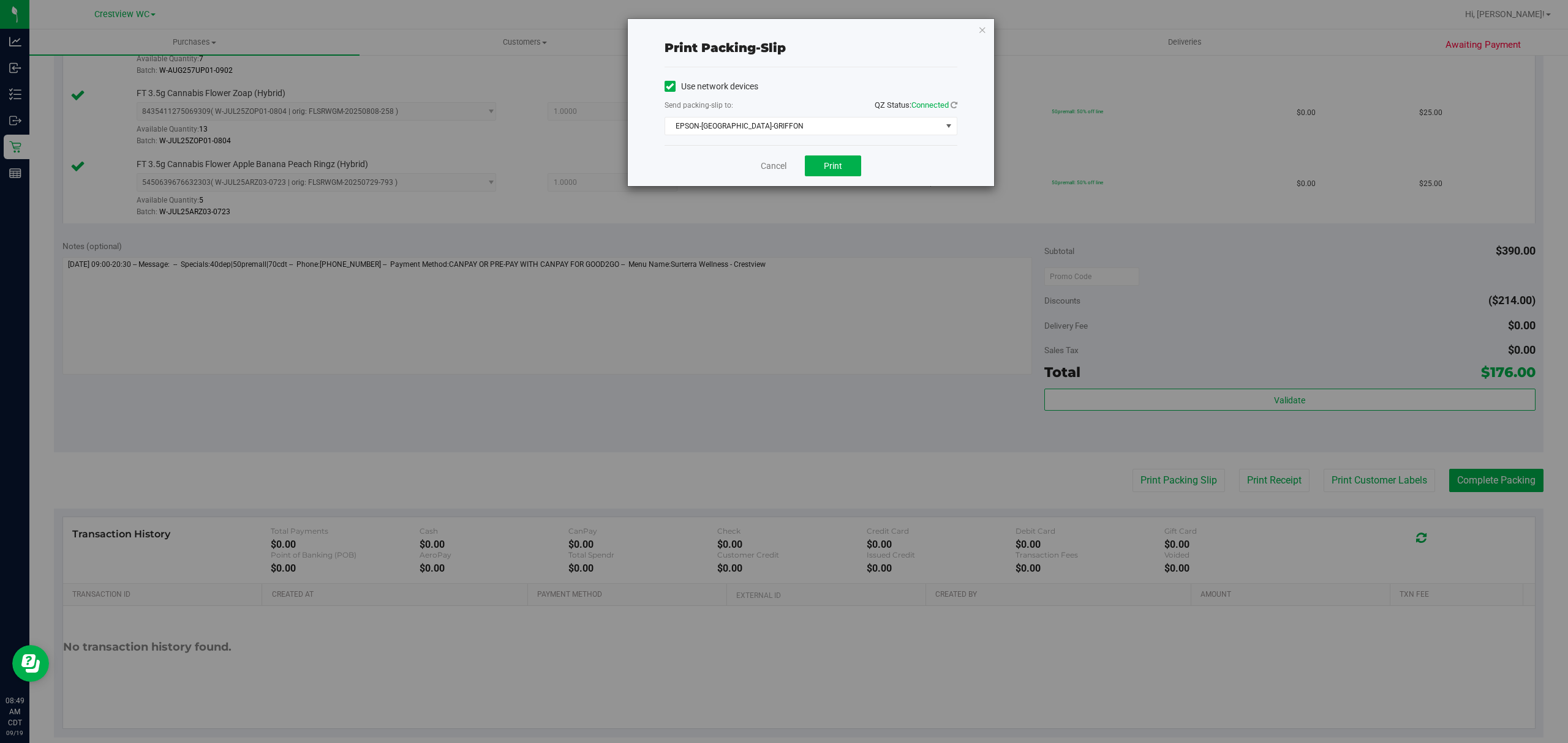
click at [822, 148] on div "Cancel Print" at bounding box center [810, 166] width 293 height 41
click at [822, 161] on button "Print" at bounding box center [833, 166] width 56 height 21
click at [785, 163] on link "Cancel" at bounding box center [773, 166] width 26 height 13
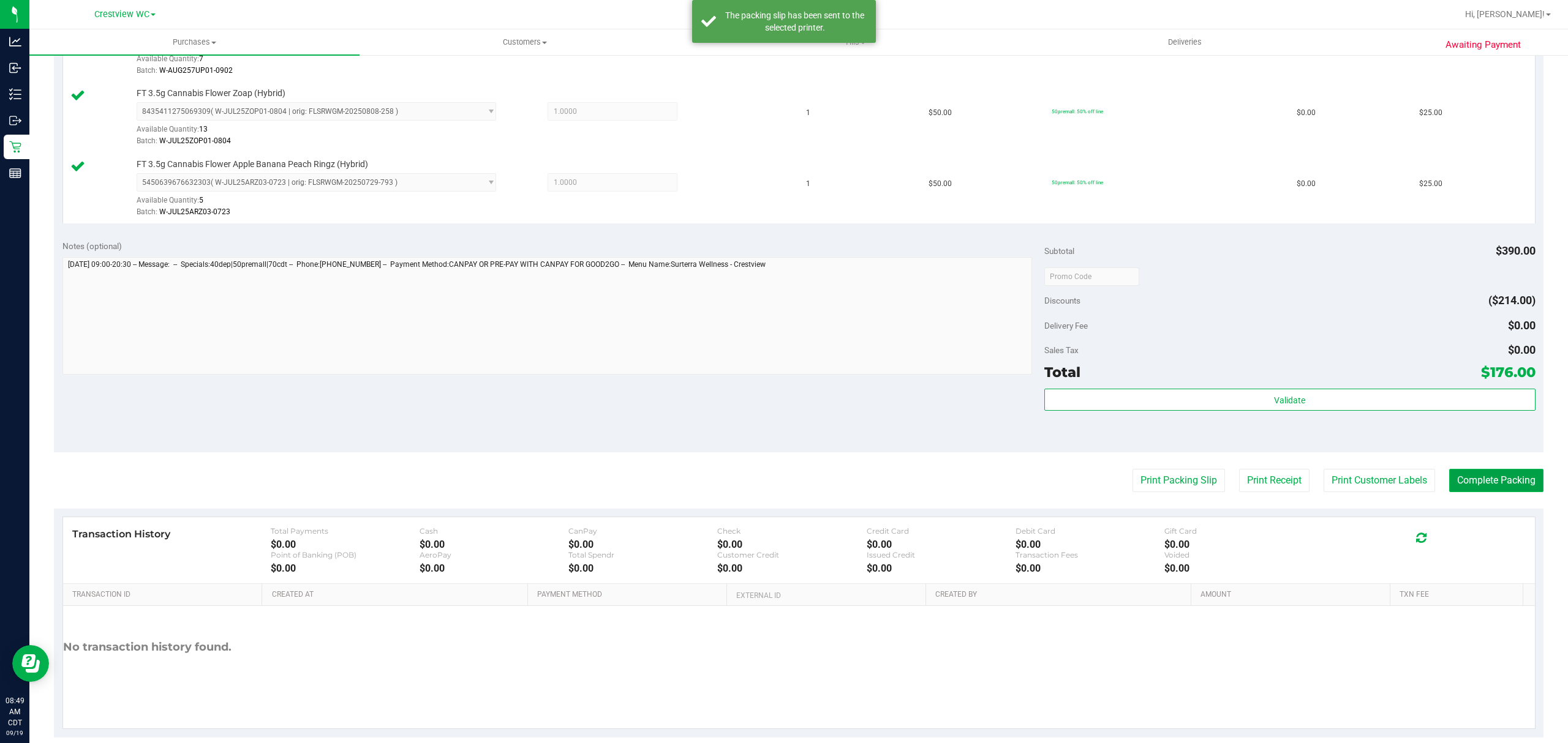
click at [1455, 483] on button "Complete Packing" at bounding box center [1496, 481] width 94 height 24
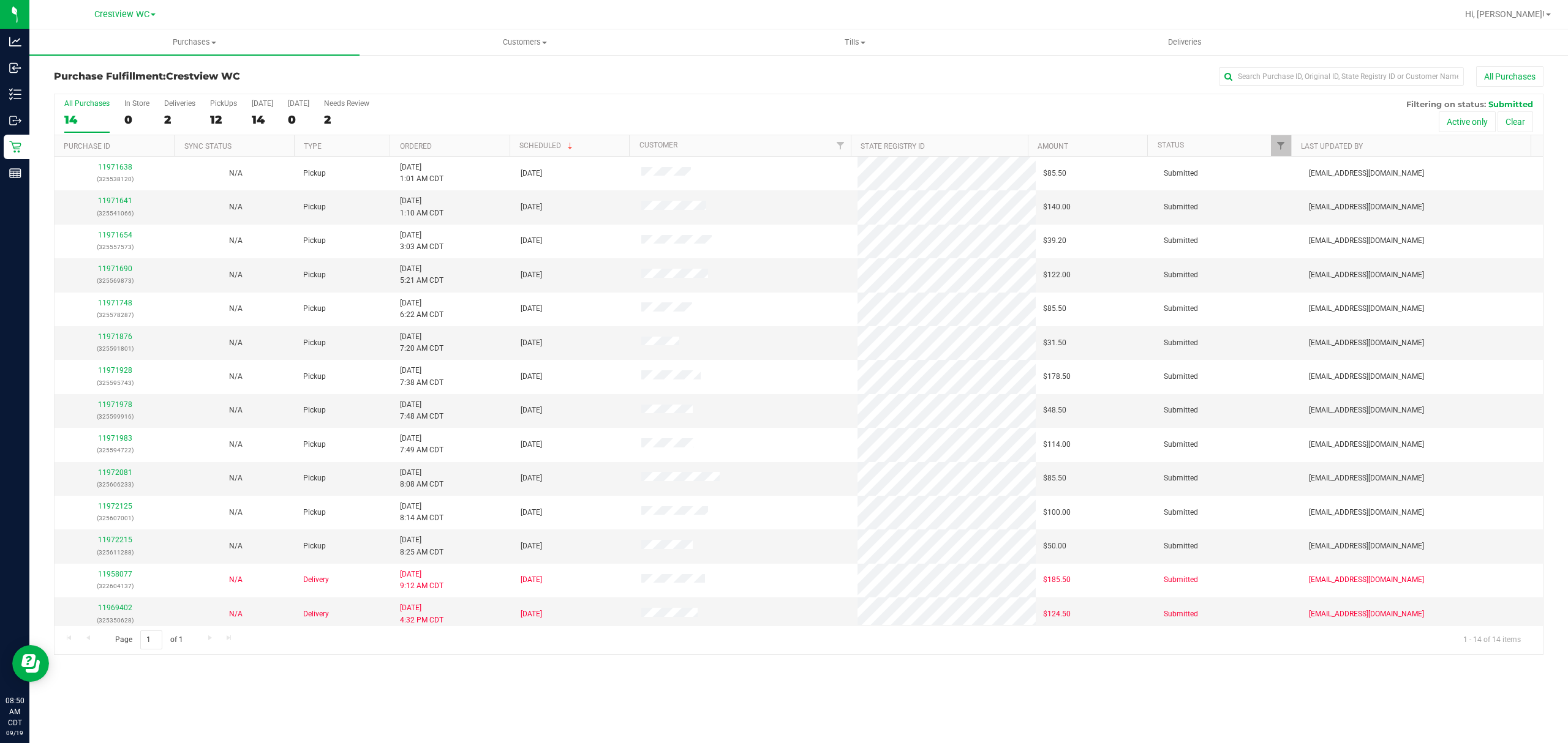
drag, startPoint x: 218, startPoint y: 111, endPoint x: 226, endPoint y: 92, distance: 20.6
click at [218, 109] on label "PickUps 12" at bounding box center [223, 116] width 27 height 34
click at [0, 0] on input "PickUps 12" at bounding box center [0, 0] width 0 height 0
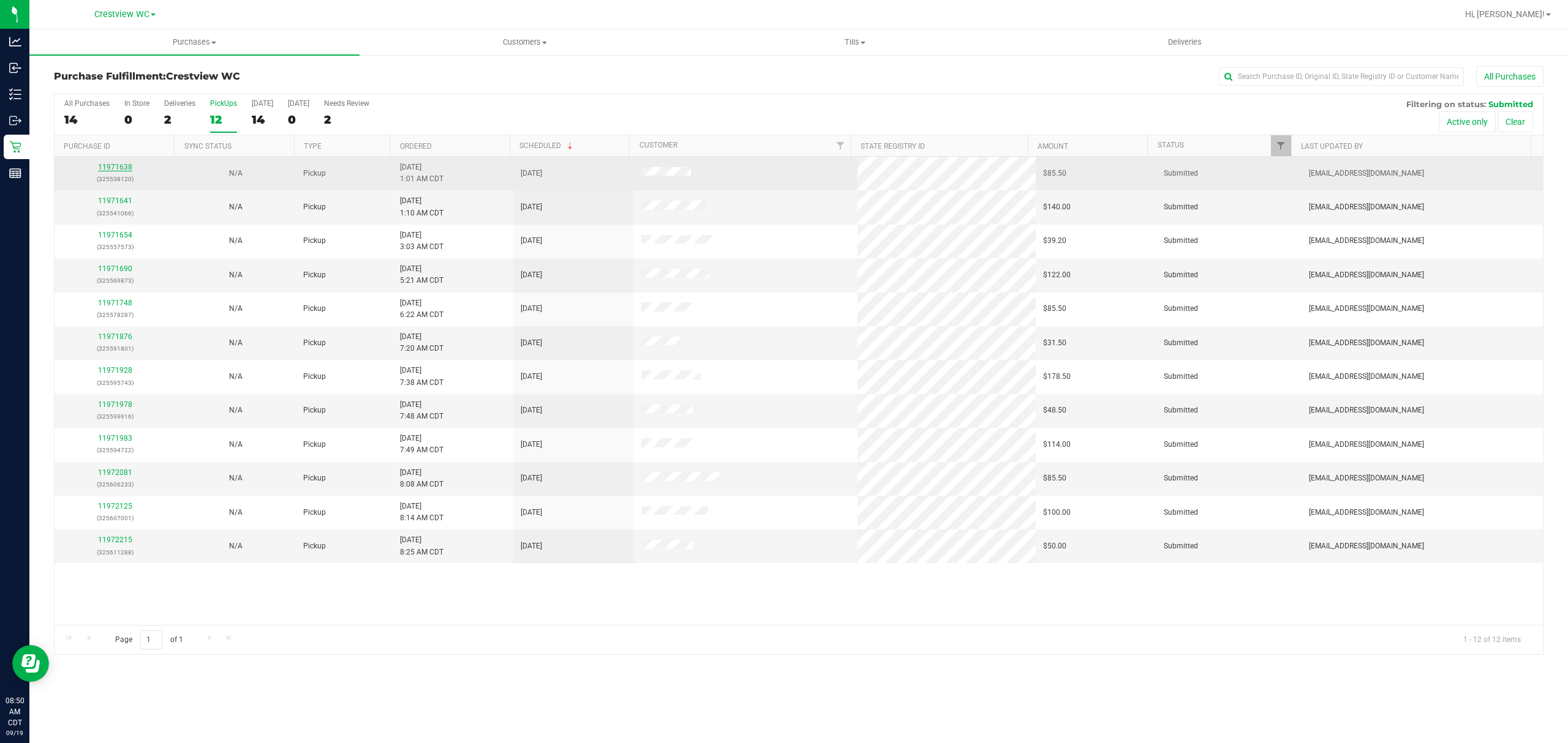
click at [99, 167] on link "11971638" at bounding box center [115, 167] width 35 height 9
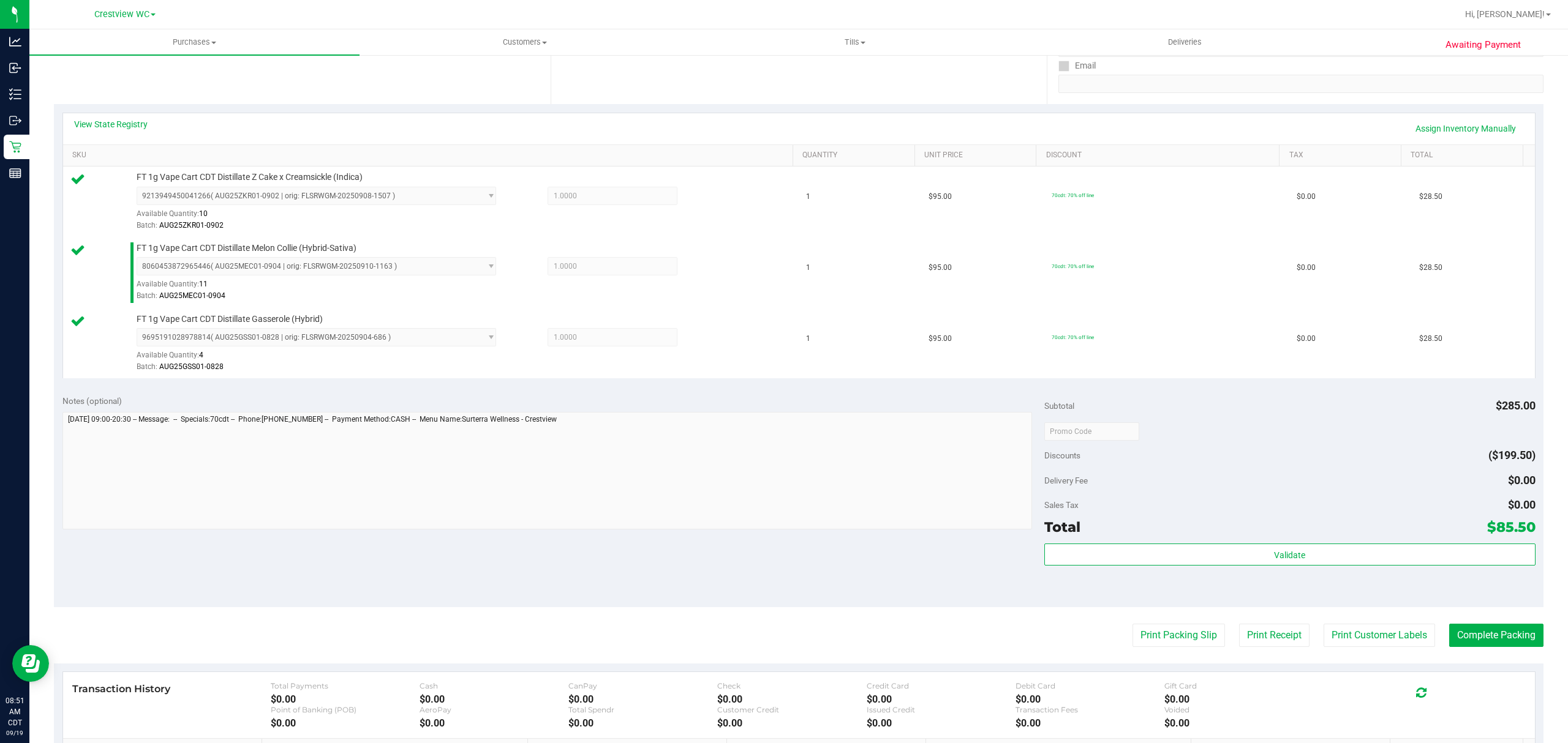
scroll to position [402, 0]
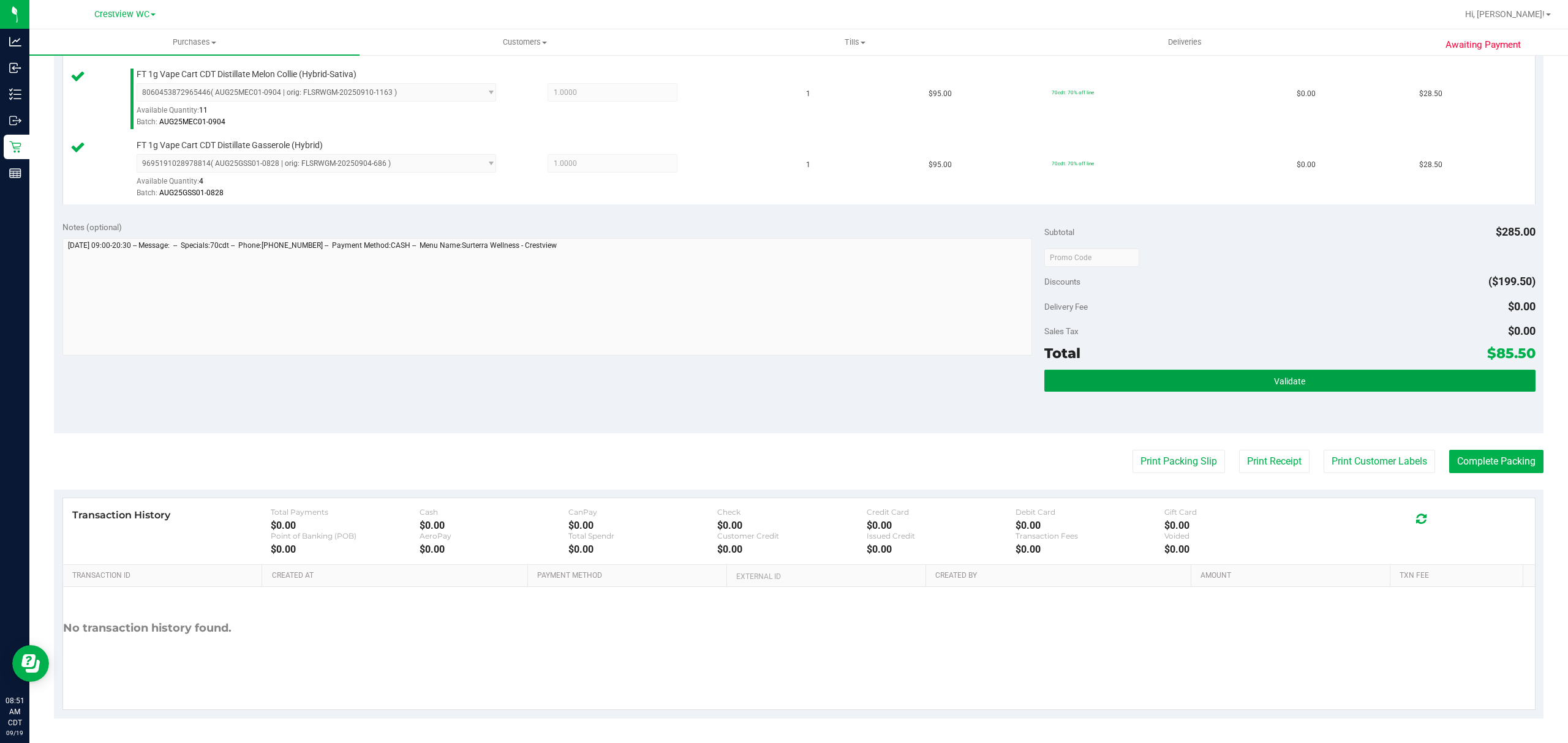
drag, startPoint x: 1154, startPoint y: 375, endPoint x: 1154, endPoint y: 367, distance: 8.0
click at [1154, 371] on button "Validate" at bounding box center [1289, 381] width 491 height 22
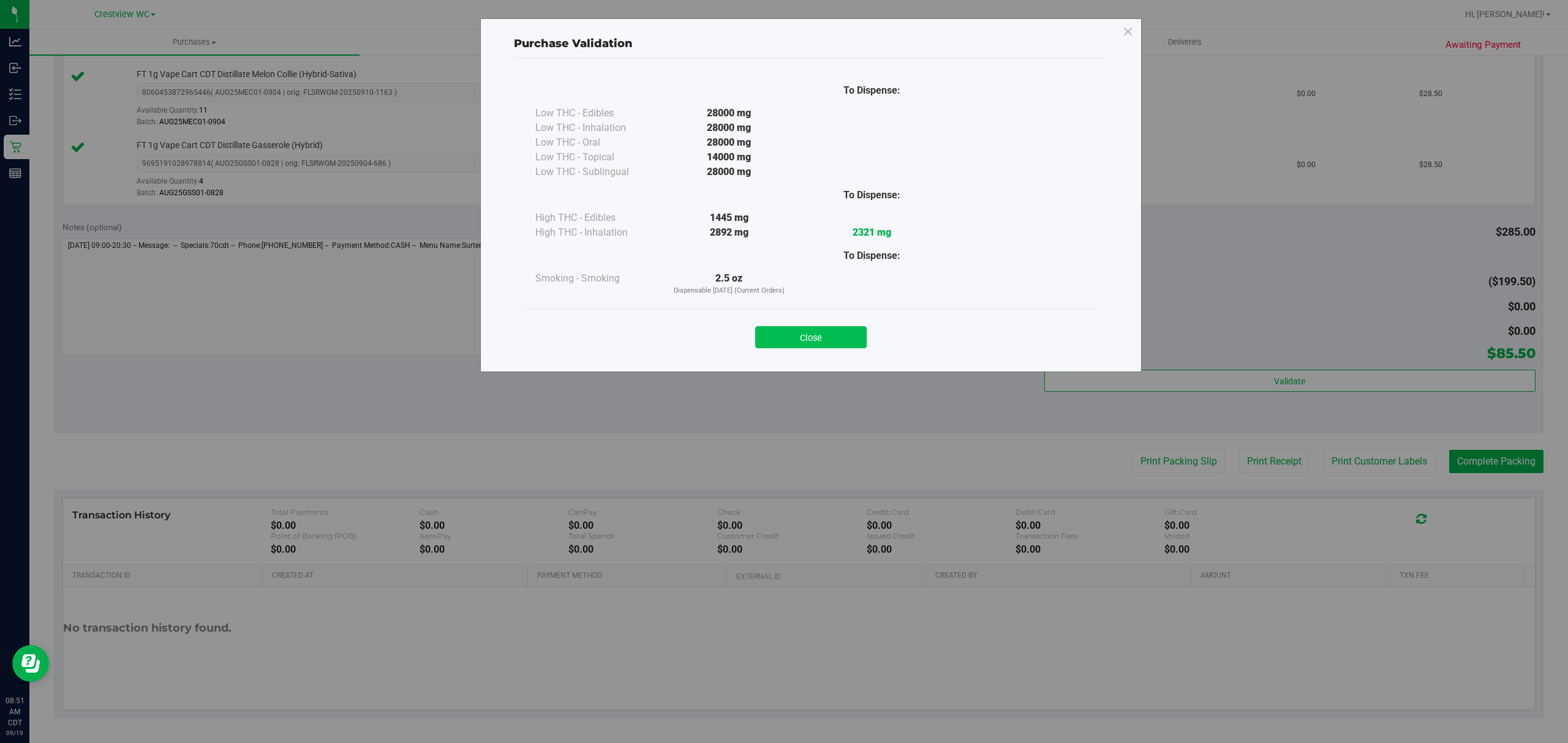
click at [849, 329] on button "Close" at bounding box center [810, 338] width 111 height 22
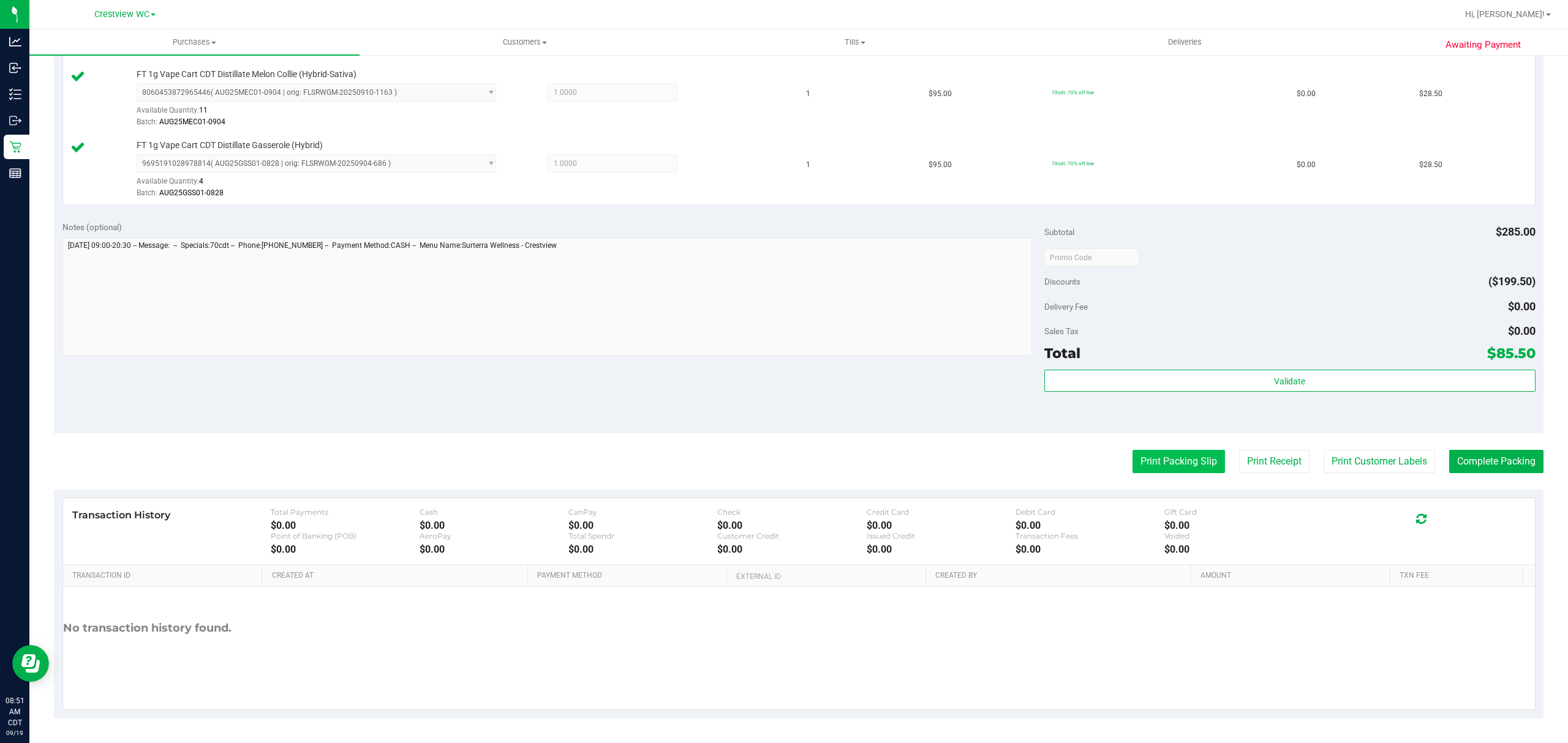
click at [1154, 454] on button "Print Packing Slip" at bounding box center [1178, 462] width 92 height 24
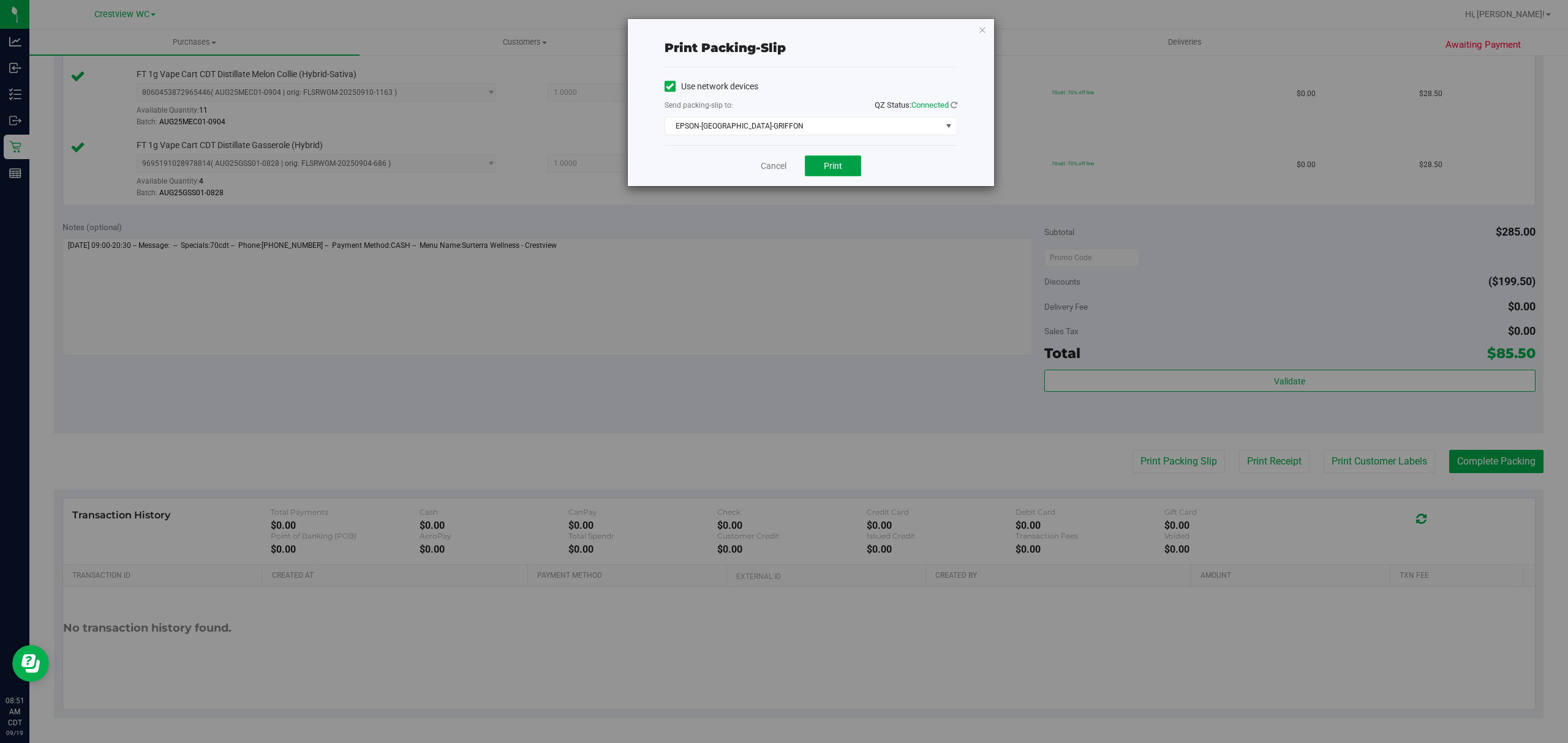
click at [848, 161] on button "Print" at bounding box center [833, 166] width 56 height 21
click at [770, 164] on link "Cancel" at bounding box center [773, 166] width 26 height 13
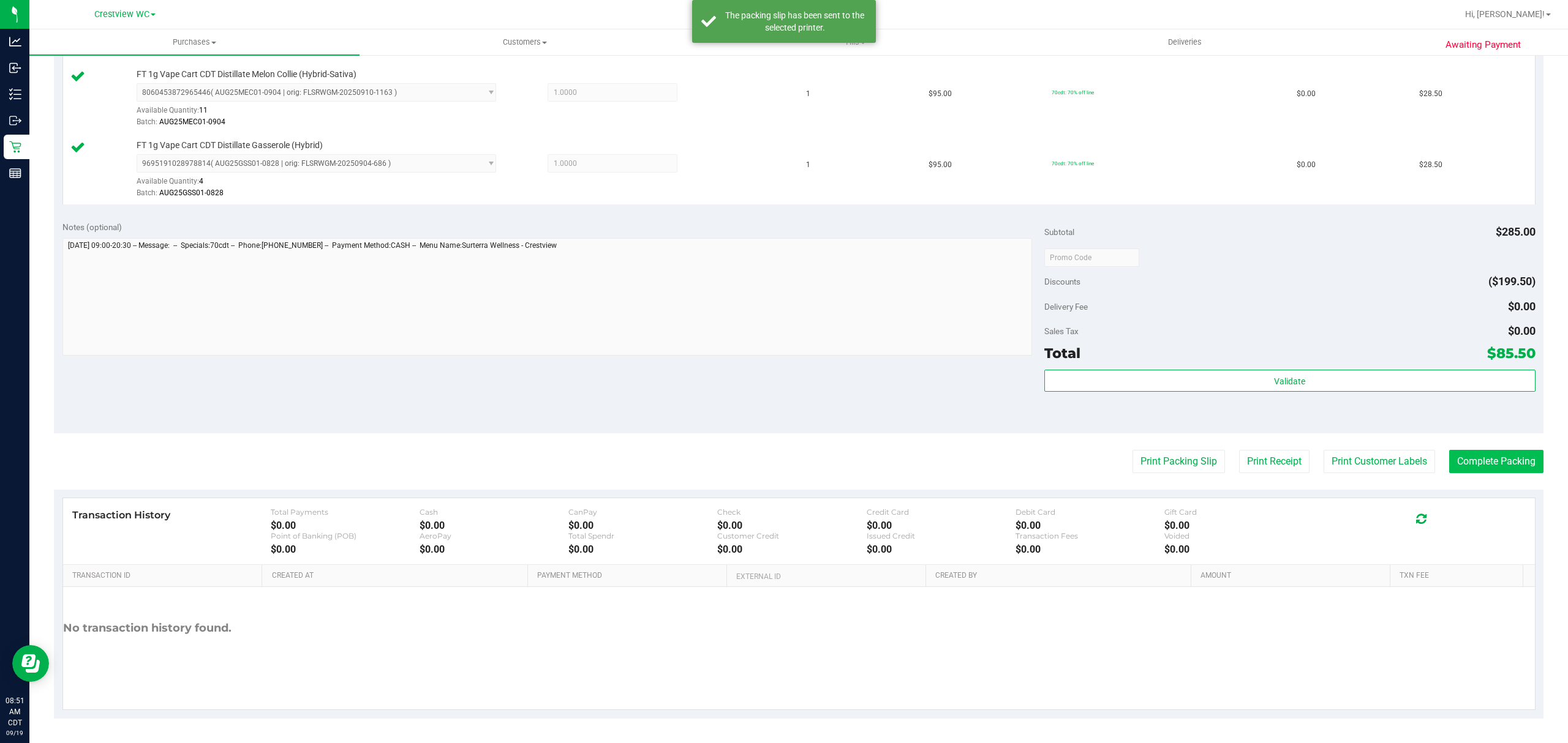
click at [1449, 457] on button "Complete Packing" at bounding box center [1496, 462] width 94 height 24
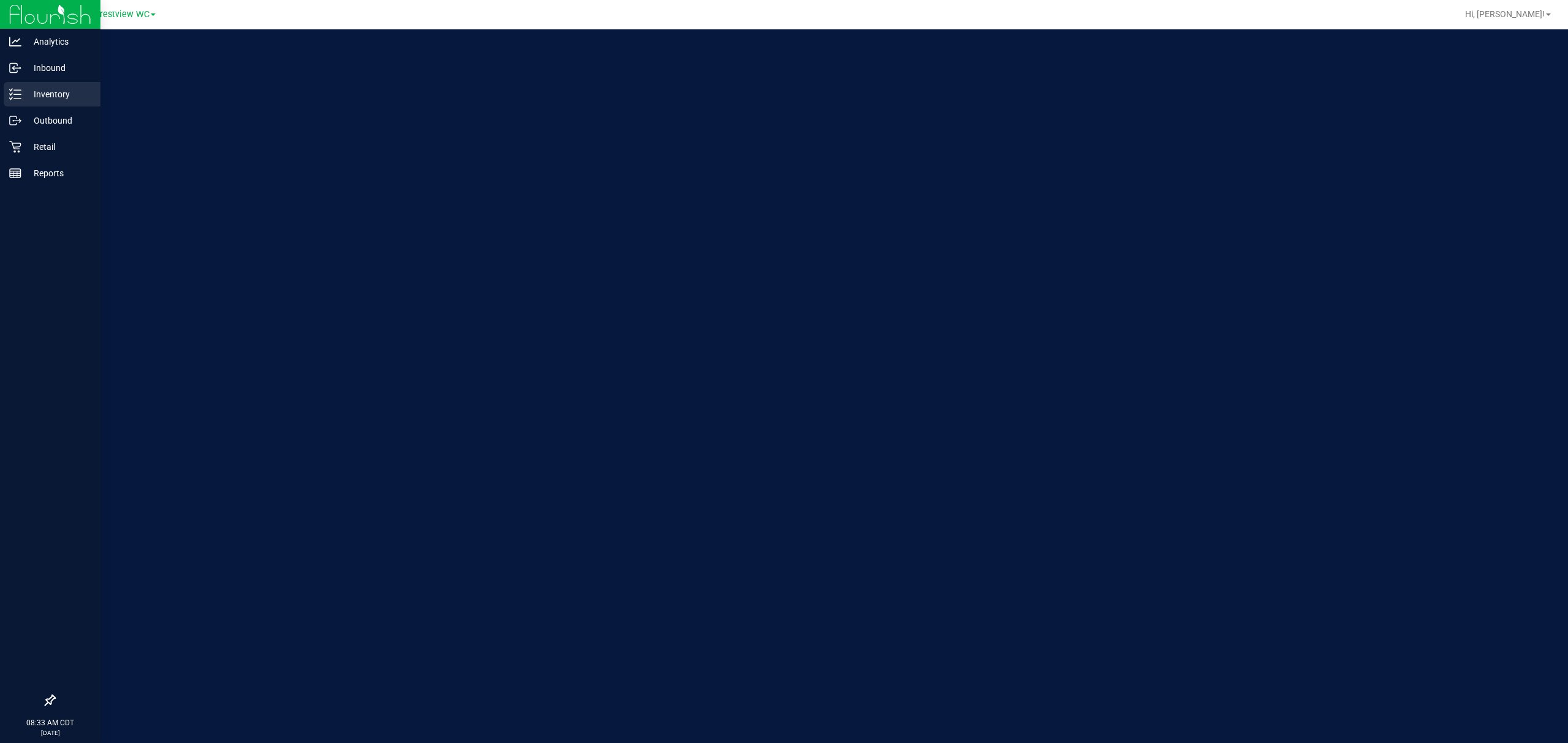
click at [55, 88] on p "Inventory" at bounding box center [58, 94] width 74 height 15
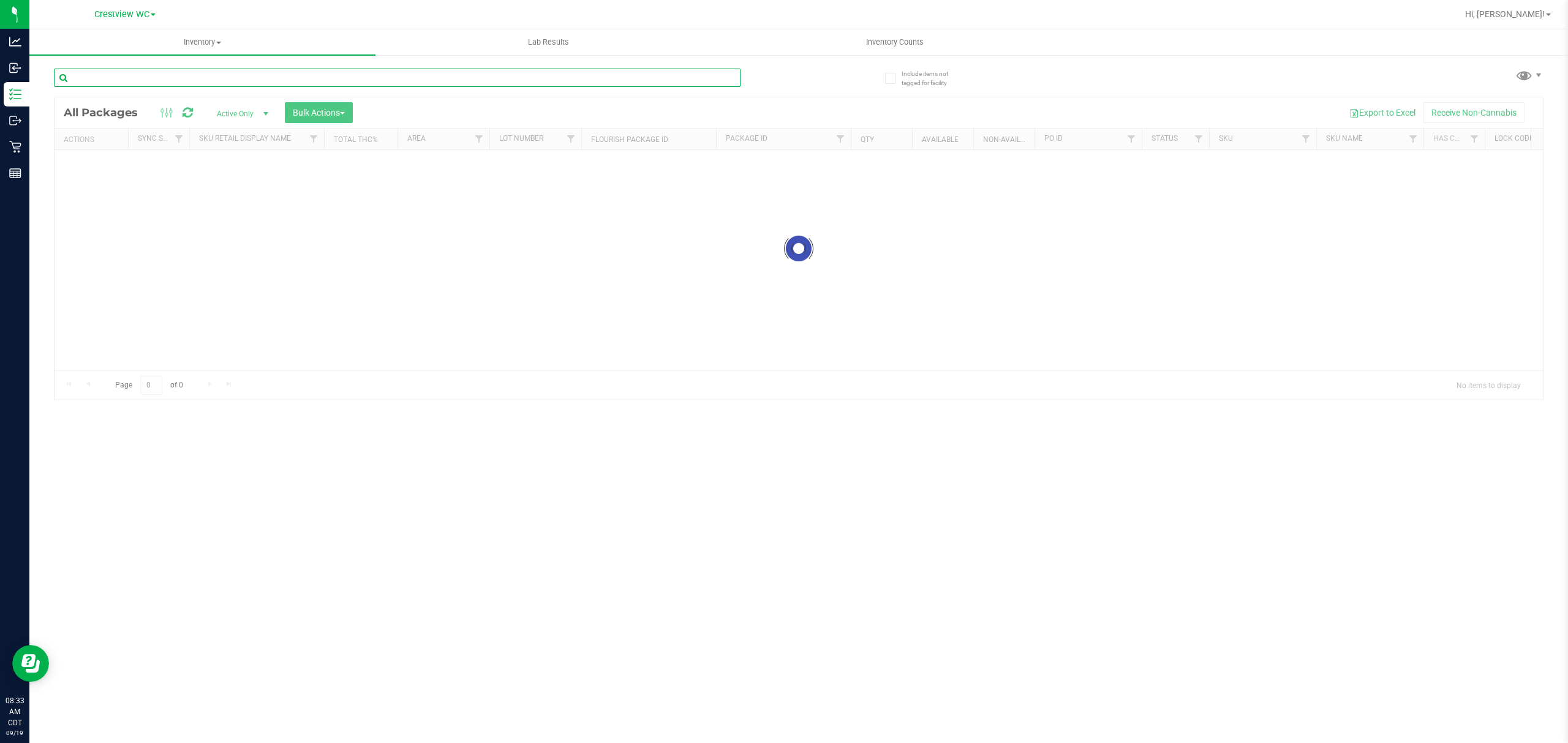
click at [176, 86] on input "text" at bounding box center [397, 77] width 686 height 18
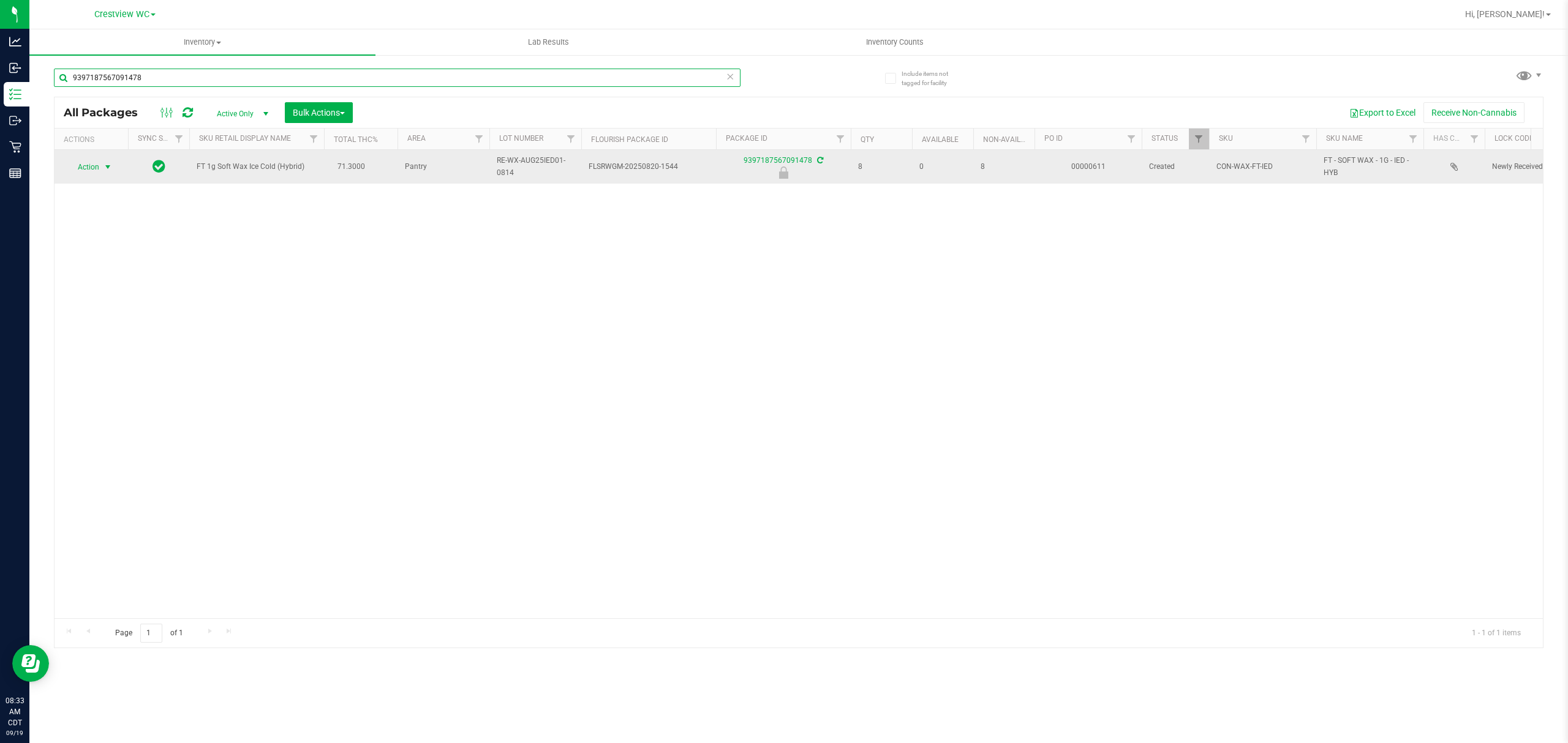
type input "9397187567091478"
click at [82, 168] on span "Action" at bounding box center [83, 167] width 33 height 17
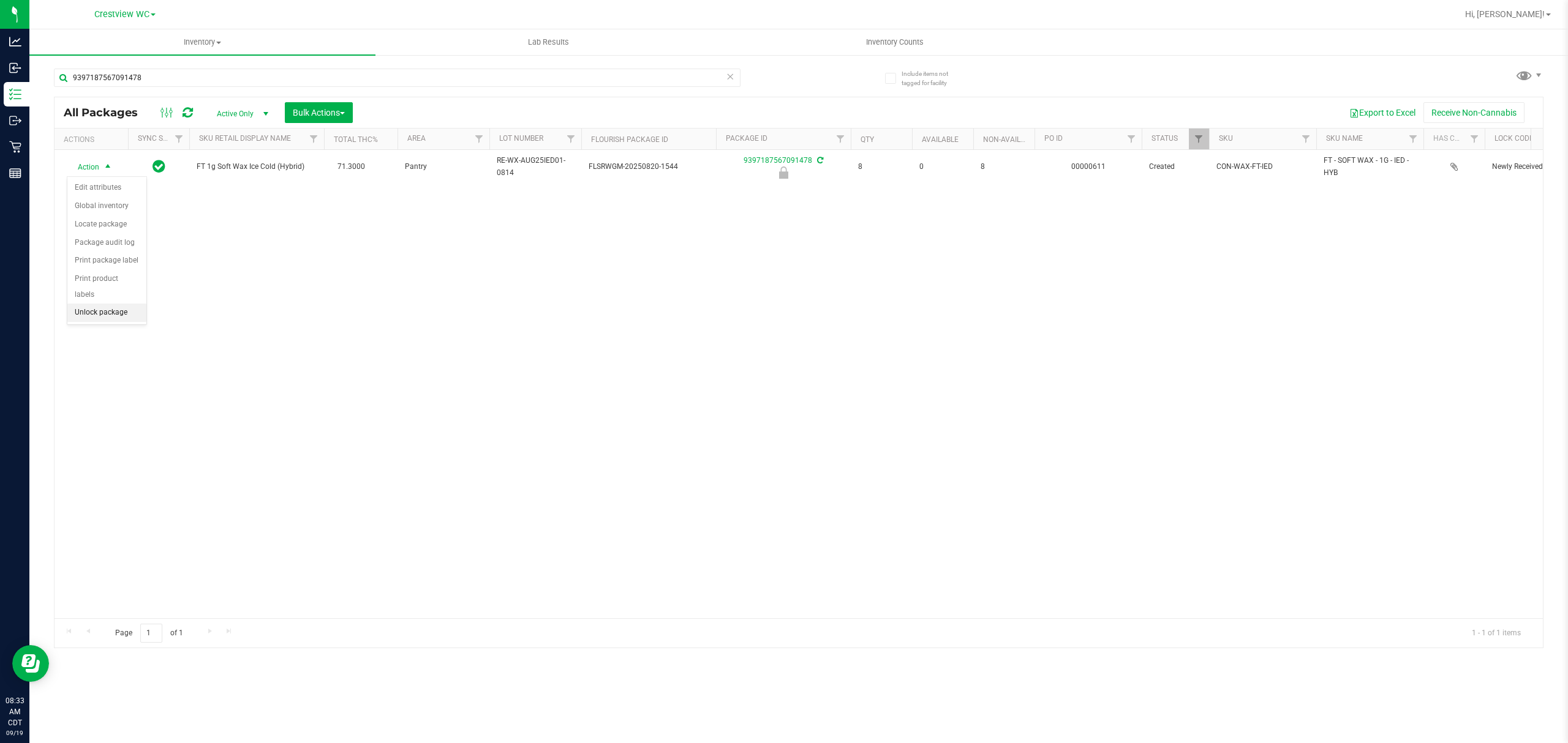
click at [97, 316] on li "Unlock package" at bounding box center [106, 313] width 79 height 18
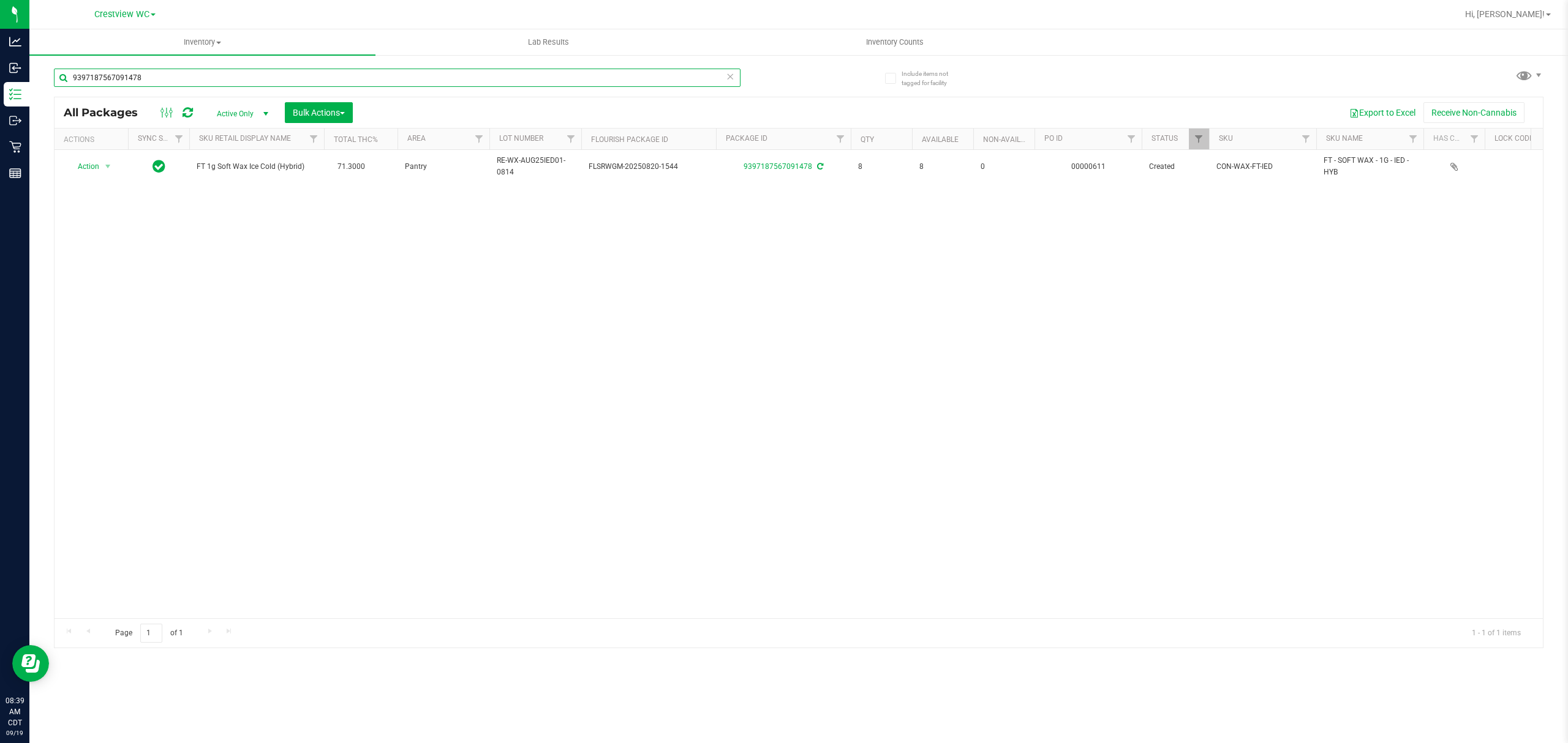
drag, startPoint x: 152, startPoint y: 79, endPoint x: 116, endPoint y: 135, distance: 66.6
click at [116, 100] on div "9397187567091478 All Packages Active Only Active Only Lab Samples Locked All Ex…" at bounding box center [798, 352] width 1489 height 591
click at [164, 77] on input "9397187567091478" at bounding box center [397, 77] width 686 height 18
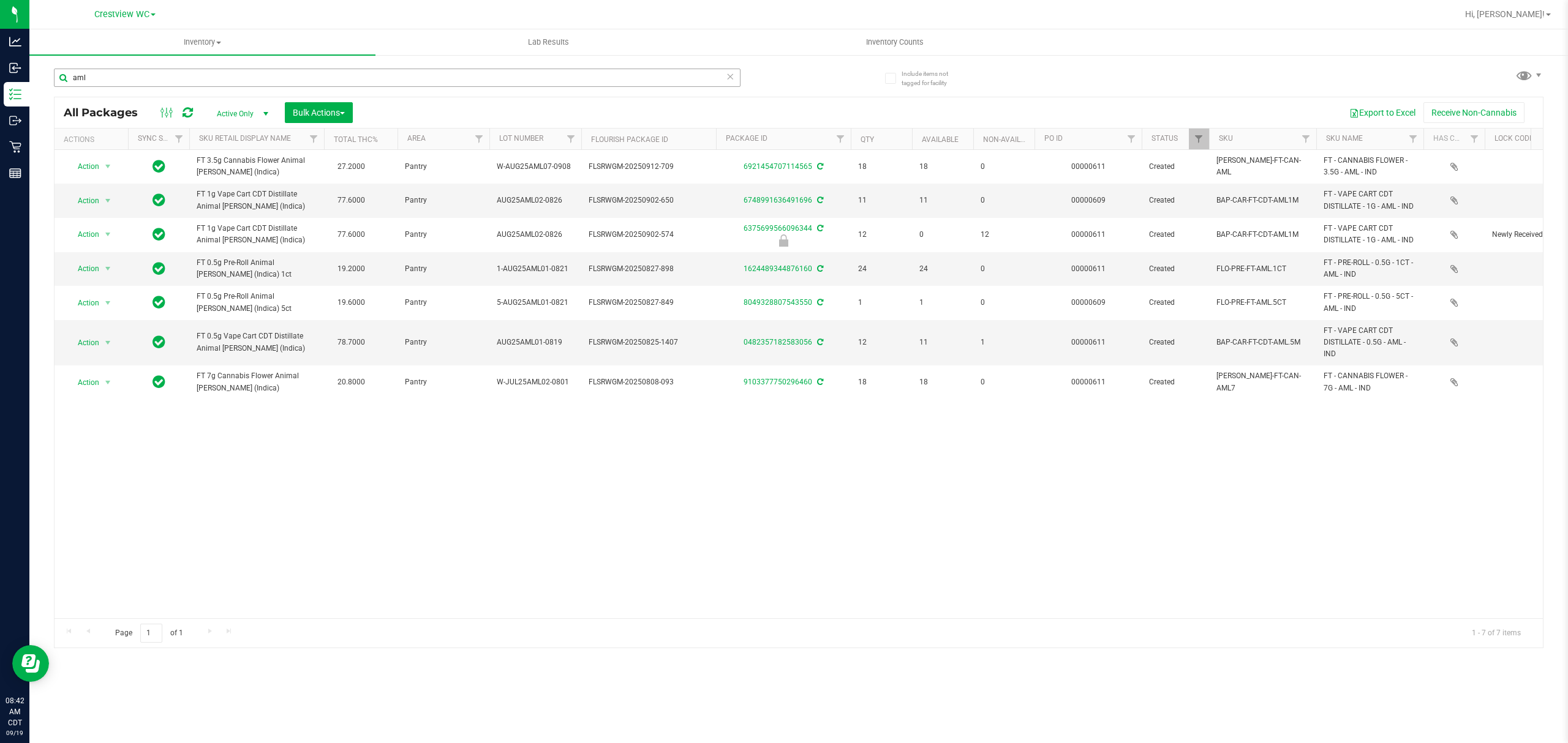
click at [204, 87] on div "aml" at bounding box center [397, 83] width 686 height 28
click at [204, 81] on input "aml" at bounding box center [397, 77] width 686 height 18
paste input "FT 1g Vape Cart CDT Distillate Z Cake x Creamsickle (Indica)"
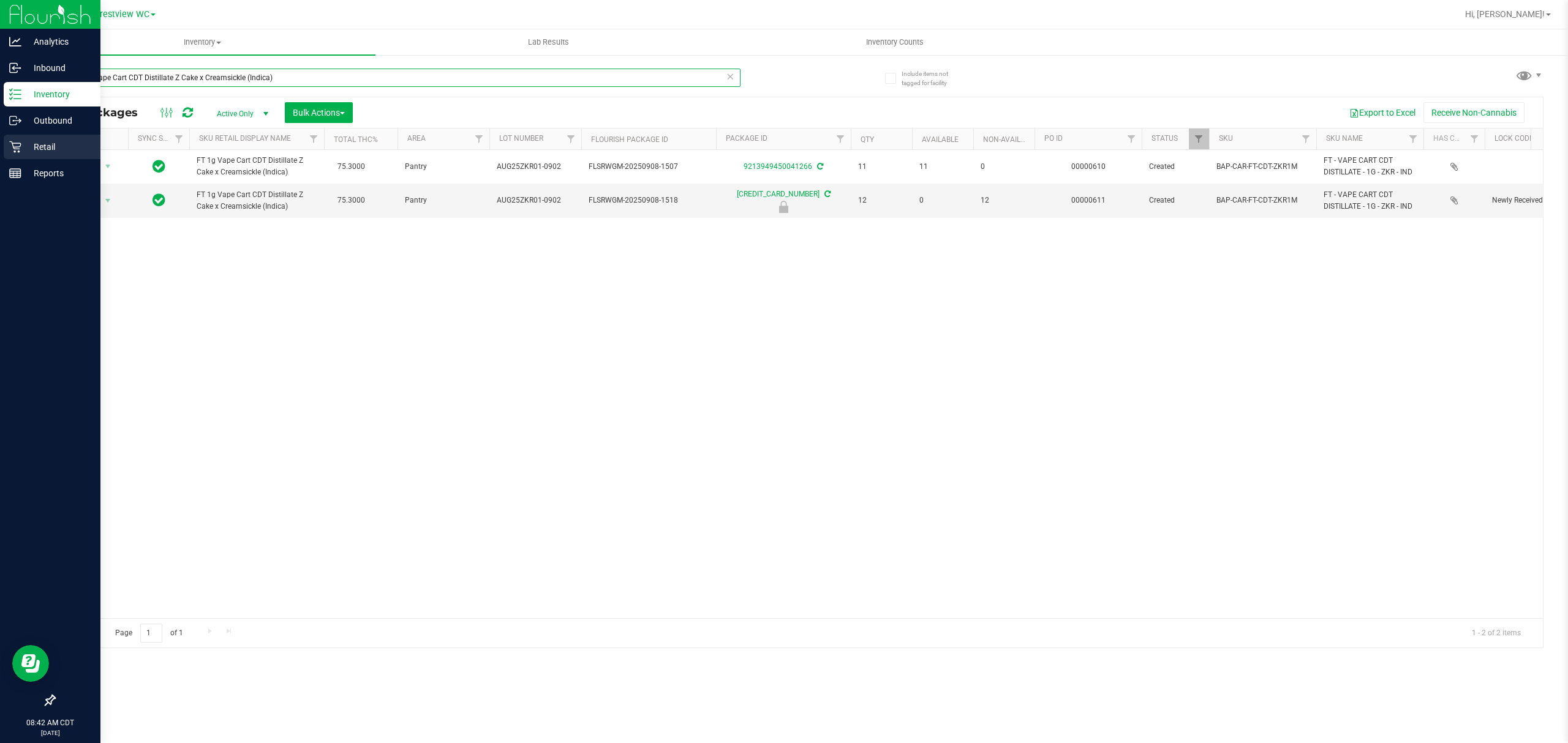
drag, startPoint x: 302, startPoint y: 81, endPoint x: 27, endPoint y: 141, distance: 281.5
click at [1, 111] on div "Analytics Inbound Inventory Outbound Retail Reports 08:42 AM CDT 09/19/2025 09/…" at bounding box center [784, 372] width 1568 height 743
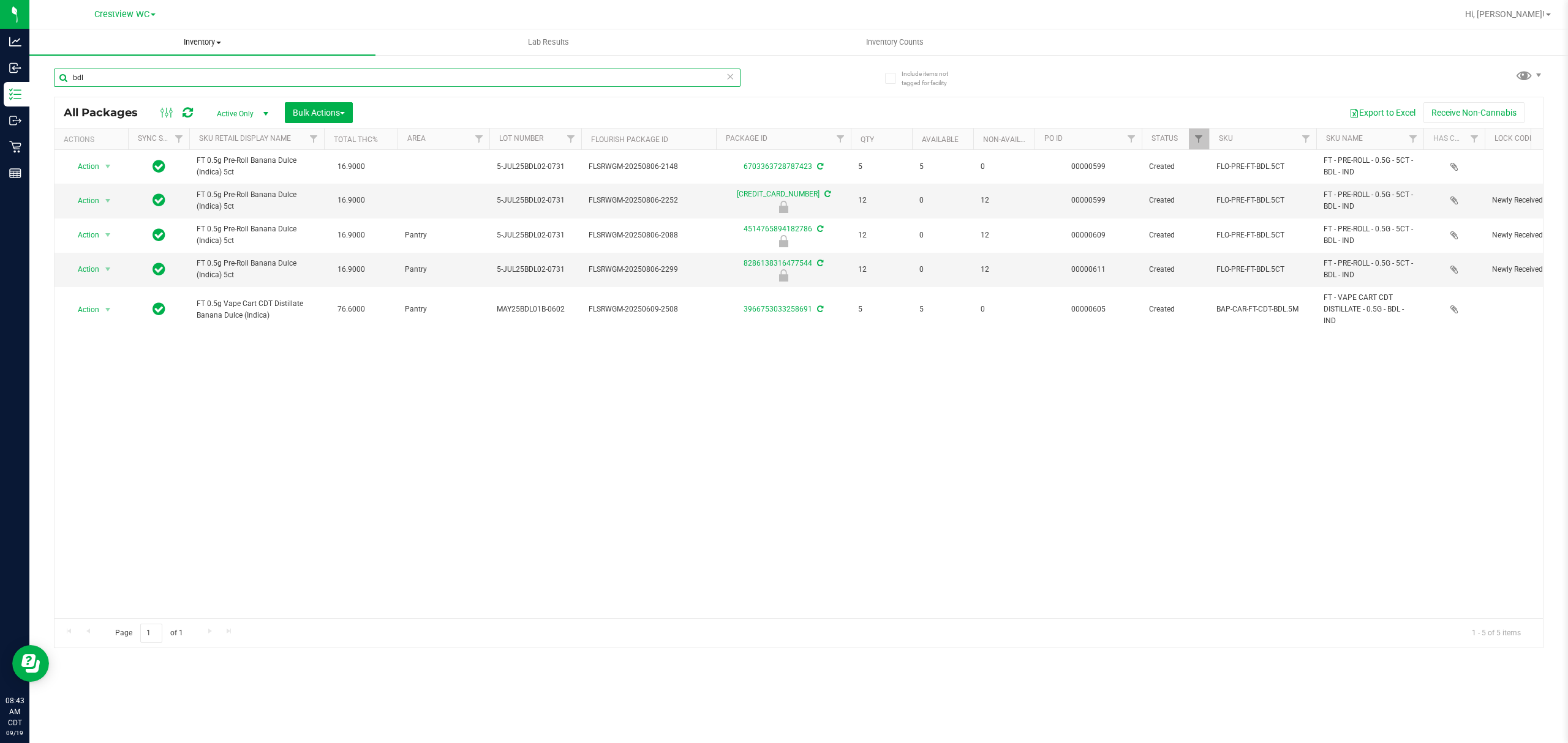
type input "bdl"
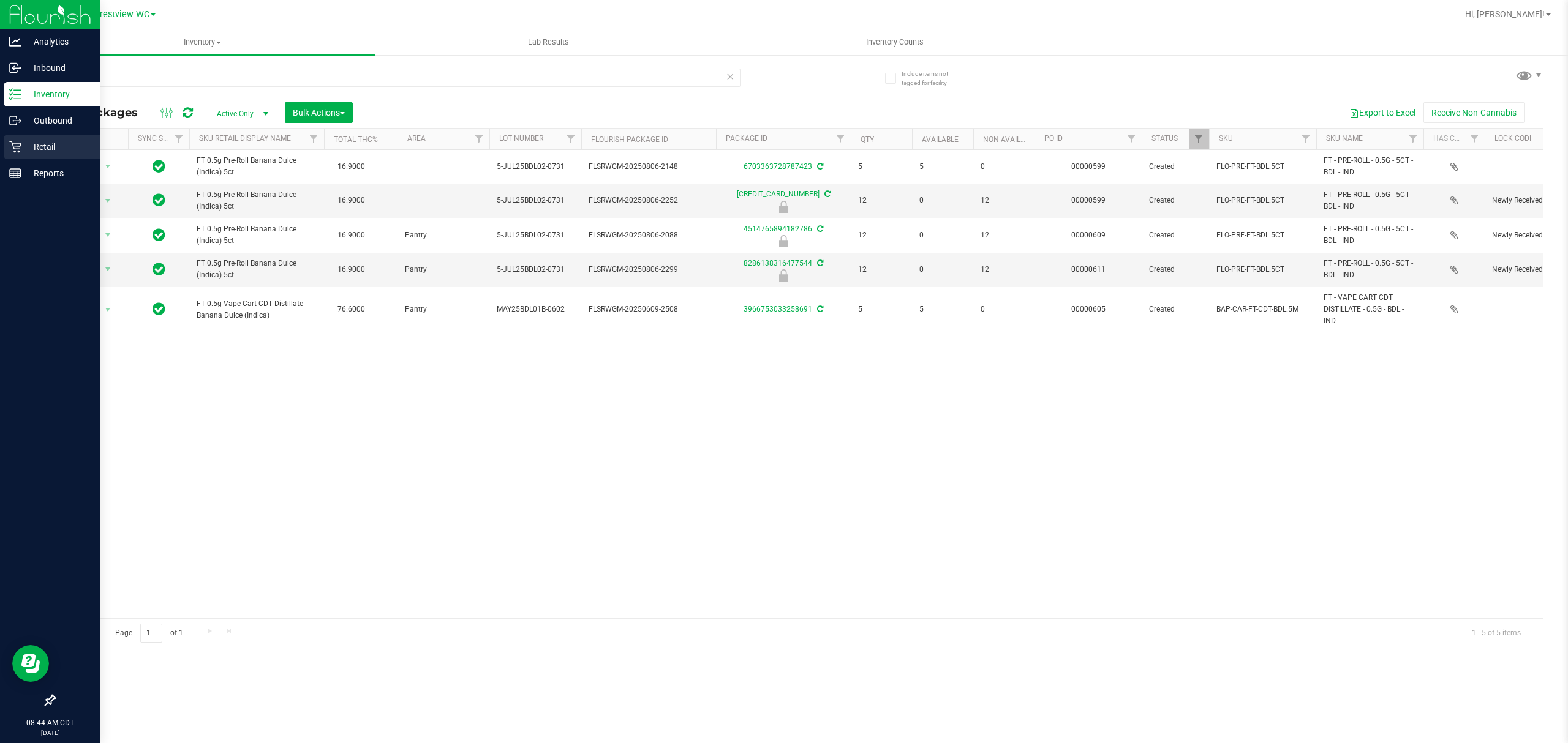
click at [41, 150] on p "Retail" at bounding box center [58, 147] width 74 height 15
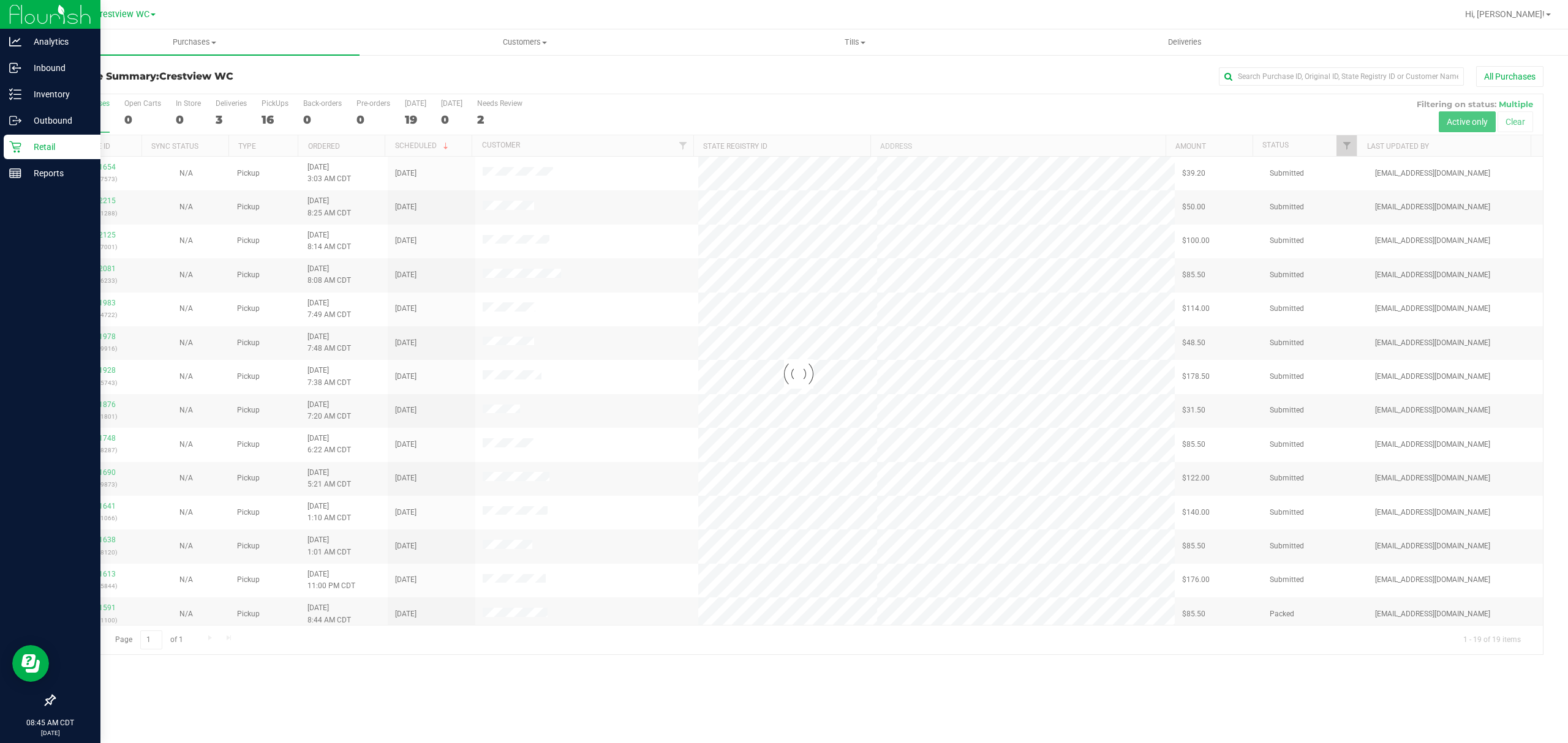
click at [226, 113] on div at bounding box center [798, 374] width 1488 height 560
click at [220, 109] on label "Deliveries 3" at bounding box center [231, 116] width 31 height 34
click at [0, 0] on input "Deliveries 3" at bounding box center [0, 0] width 0 height 0
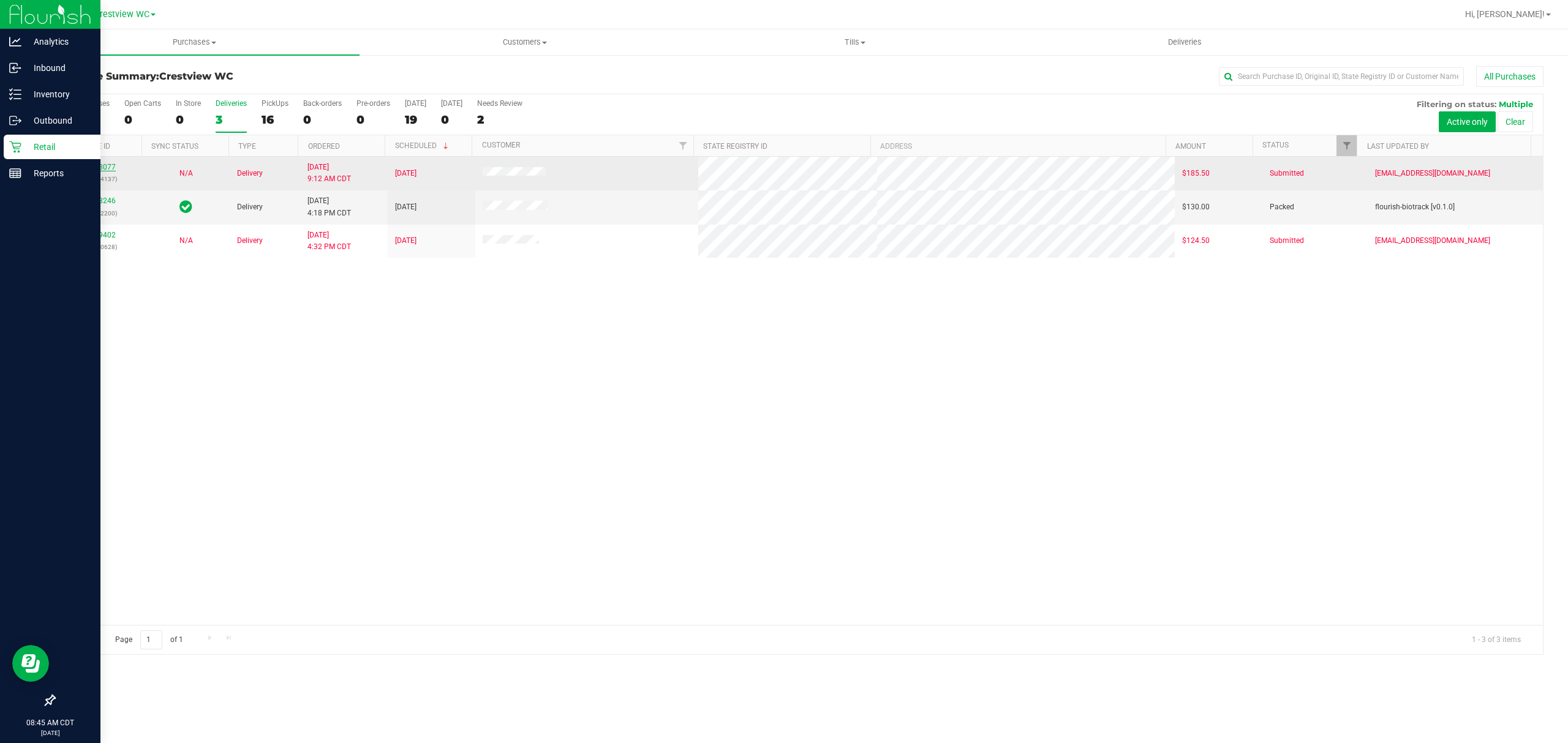
click at [104, 164] on link "11958077" at bounding box center [98, 167] width 35 height 9
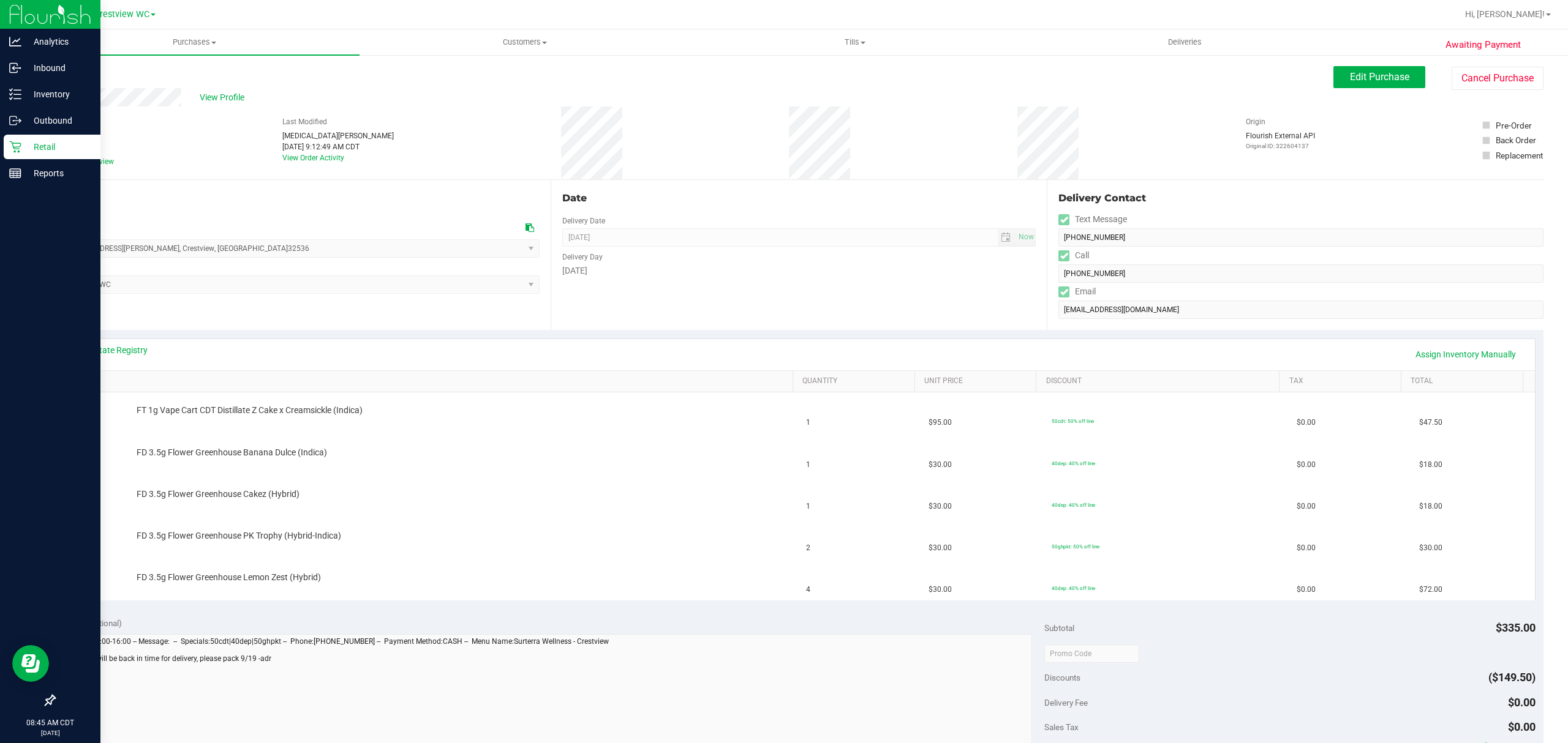
click at [20, 141] on icon at bounding box center [15, 147] width 13 height 13
